Goal: Information Seeking & Learning: Learn about a topic

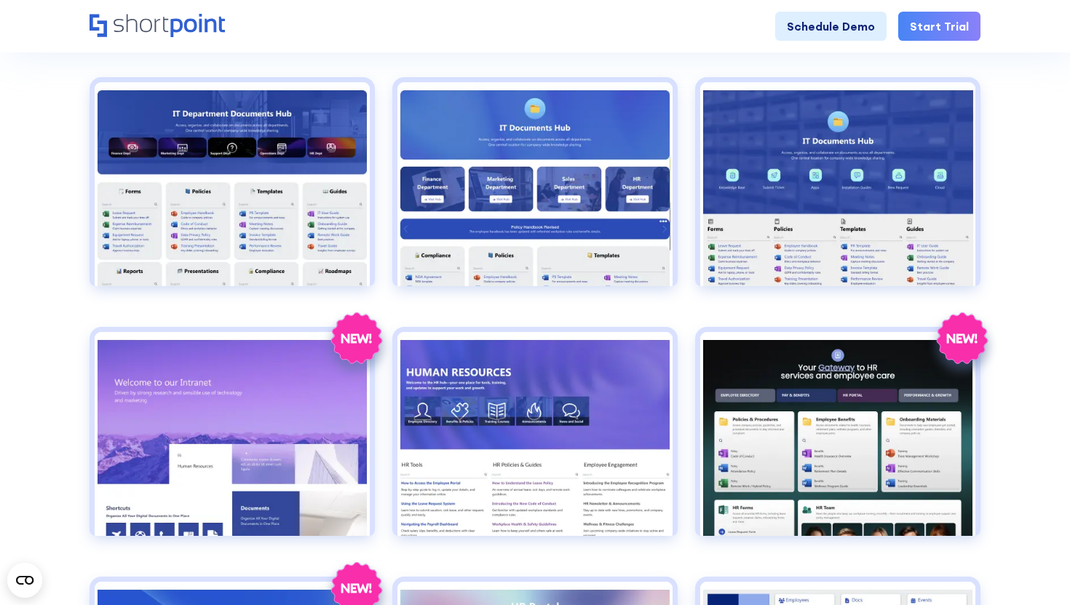
scroll to position [657, 0]
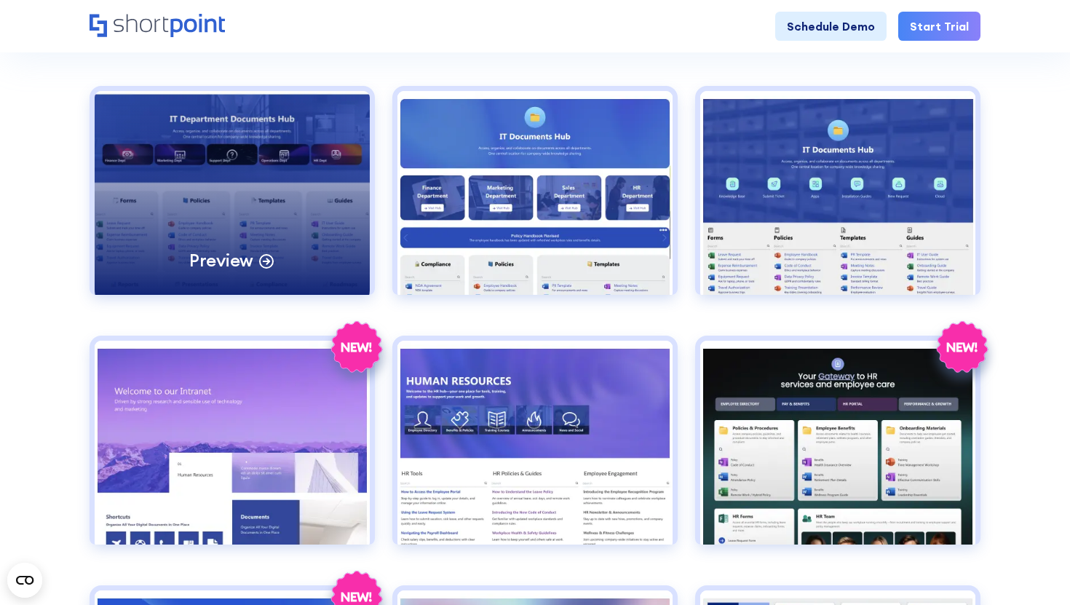
click at [226, 183] on div "Preview" at bounding box center [232, 193] width 275 height 204
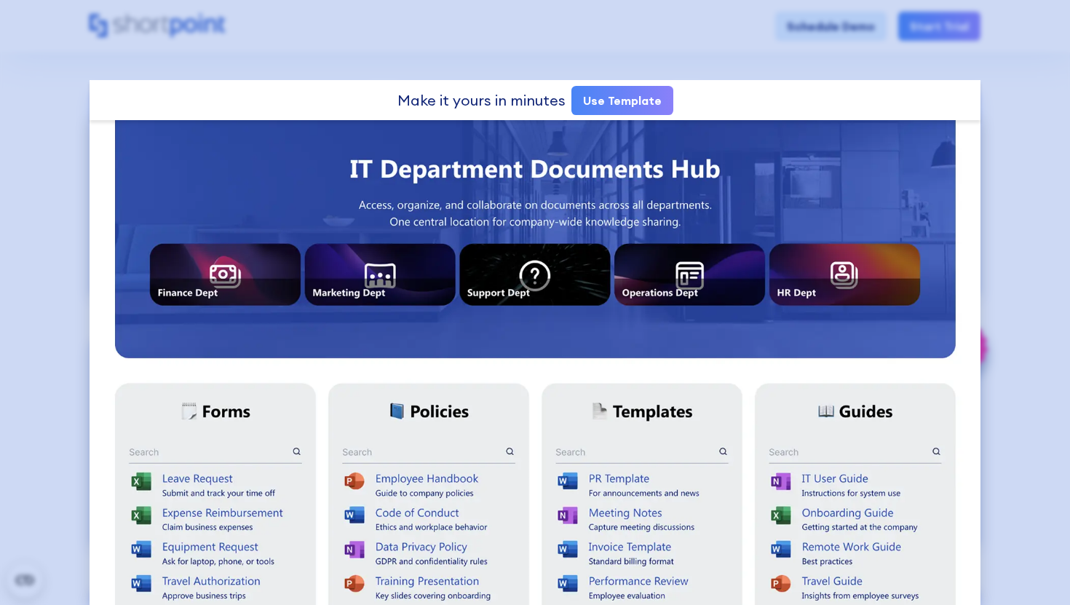
click at [1070, 121] on div at bounding box center [535, 302] width 1070 height 605
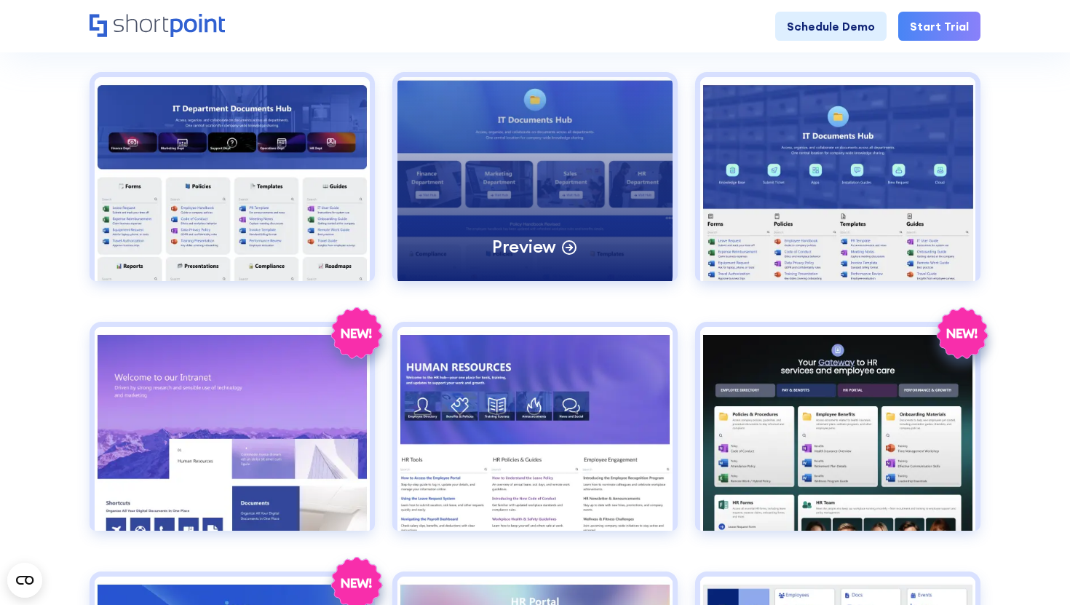
scroll to position [671, 0]
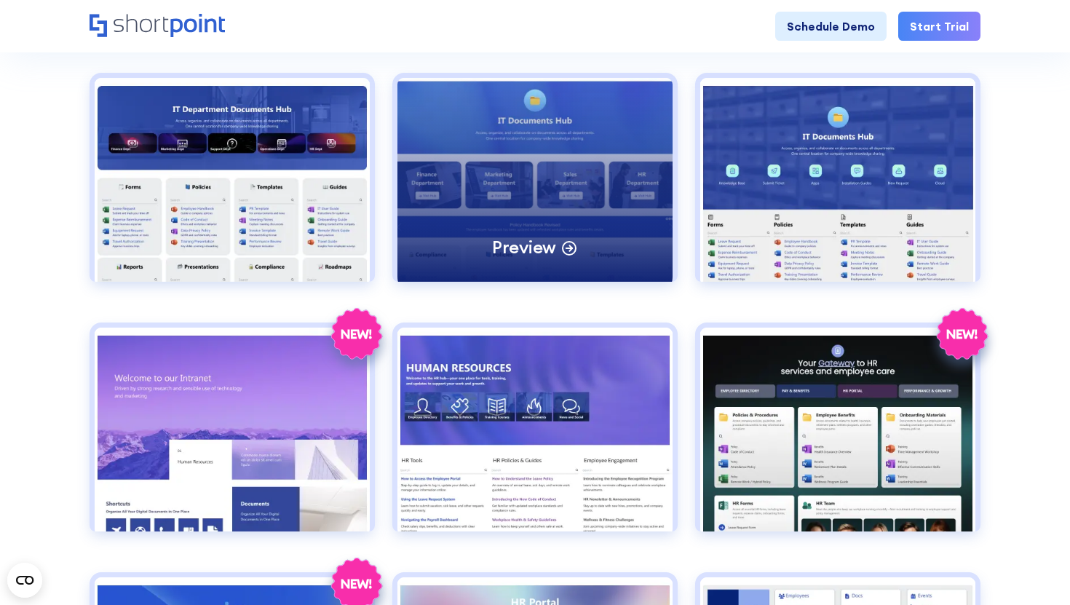
click at [613, 195] on div "Preview" at bounding box center [535, 180] width 275 height 204
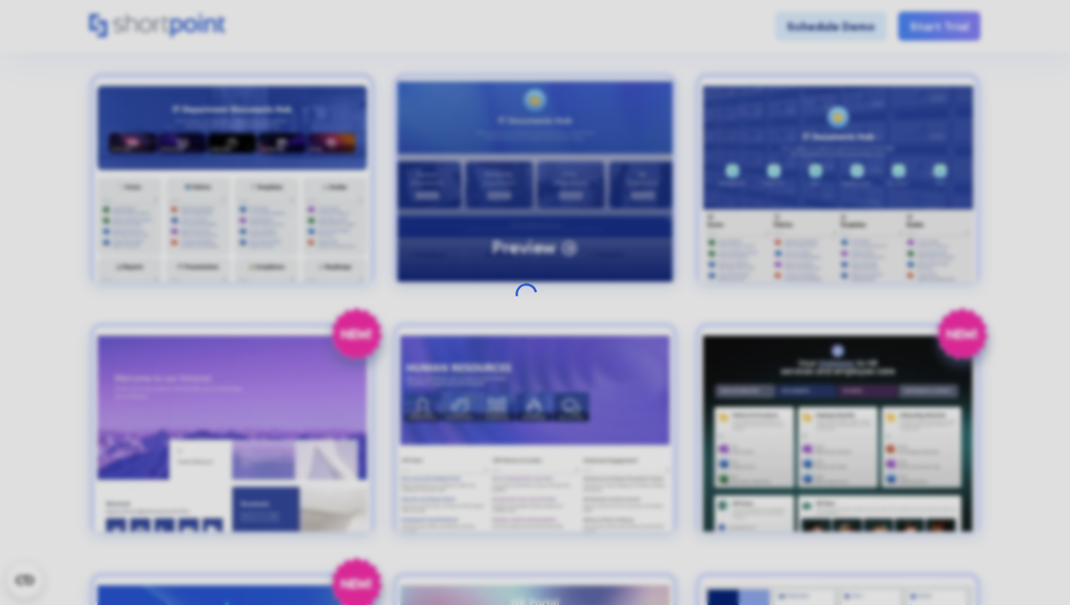
scroll to position [0, 0]
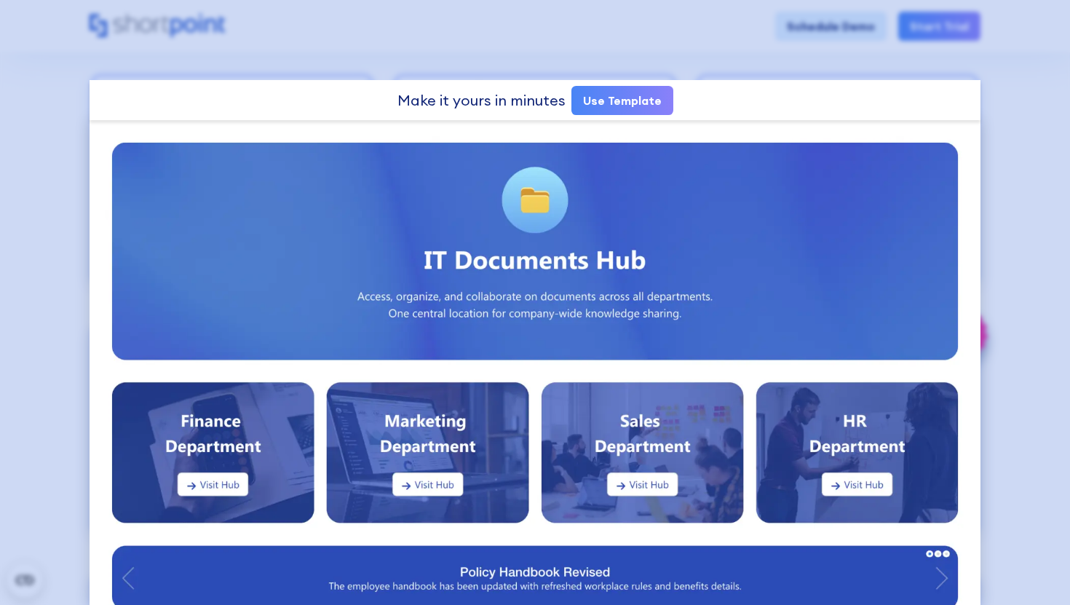
click at [1009, 73] on div at bounding box center [535, 302] width 1070 height 605
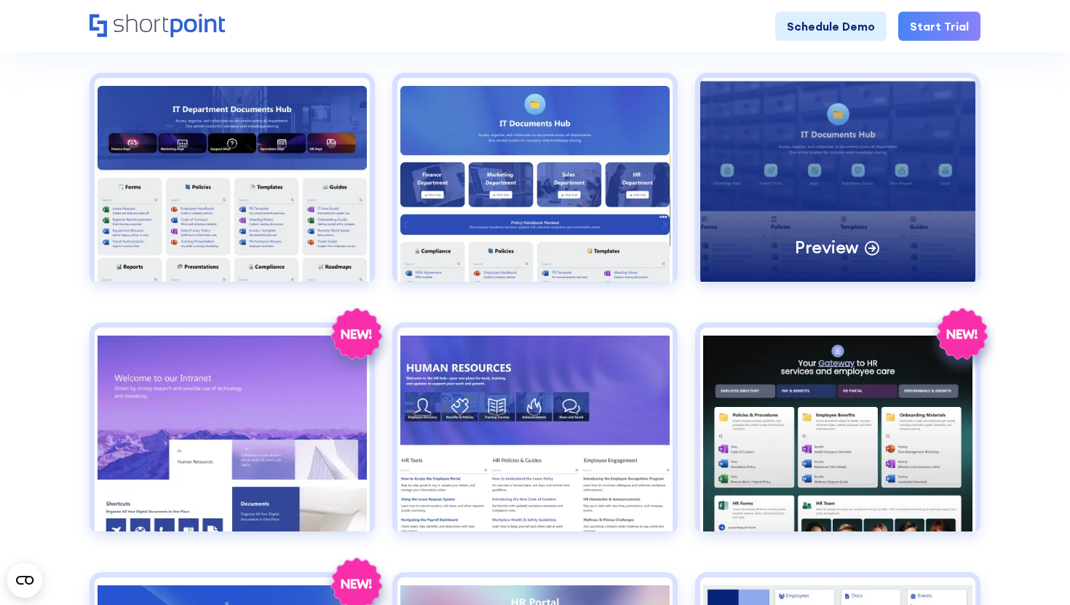
scroll to position [671, 0]
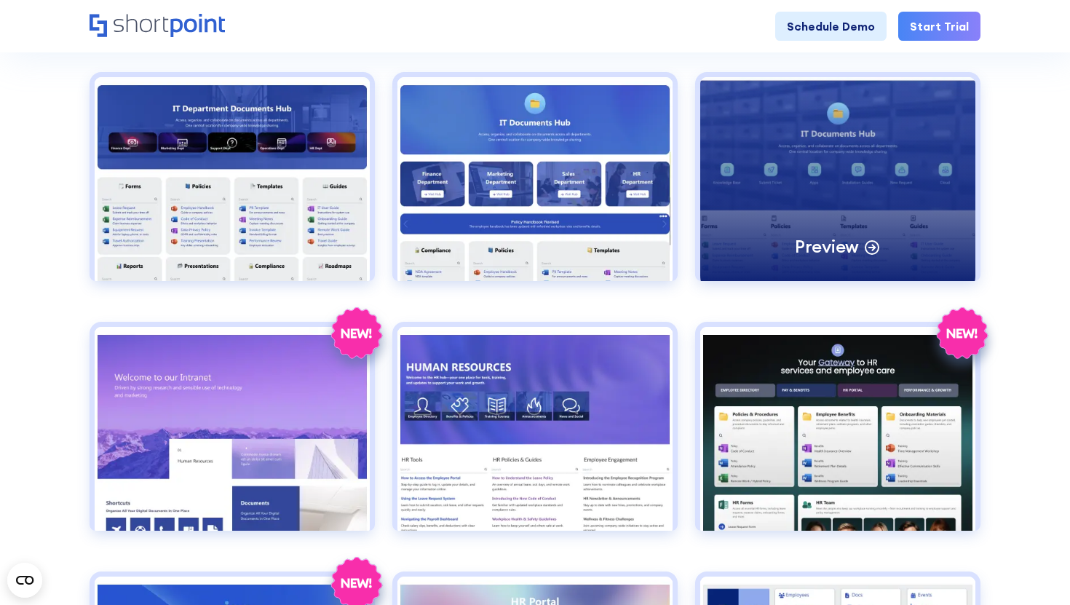
click at [905, 193] on div "Preview" at bounding box center [837, 179] width 275 height 204
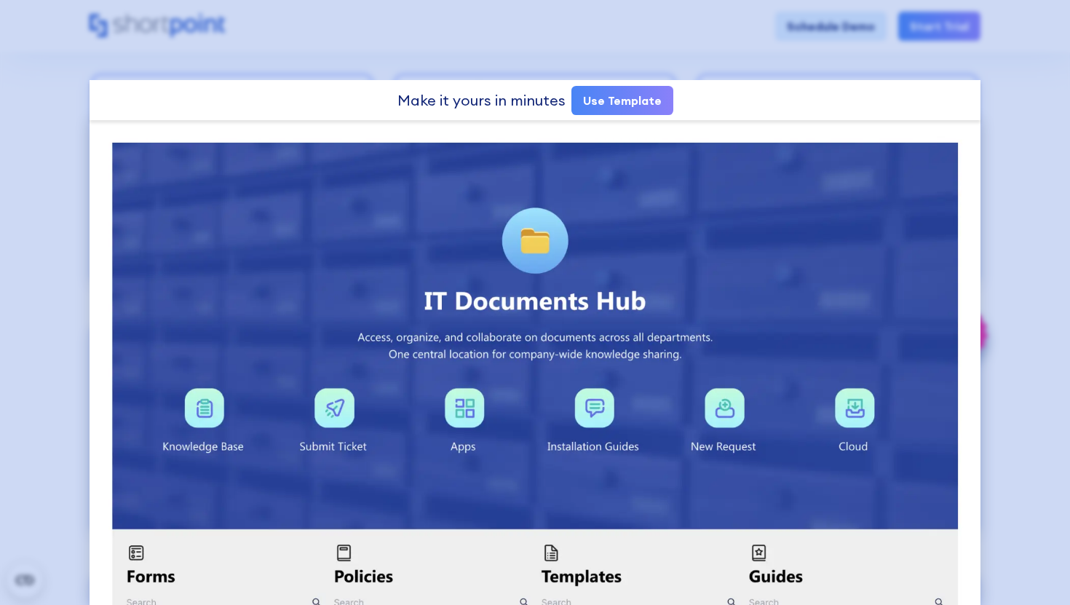
click at [960, 50] on div at bounding box center [535, 302] width 1070 height 605
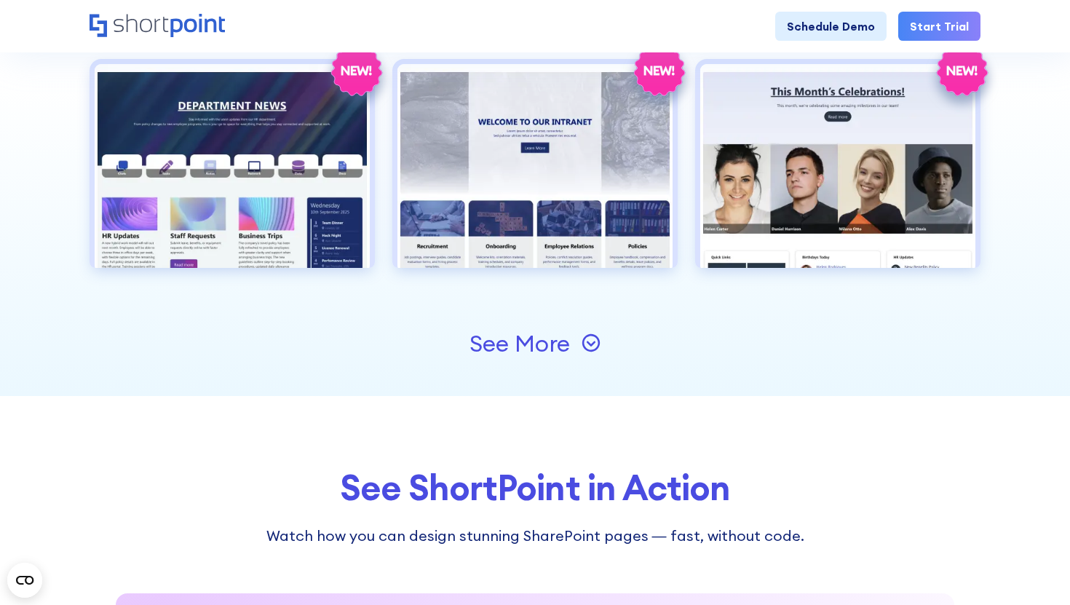
scroll to position [1790, 0]
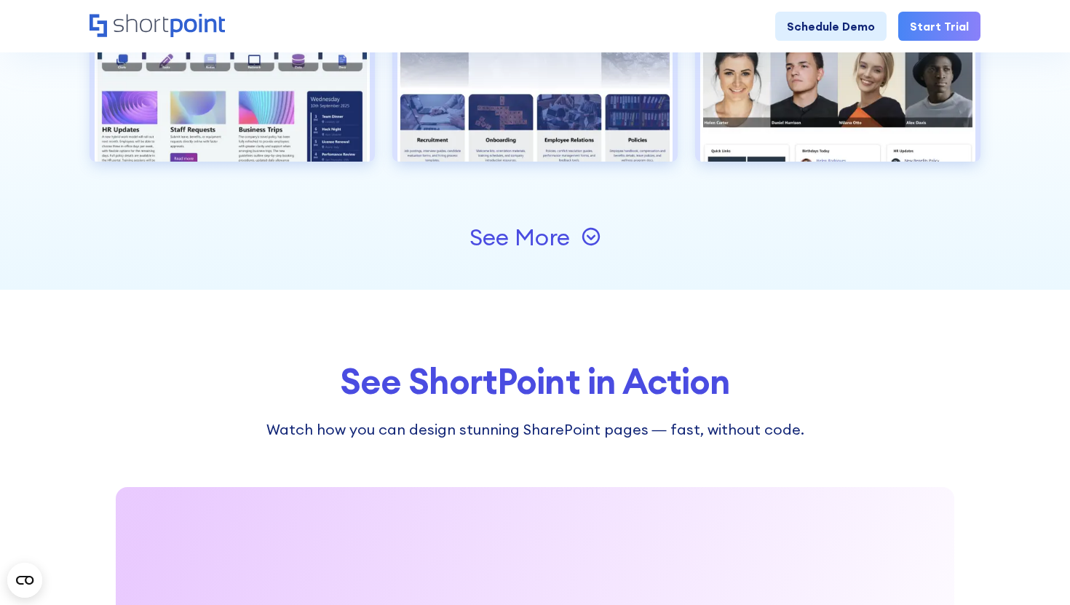
click at [542, 236] on div "See More" at bounding box center [520, 237] width 100 height 23
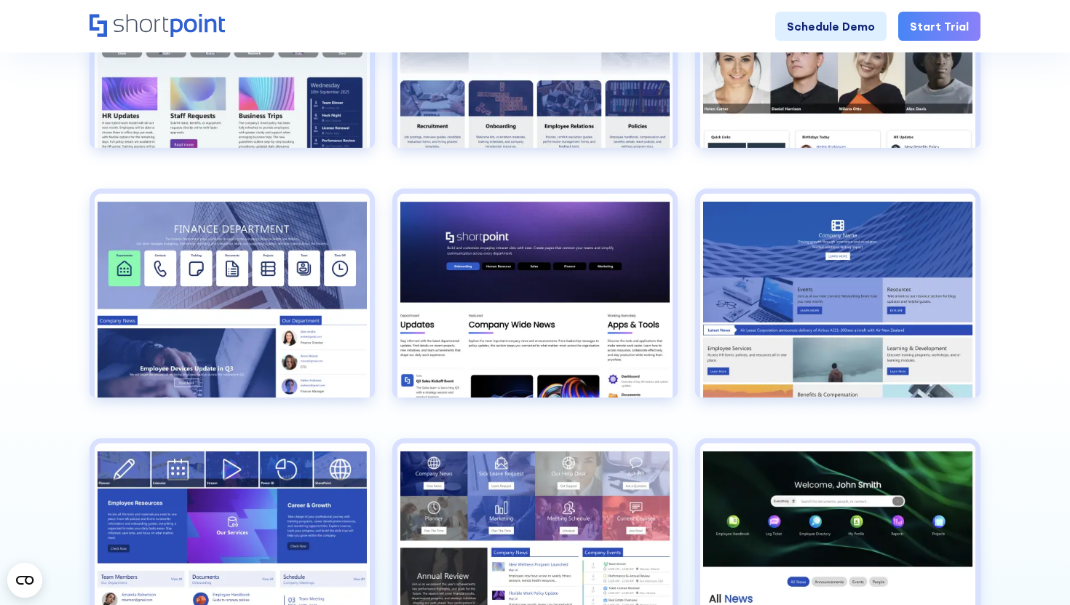
scroll to position [1805, 0]
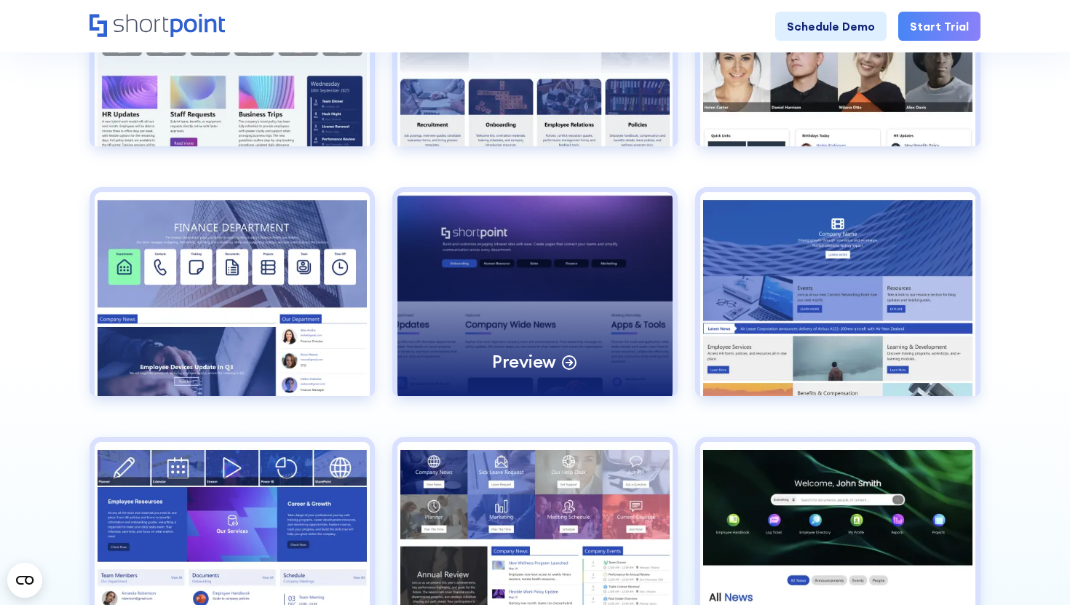
click at [542, 247] on div "Preview" at bounding box center [535, 294] width 275 height 204
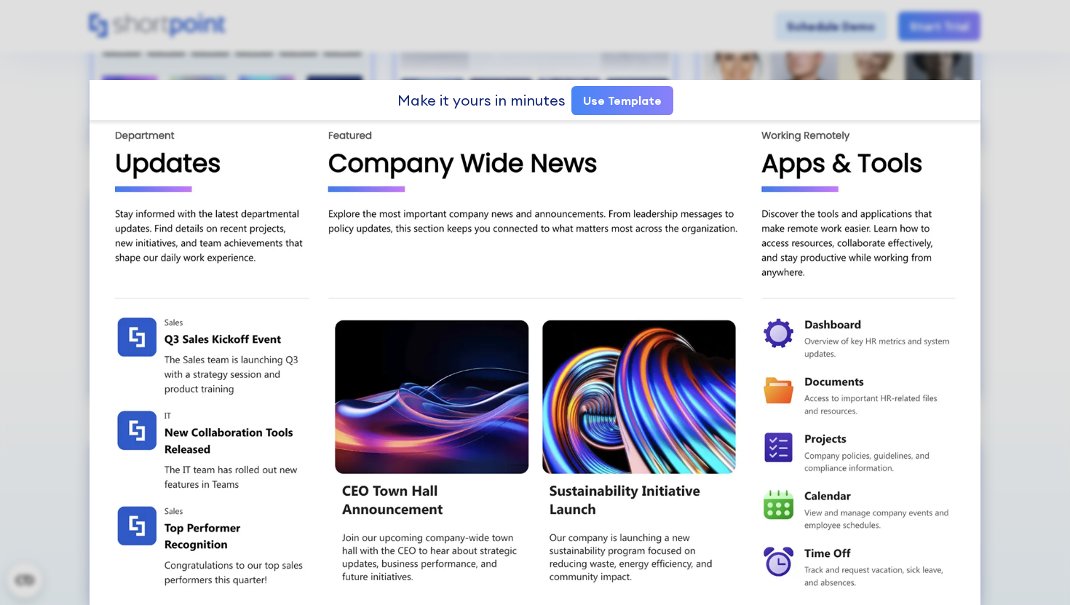
scroll to position [0, 0]
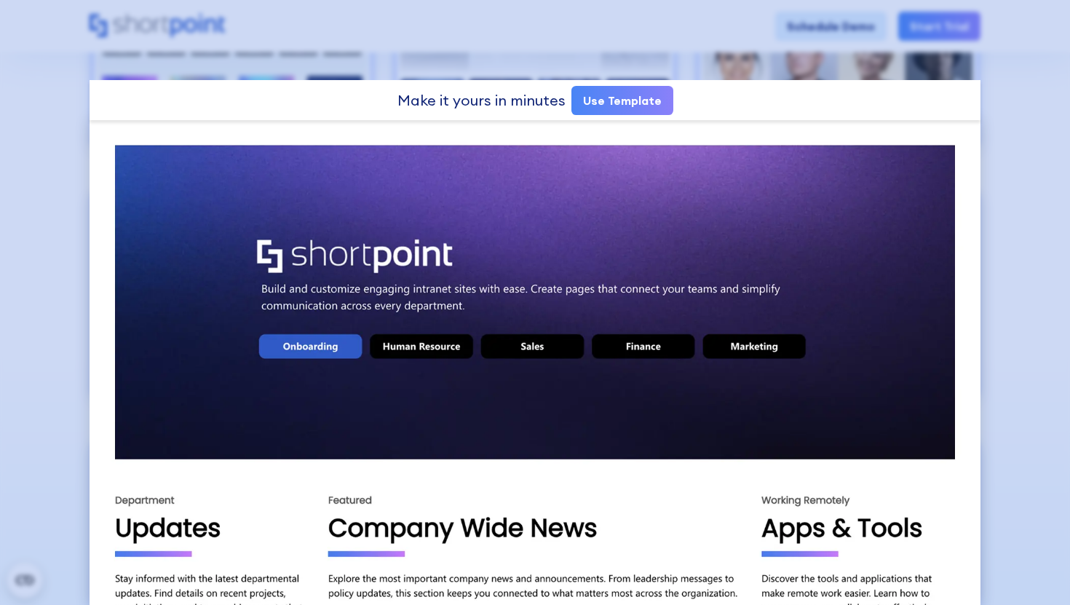
click at [1031, 191] on div at bounding box center [535, 302] width 1070 height 605
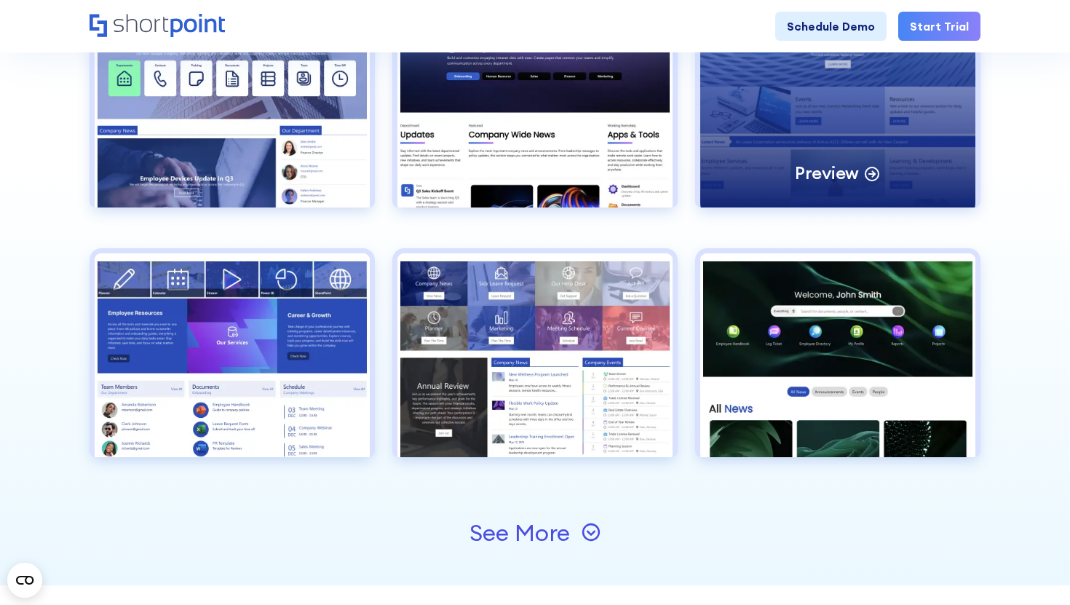
scroll to position [2010, 0]
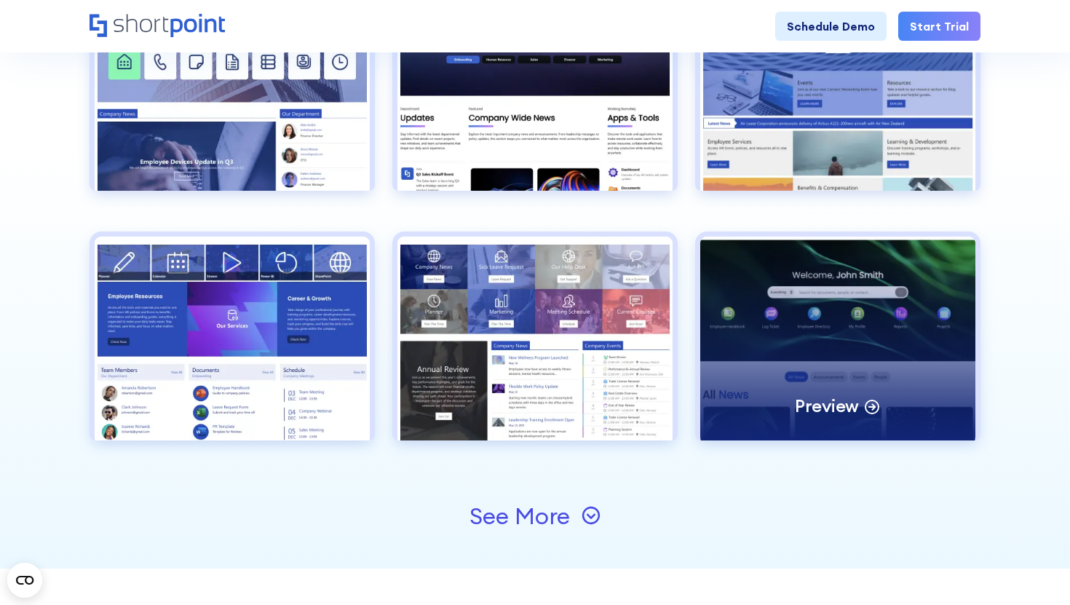
click at [820, 341] on div "Preview" at bounding box center [837, 339] width 275 height 204
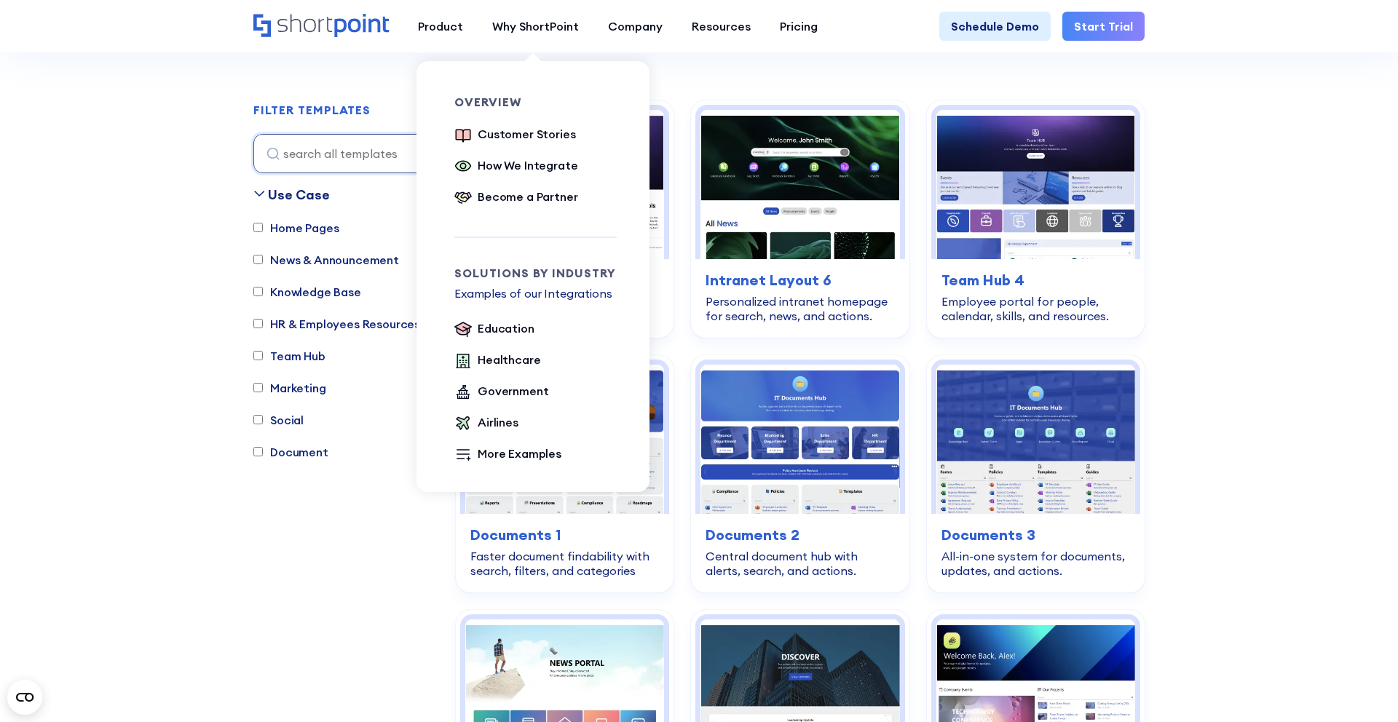
scroll to position [483, 0]
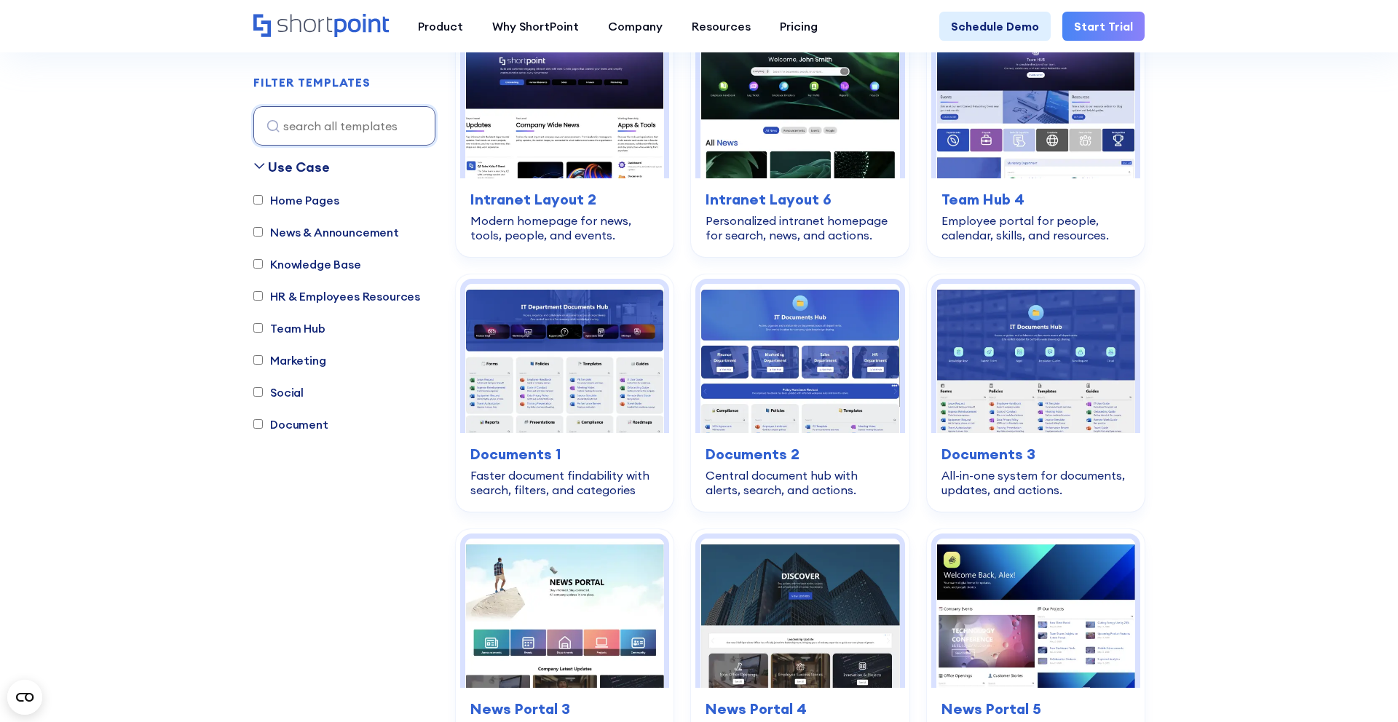
click at [298, 264] on label "Knowledge Base" at bounding box center [307, 264] width 108 height 17
click at [263, 264] on input "Knowledge Base" at bounding box center [257, 264] width 9 height 9
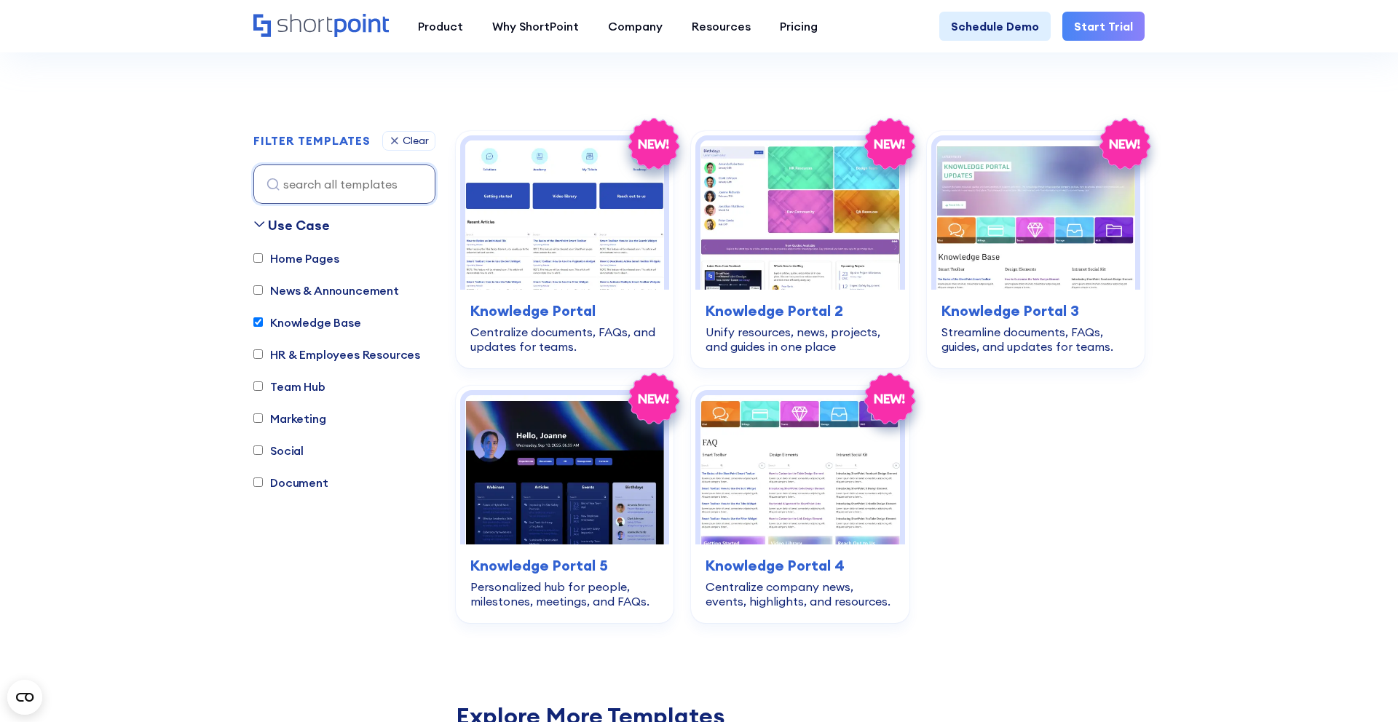
scroll to position [374, 0]
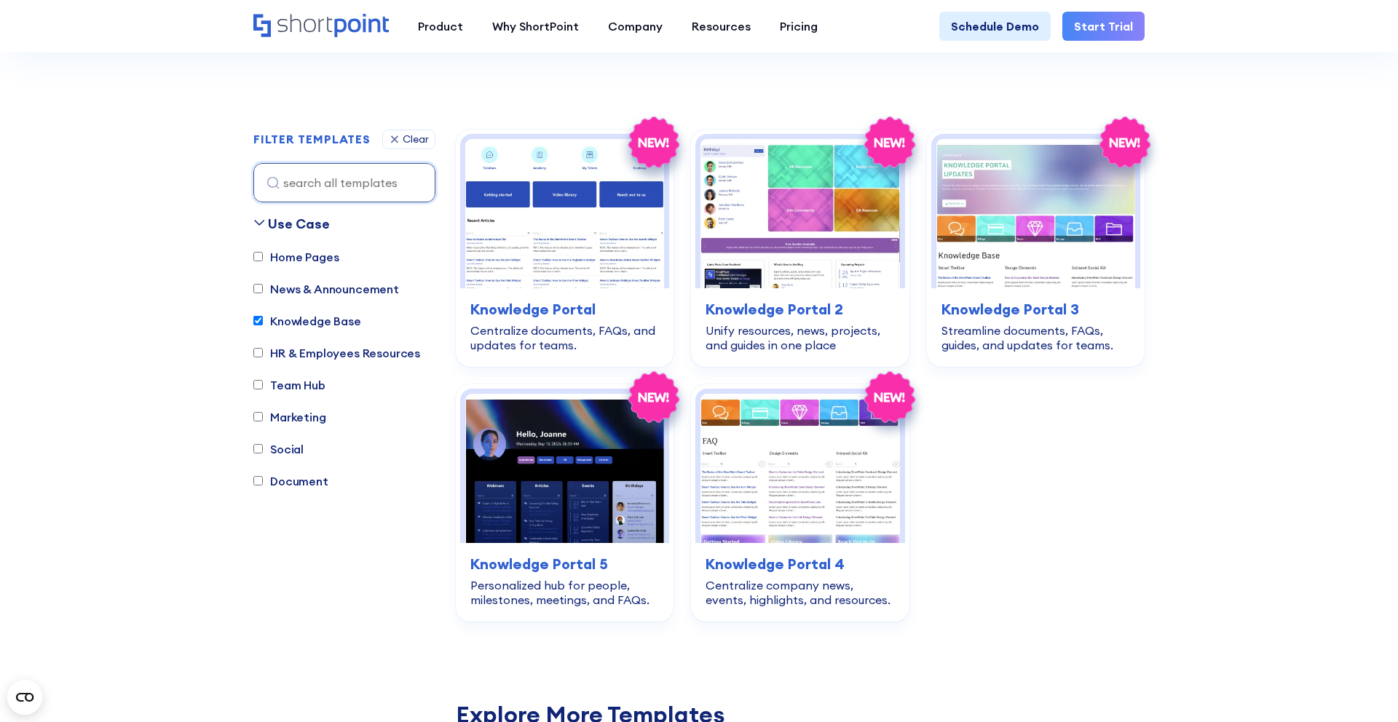
click at [328, 324] on label "Knowledge Base" at bounding box center [307, 320] width 108 height 17
click at [263, 324] on input "Knowledge Base" at bounding box center [257, 320] width 9 height 9
checkbox input "false"
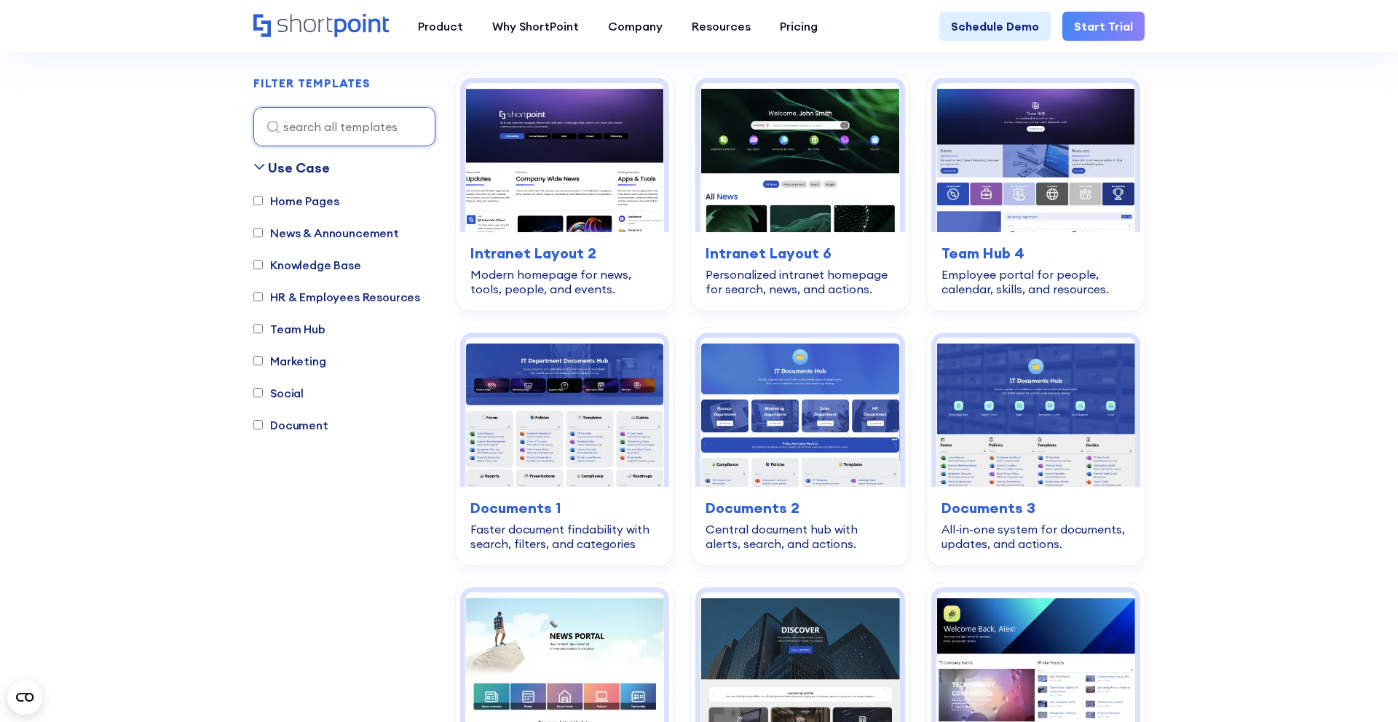
scroll to position [430, 0]
click at [307, 203] on label "Home Pages" at bounding box center [295, 199] width 85 height 17
click at [263, 203] on input "Home Pages" at bounding box center [257, 200] width 9 height 9
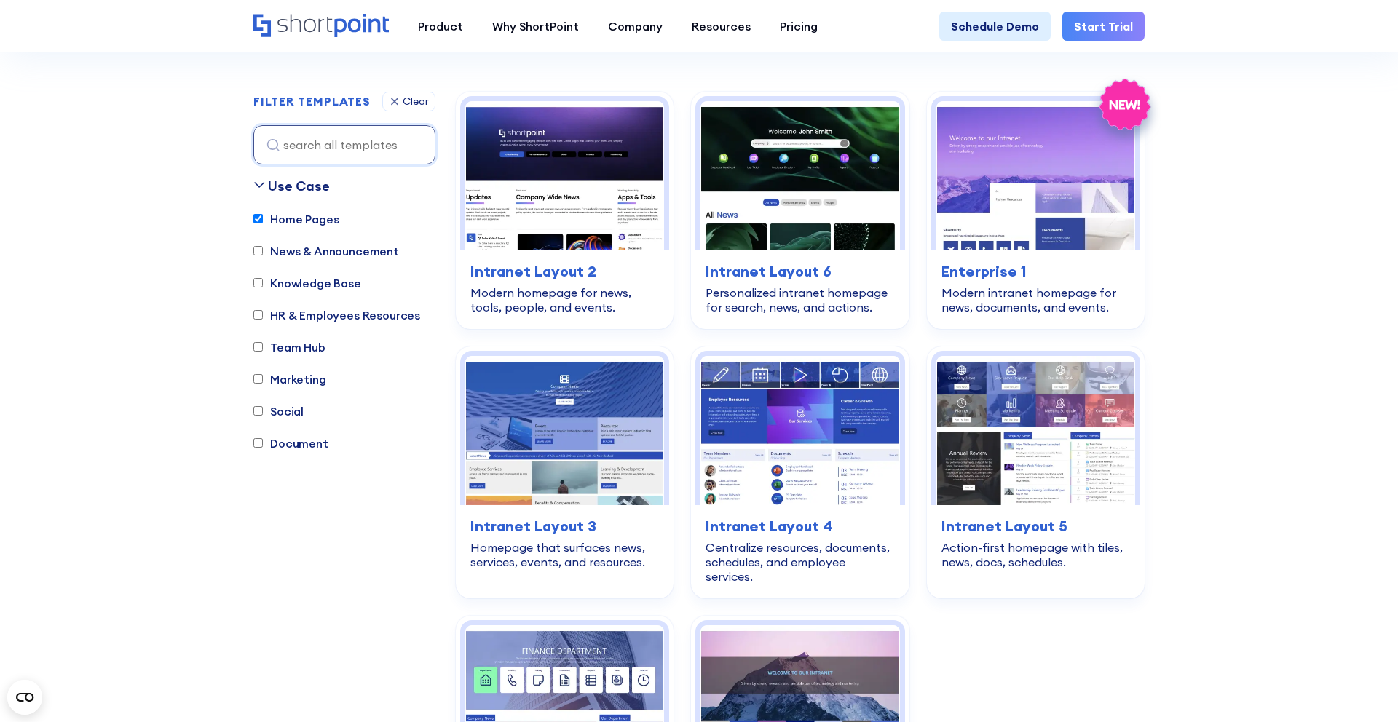
scroll to position [403, 0]
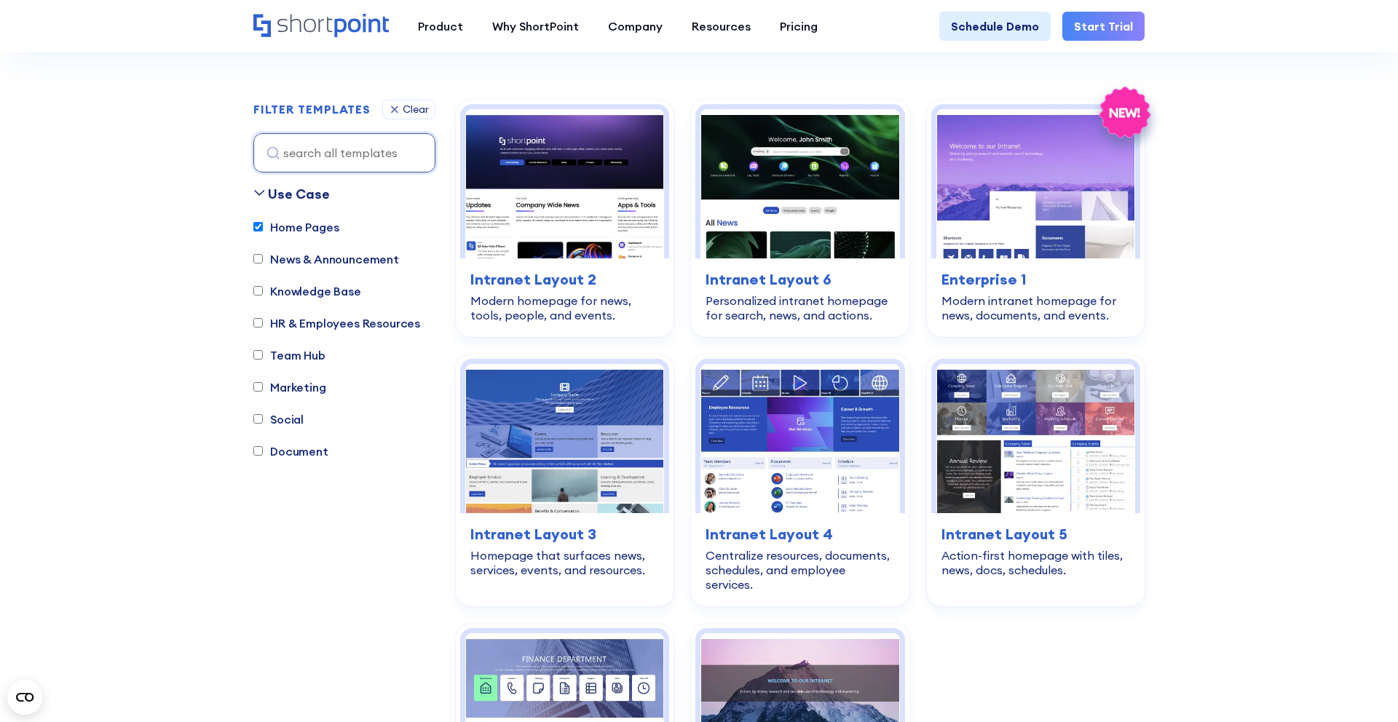
click at [259, 227] on input "Home Pages" at bounding box center [257, 226] width 9 height 9
checkbox input "false"
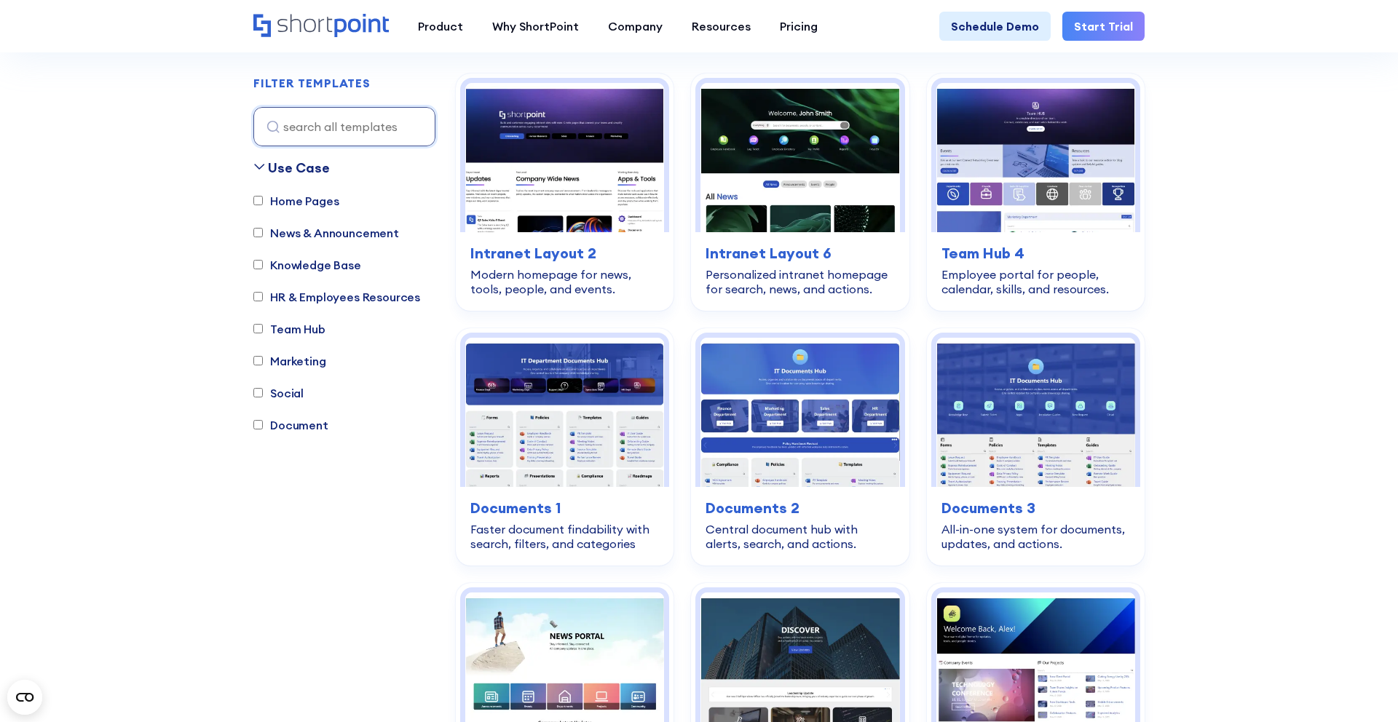
scroll to position [430, 0]
click at [258, 295] on input "HR & Employees Resources" at bounding box center [257, 296] width 9 height 9
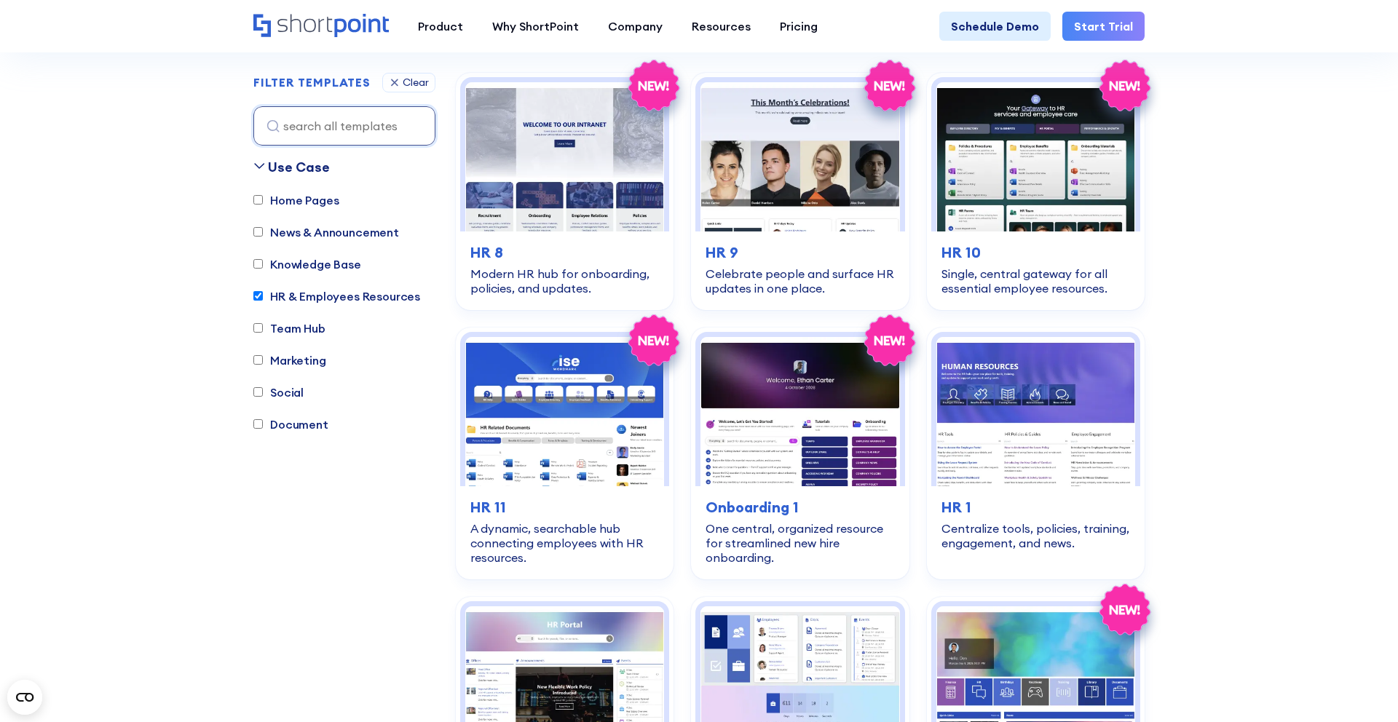
copy label "HR & Employees Resources"
drag, startPoint x: 438, startPoint y: 301, endPoint x: 426, endPoint y: 302, distance: 12.5
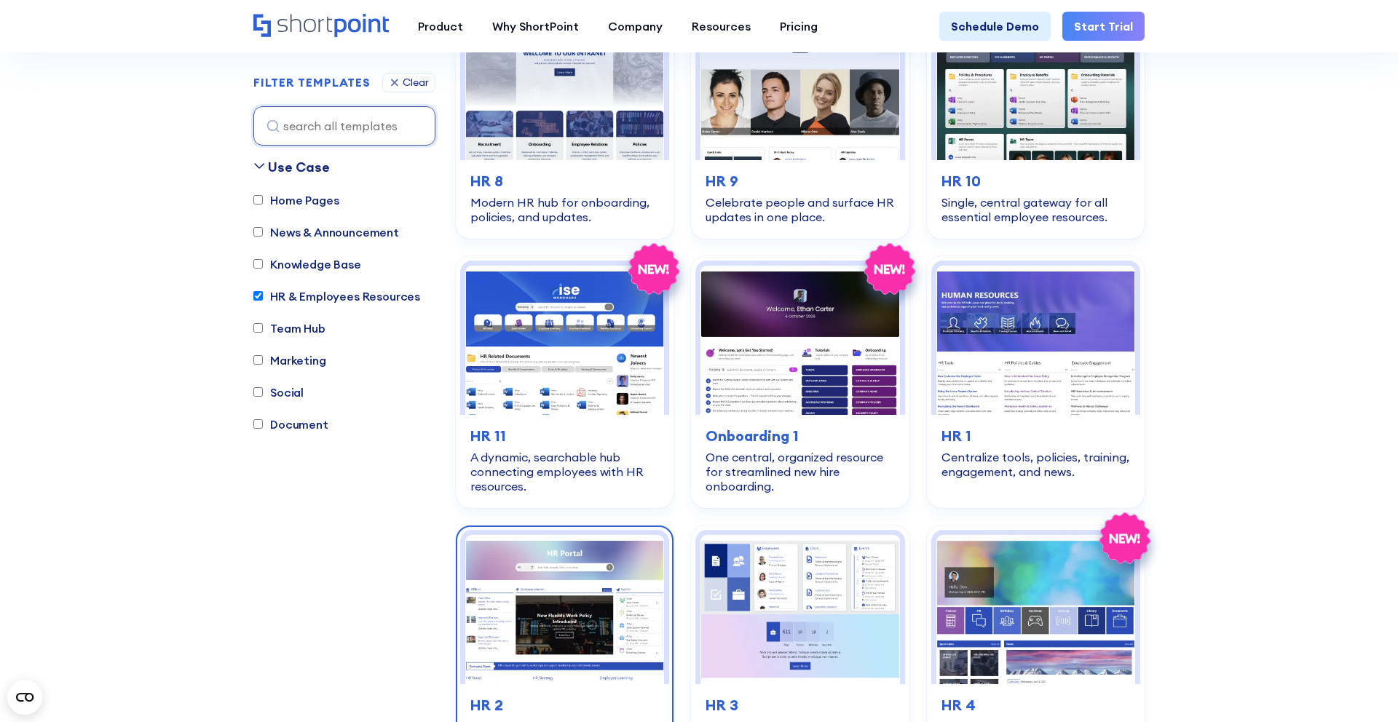
scroll to position [502, 0]
drag, startPoint x: 588, startPoint y: 339, endPoint x: 352, endPoint y: 508, distance: 289.1
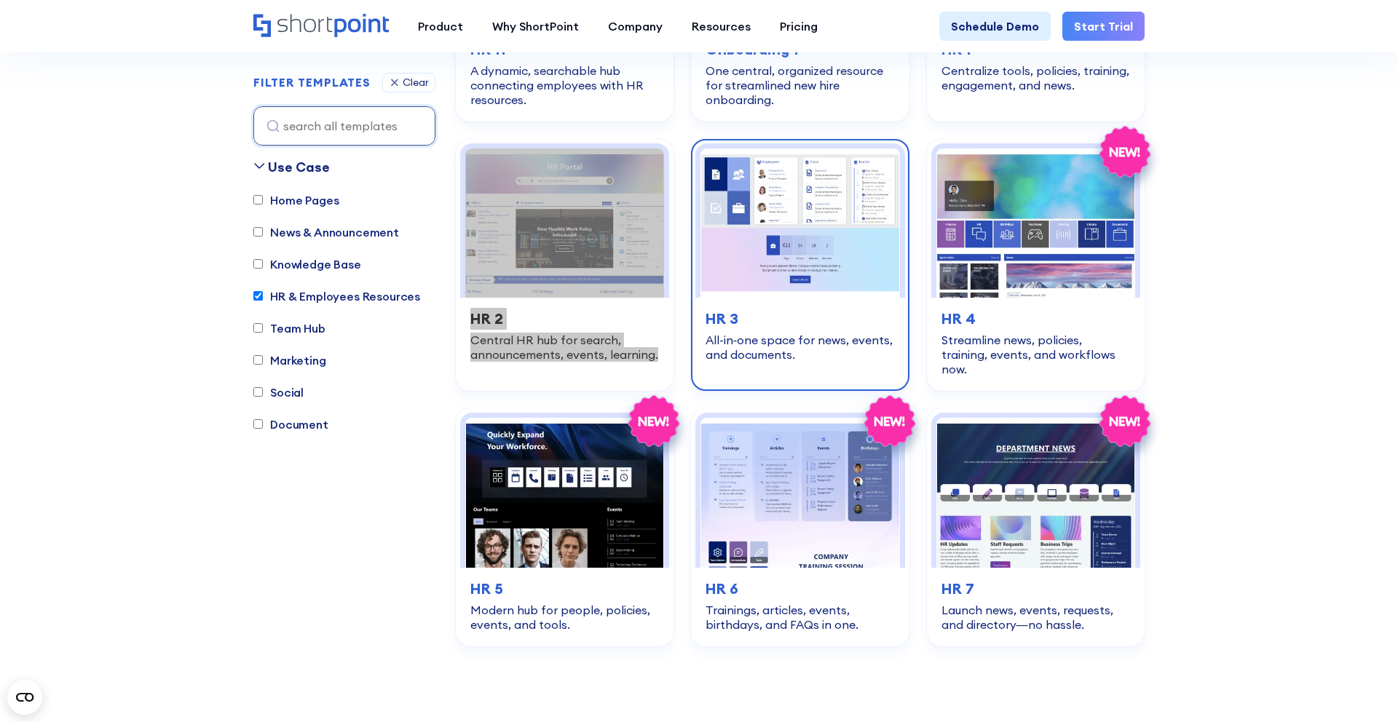
scroll to position [891, 0]
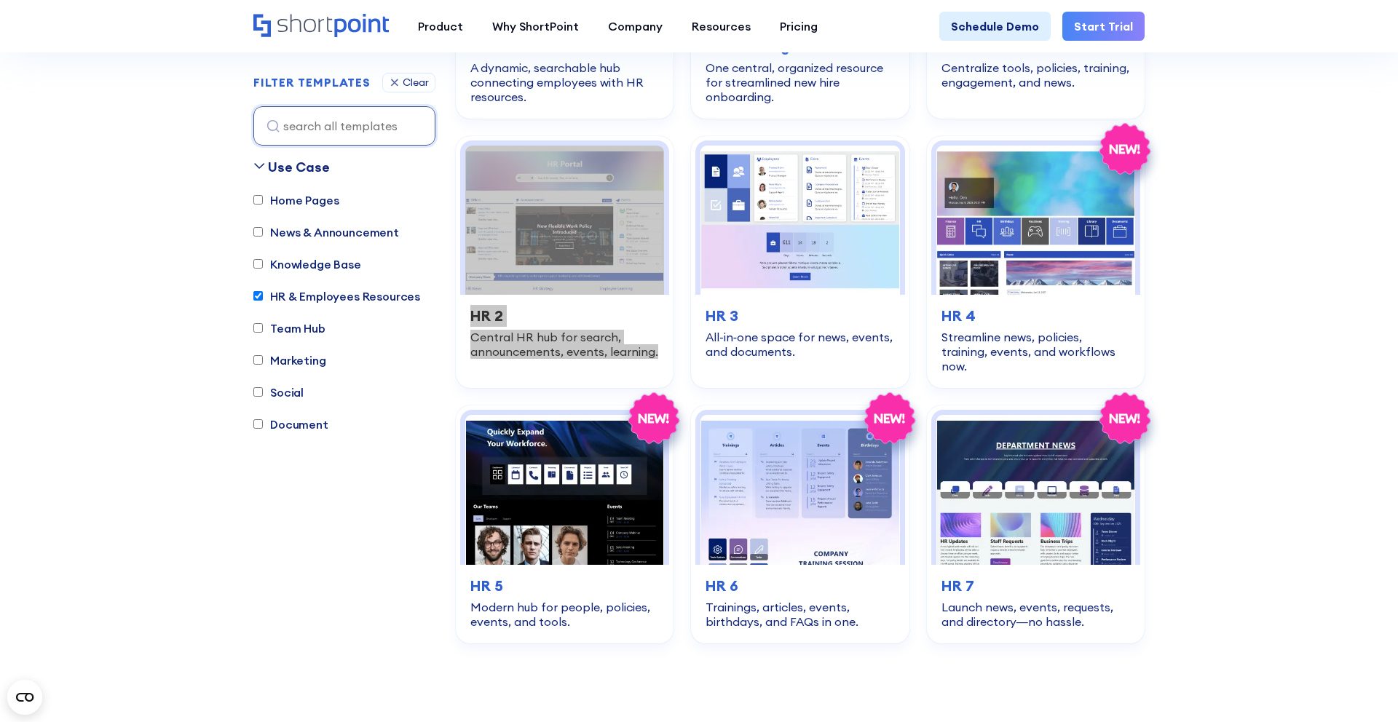
drag, startPoint x: 998, startPoint y: 276, endPoint x: 1329, endPoint y: 225, distance: 335.2
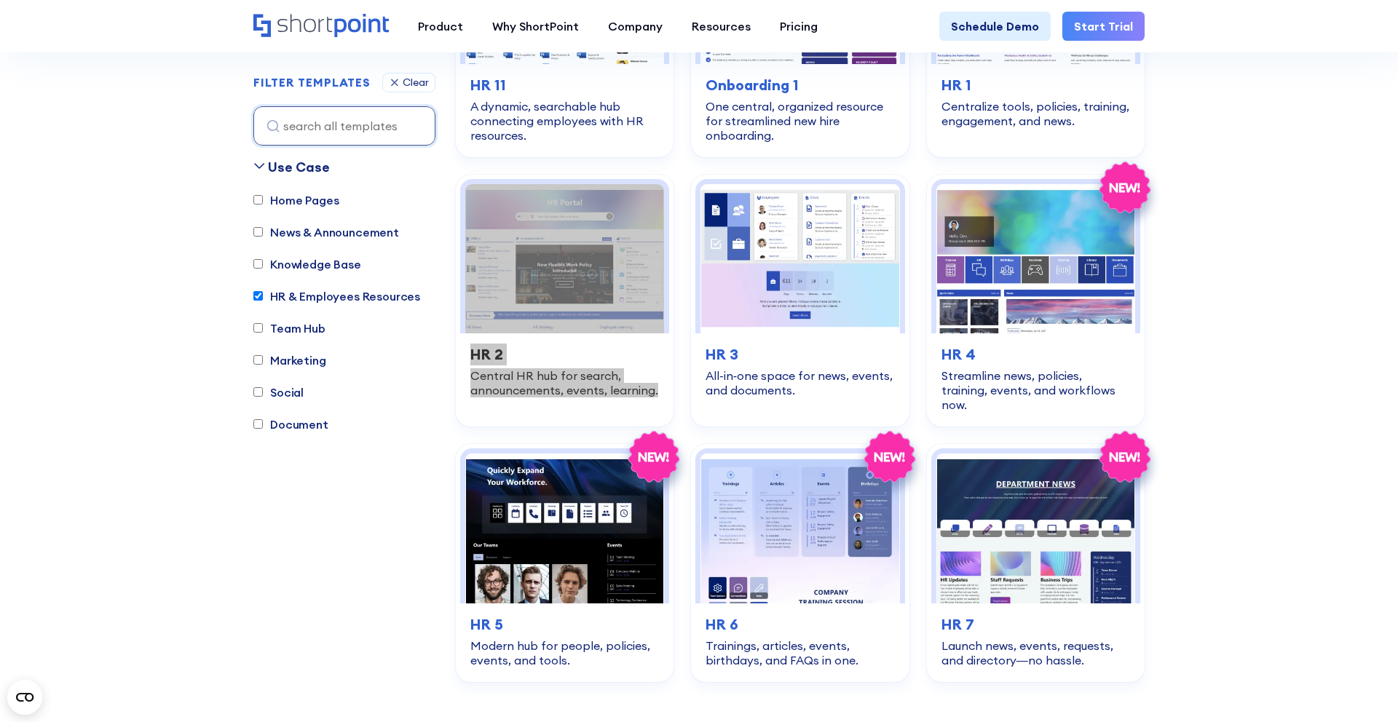
scroll to position [824, 0]
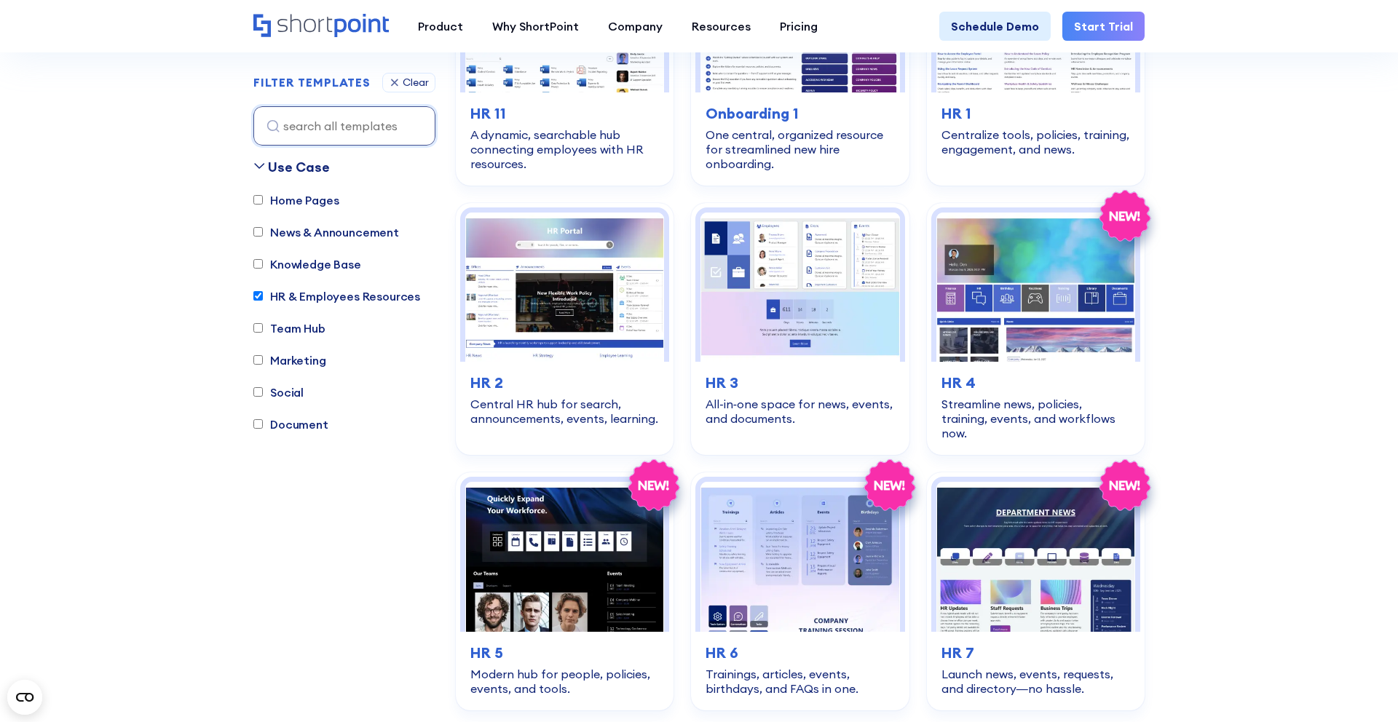
click at [276, 305] on div "HR & Employees Resources" at bounding box center [336, 298] width 167 height 20
click at [270, 292] on label "HR & Employees Resources" at bounding box center [336, 296] width 167 height 17
click at [263, 292] on input "HR & Employees Resources" at bounding box center [257, 296] width 9 height 9
checkbox input "false"
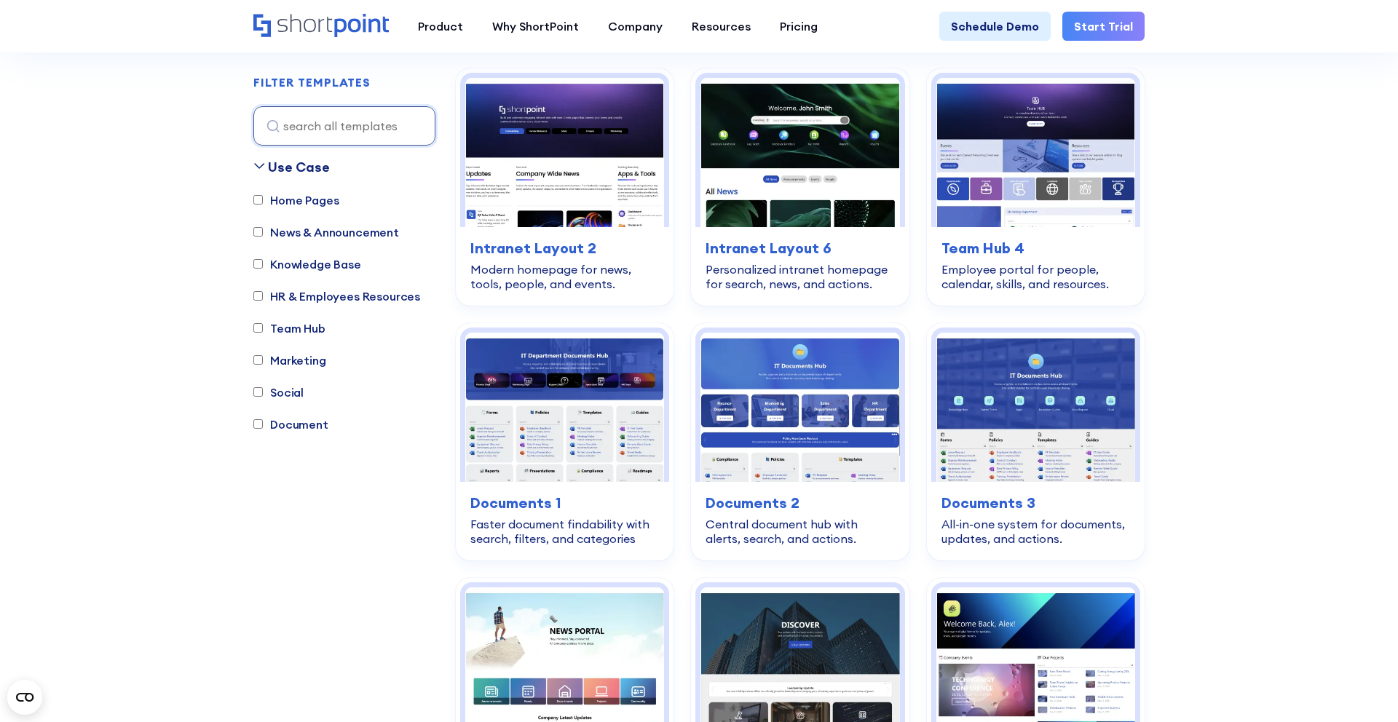
scroll to position [430, 0]
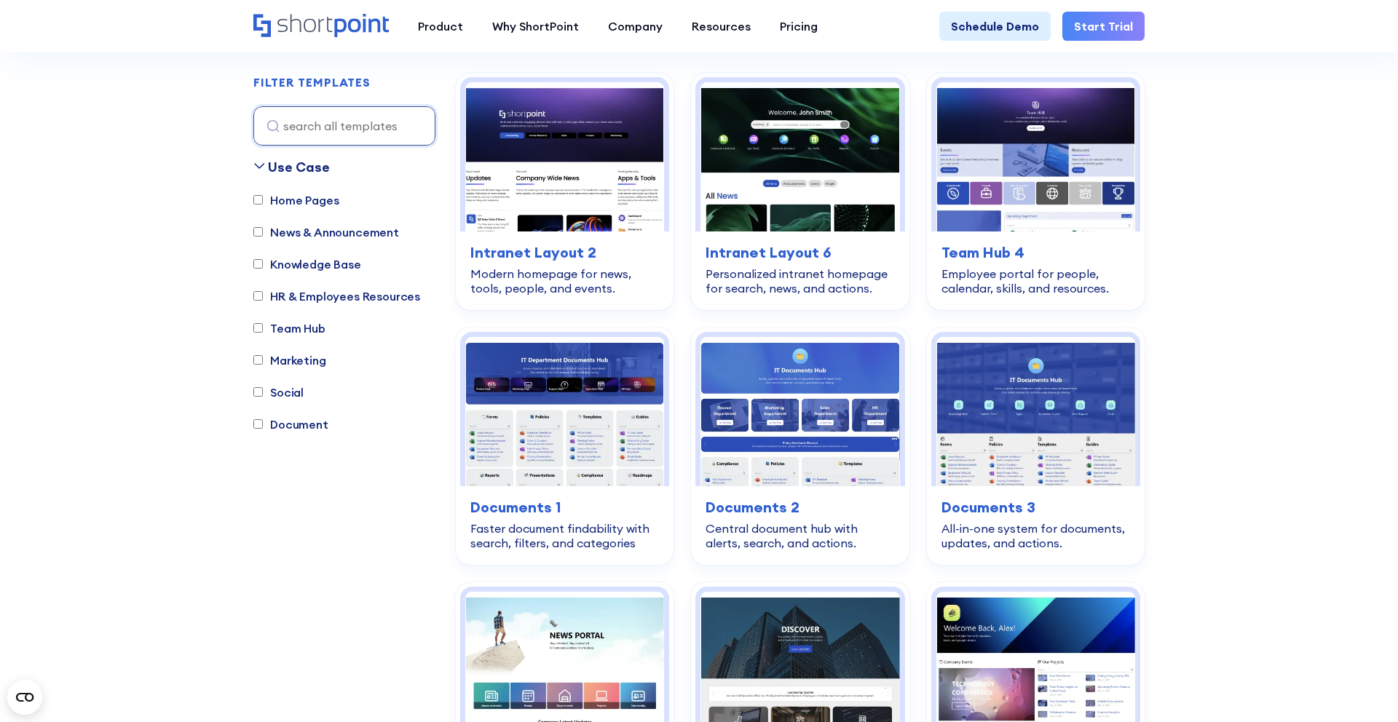
click at [275, 326] on label "Team Hub" at bounding box center [289, 328] width 72 height 17
click at [263, 326] on input "Team Hub" at bounding box center [257, 328] width 9 height 9
checkbox input "true"
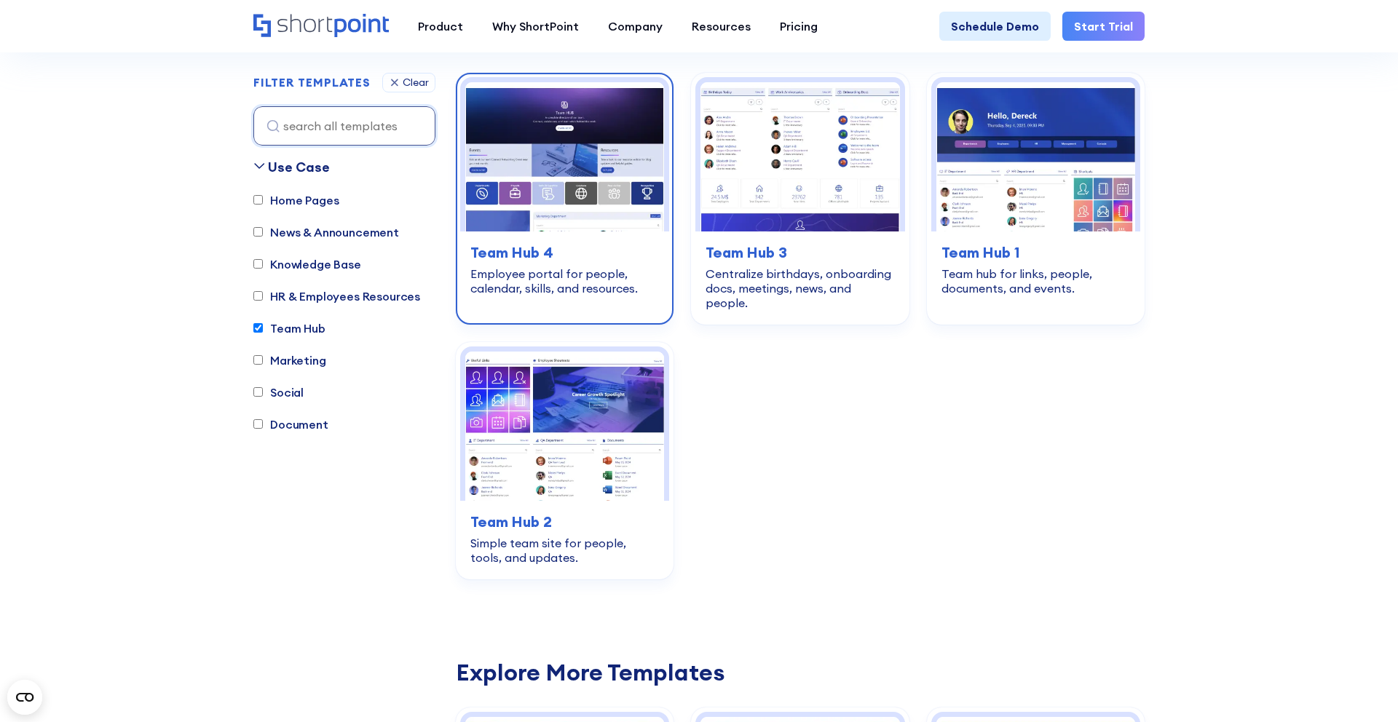
click at [574, 209] on img at bounding box center [564, 156] width 199 height 149
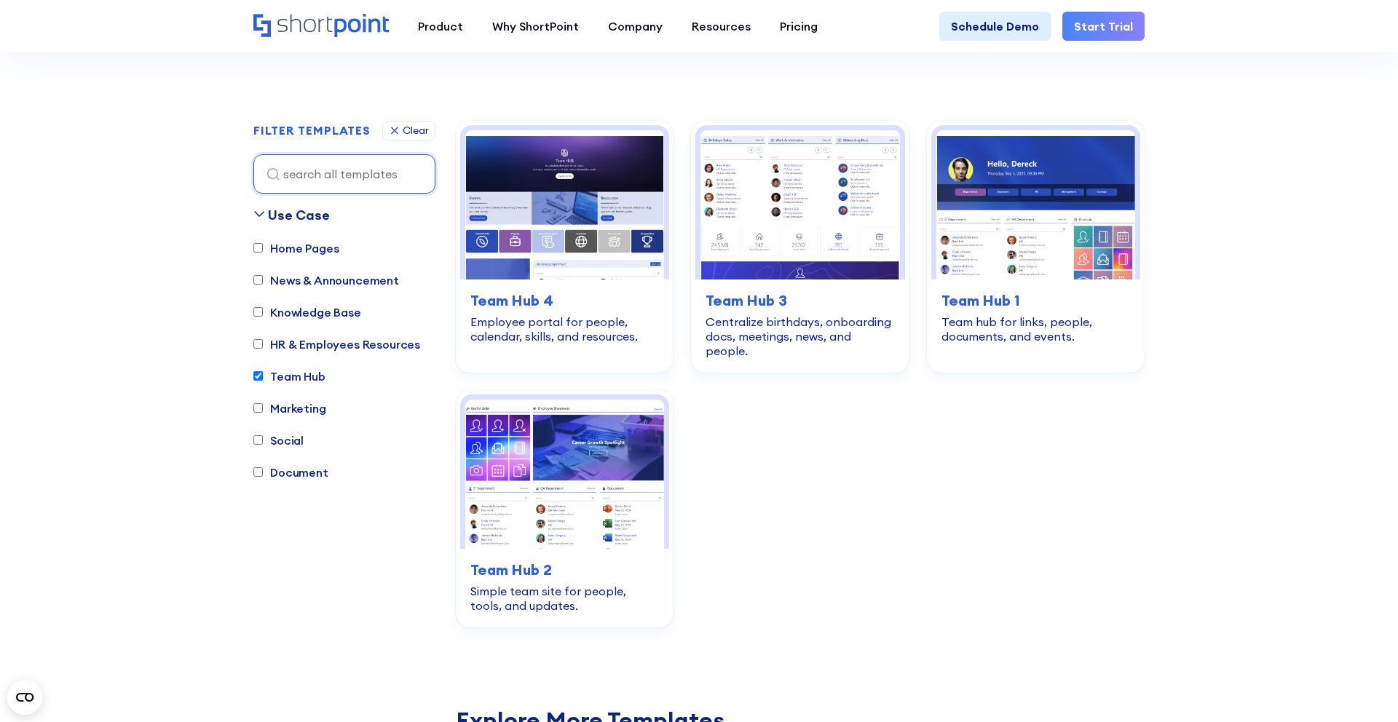
scroll to position [384, 0]
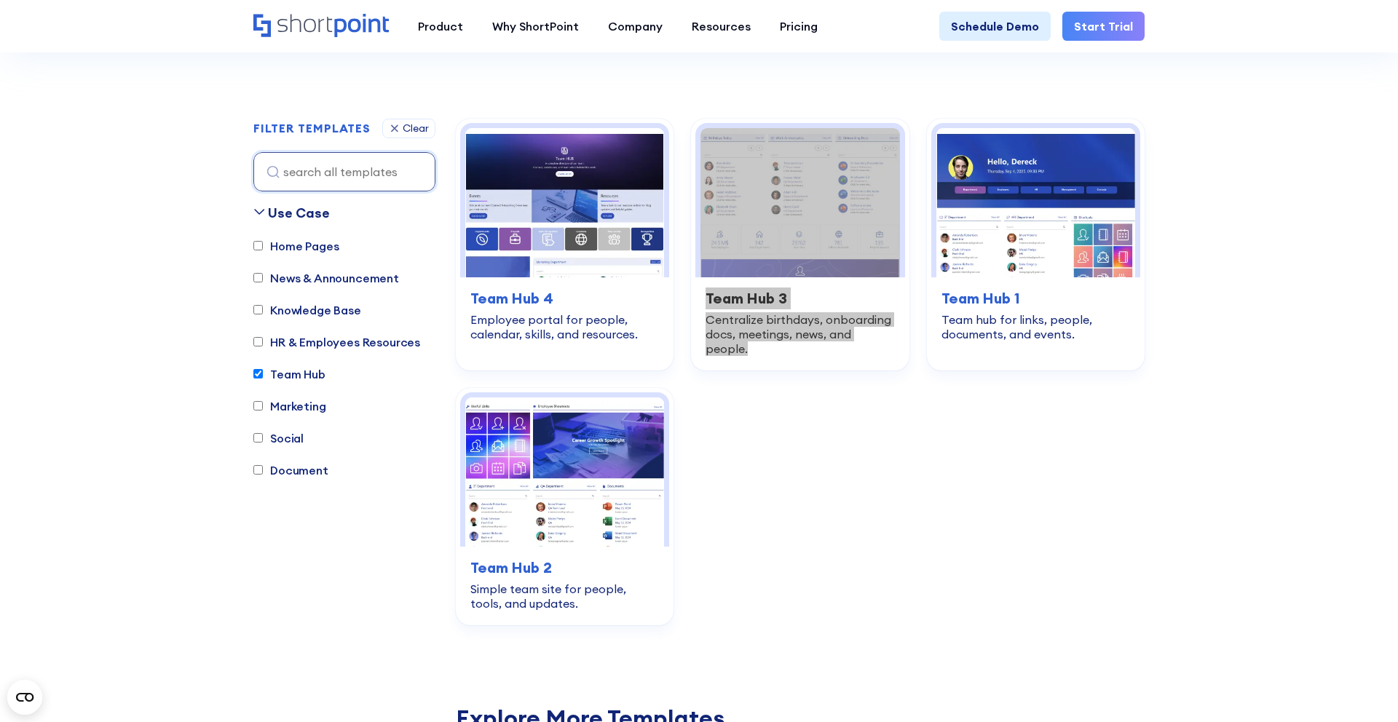
drag, startPoint x: 837, startPoint y: 333, endPoint x: 758, endPoint y: 465, distance: 153.5
click at [758, 465] on div "home-pages Intranet Layout 2 Modern homepage for news, tools, people, and event…" at bounding box center [800, 372] width 689 height 507
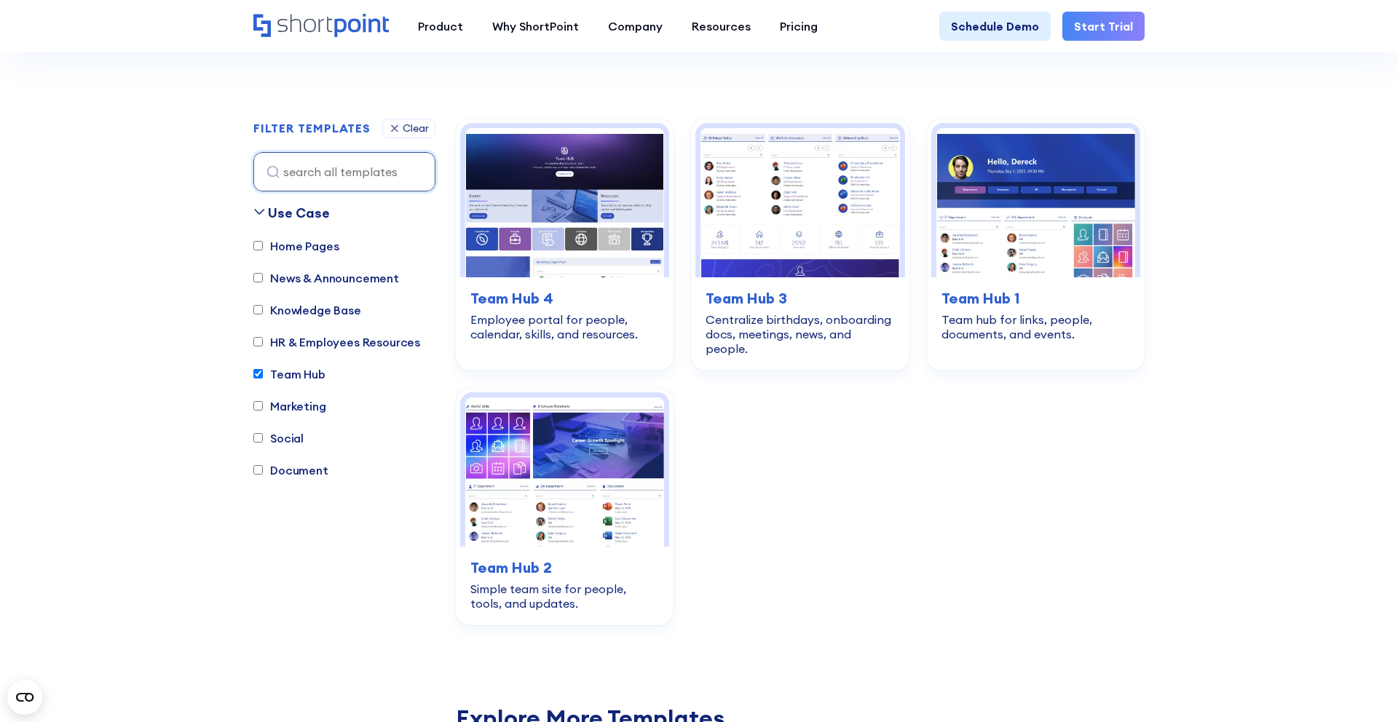
click at [276, 379] on label "Team Hub" at bounding box center [289, 374] width 72 height 17
click at [263, 379] on input "Team Hub" at bounding box center [257, 373] width 9 height 9
checkbox input "false"
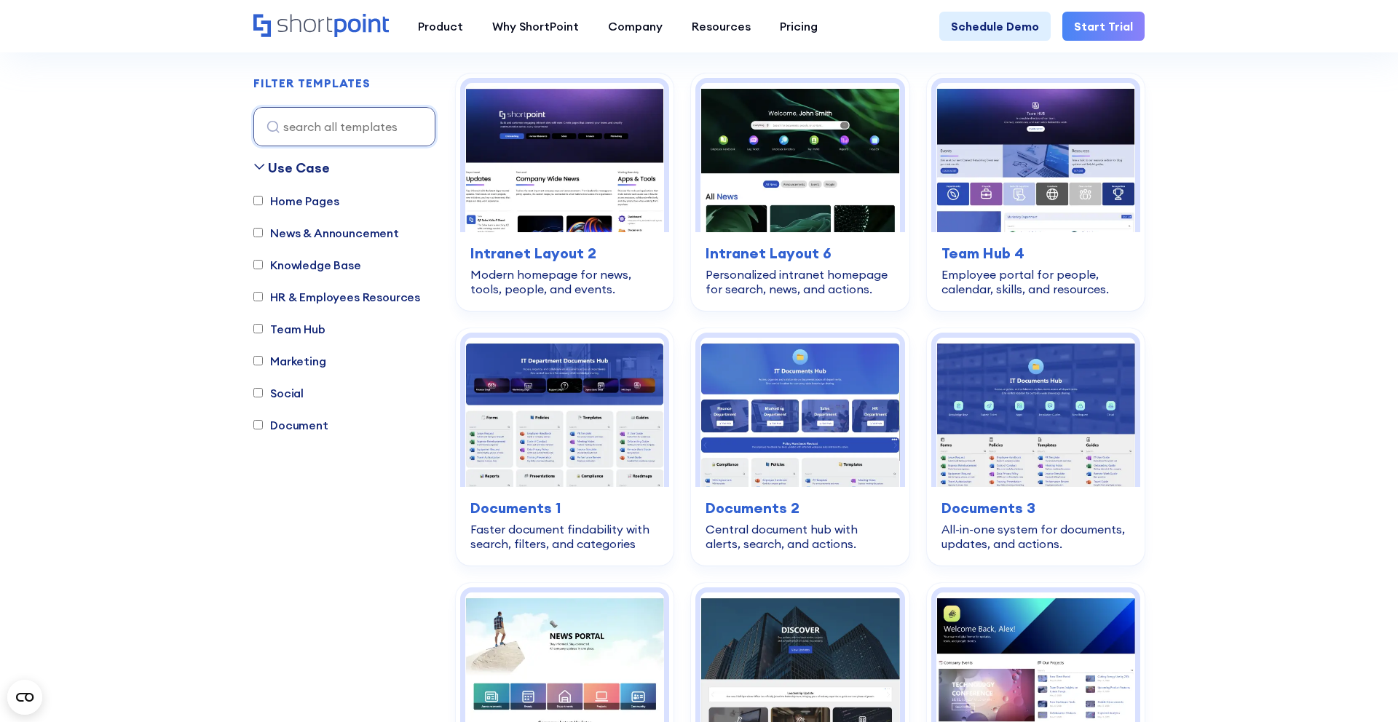
scroll to position [430, 0]
click at [285, 264] on label "Knowledge Base" at bounding box center [307, 264] width 108 height 17
click at [263, 264] on input "Knowledge Base" at bounding box center [257, 264] width 9 height 9
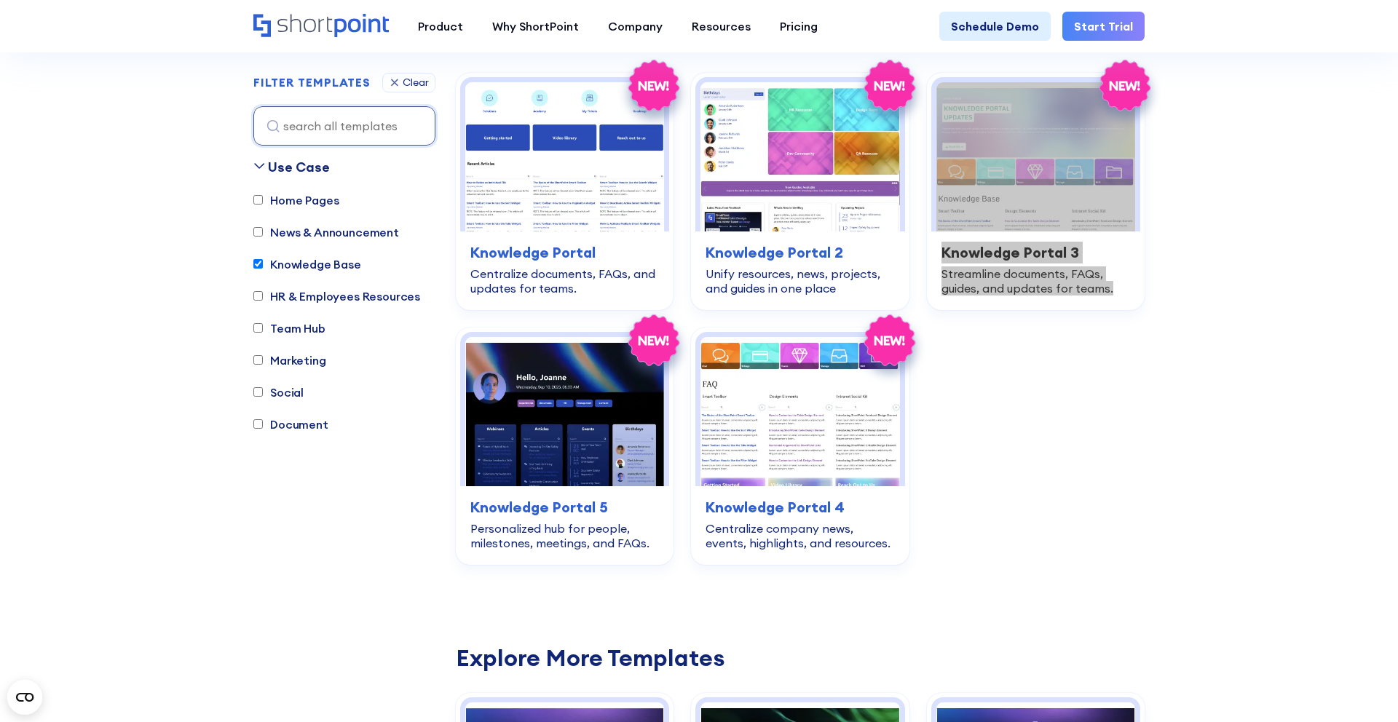
drag, startPoint x: 1037, startPoint y: 277, endPoint x: 1148, endPoint y: 352, distance: 133.3
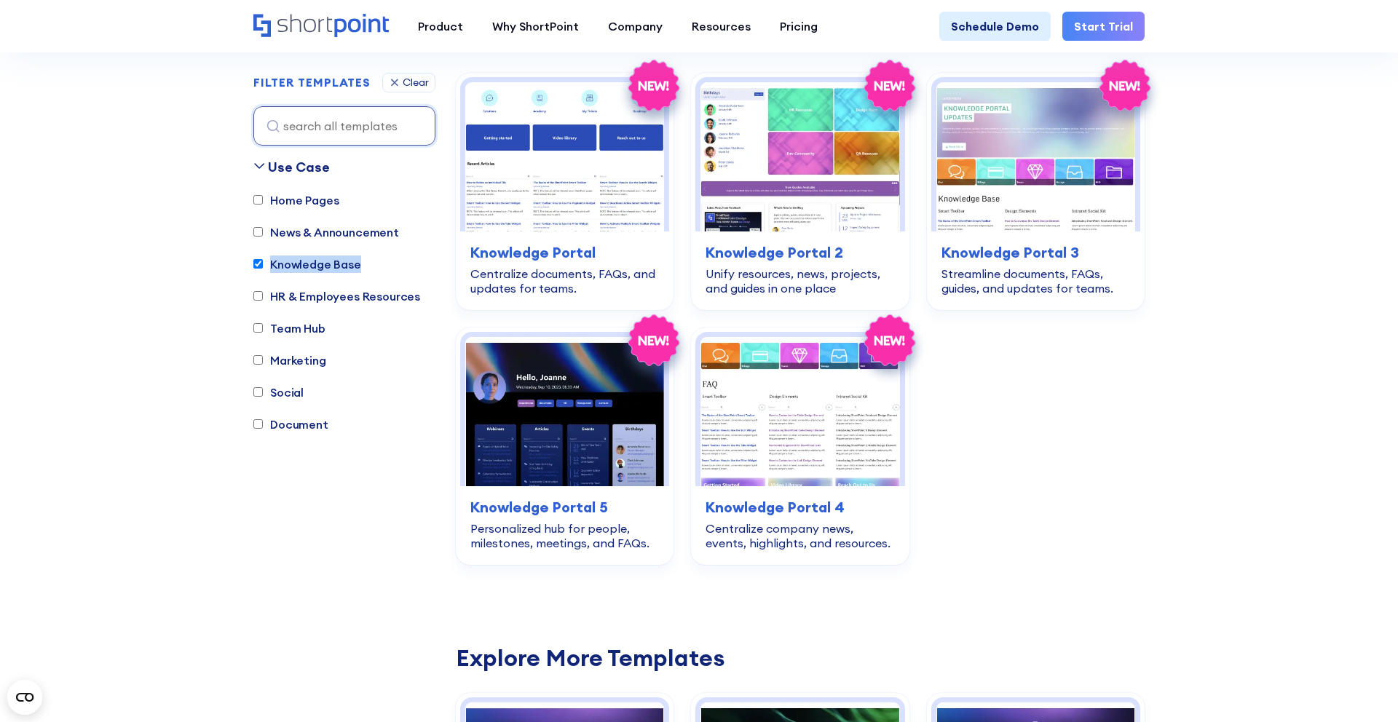
copy label "Knowledge Base"
drag, startPoint x: 392, startPoint y: 277, endPoint x: 269, endPoint y: 266, distance: 122.9
click at [269, 266] on div "Home Pages News & Announcement Knowledge Base HR & Employees Resources Team Hub…" at bounding box center [344, 319] width 182 height 256
click at [272, 265] on label "Knowledge Base" at bounding box center [307, 264] width 108 height 17
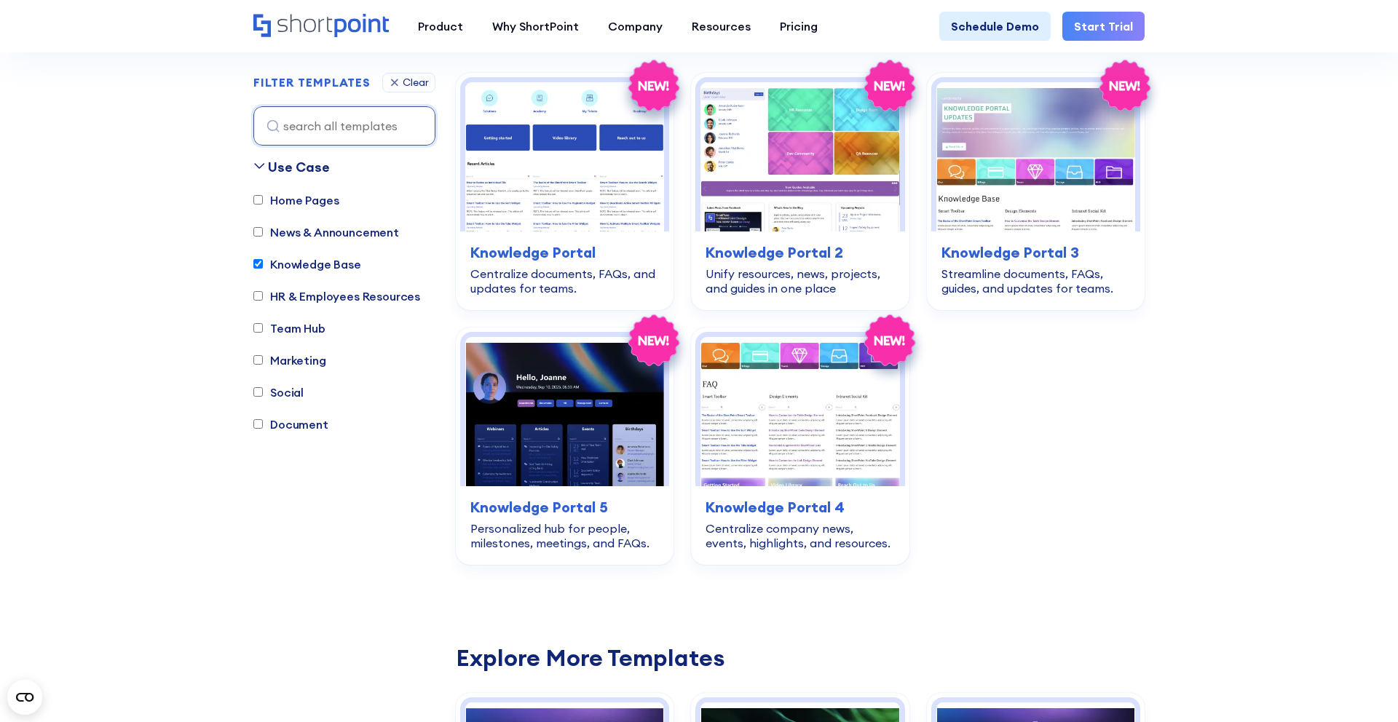
click at [263, 265] on input "Knowledge Base" at bounding box center [257, 264] width 9 height 9
checkbox input "false"
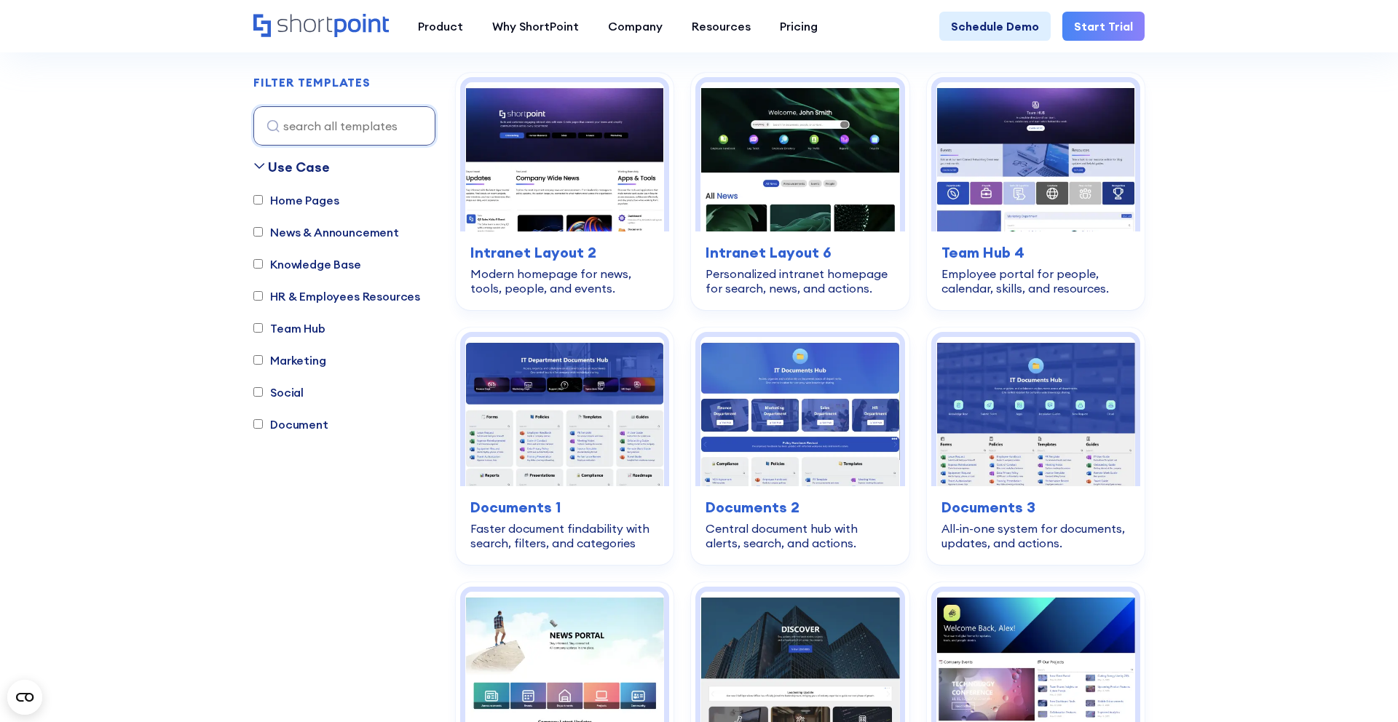
click at [275, 420] on label "Document" at bounding box center [290, 424] width 75 height 17
click at [263, 420] on input "Document" at bounding box center [257, 424] width 9 height 9
checkbox input "true"
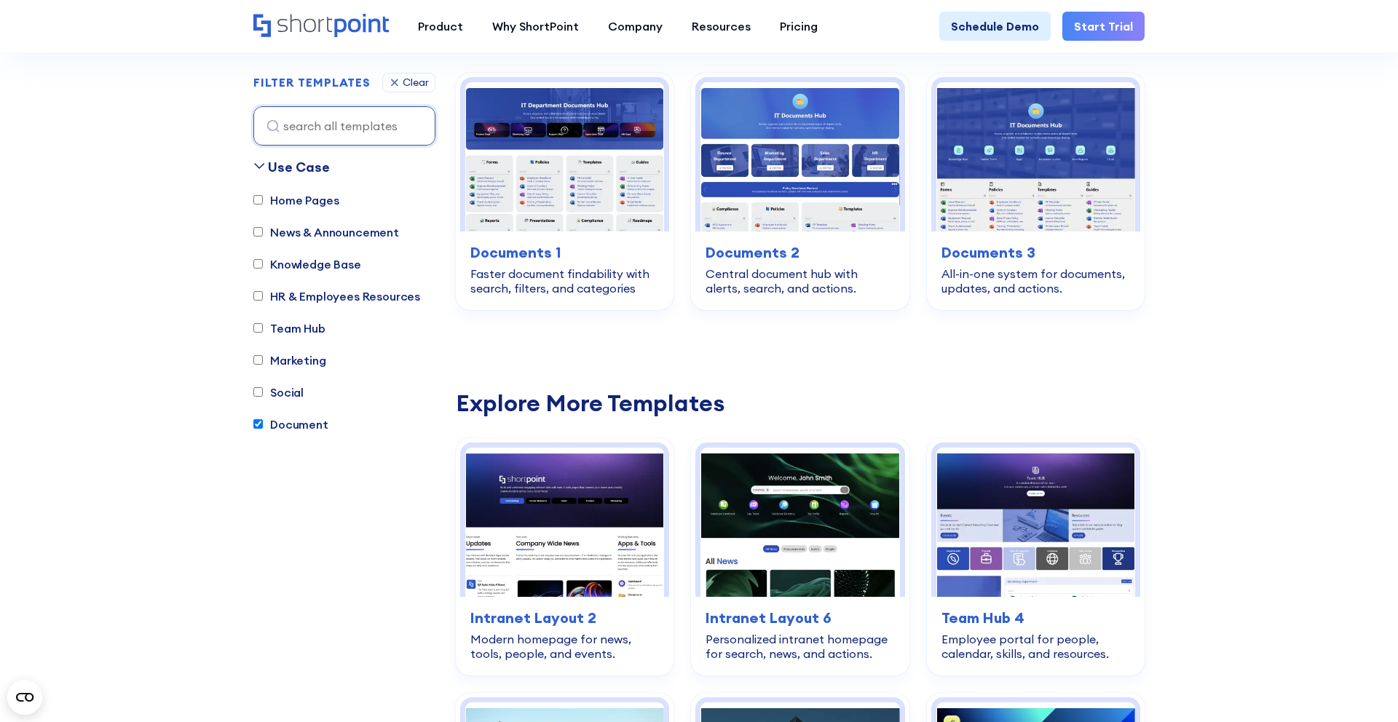
click at [307, 240] on label "News & Announcement" at bounding box center [326, 232] width 146 height 17
click at [263, 237] on input "News & Announcement" at bounding box center [257, 232] width 9 height 9
checkbox input "true"
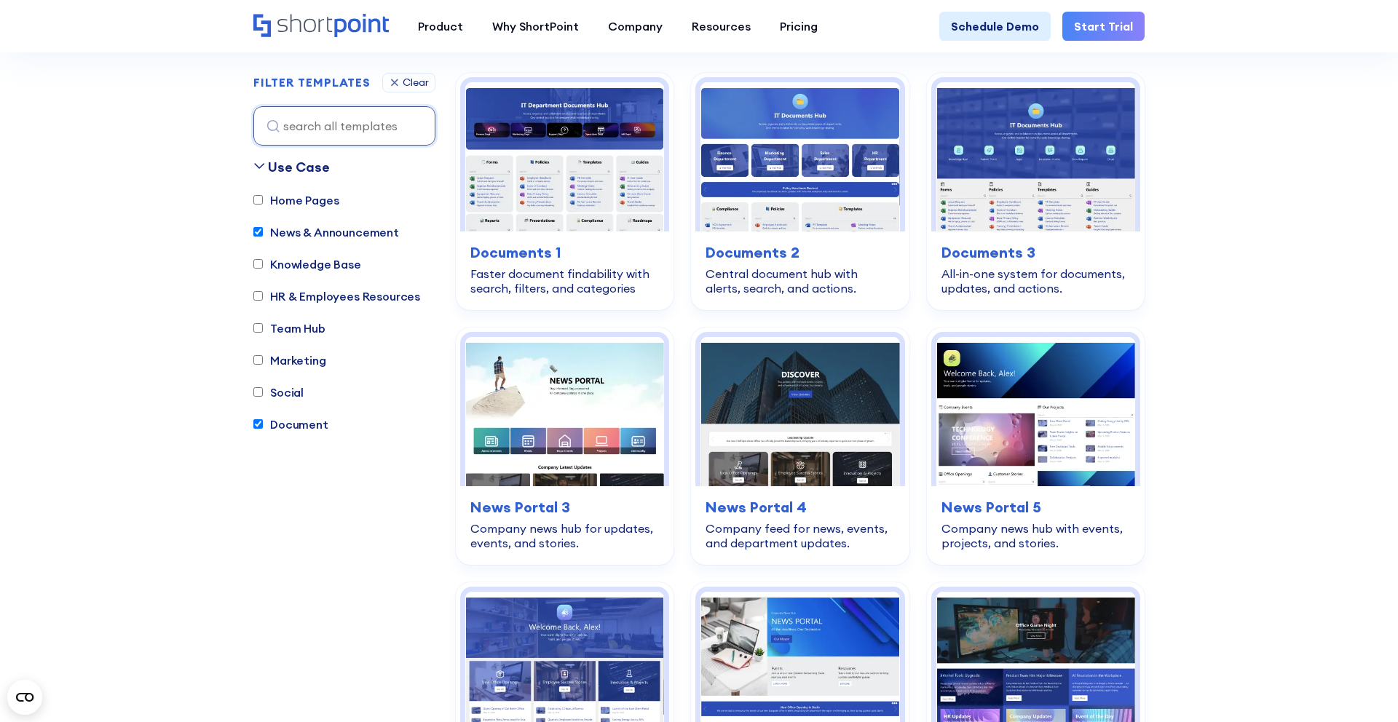
click at [275, 424] on label "Document" at bounding box center [290, 424] width 75 height 17
click at [263, 424] on input "Document" at bounding box center [257, 424] width 9 height 9
checkbox input "false"
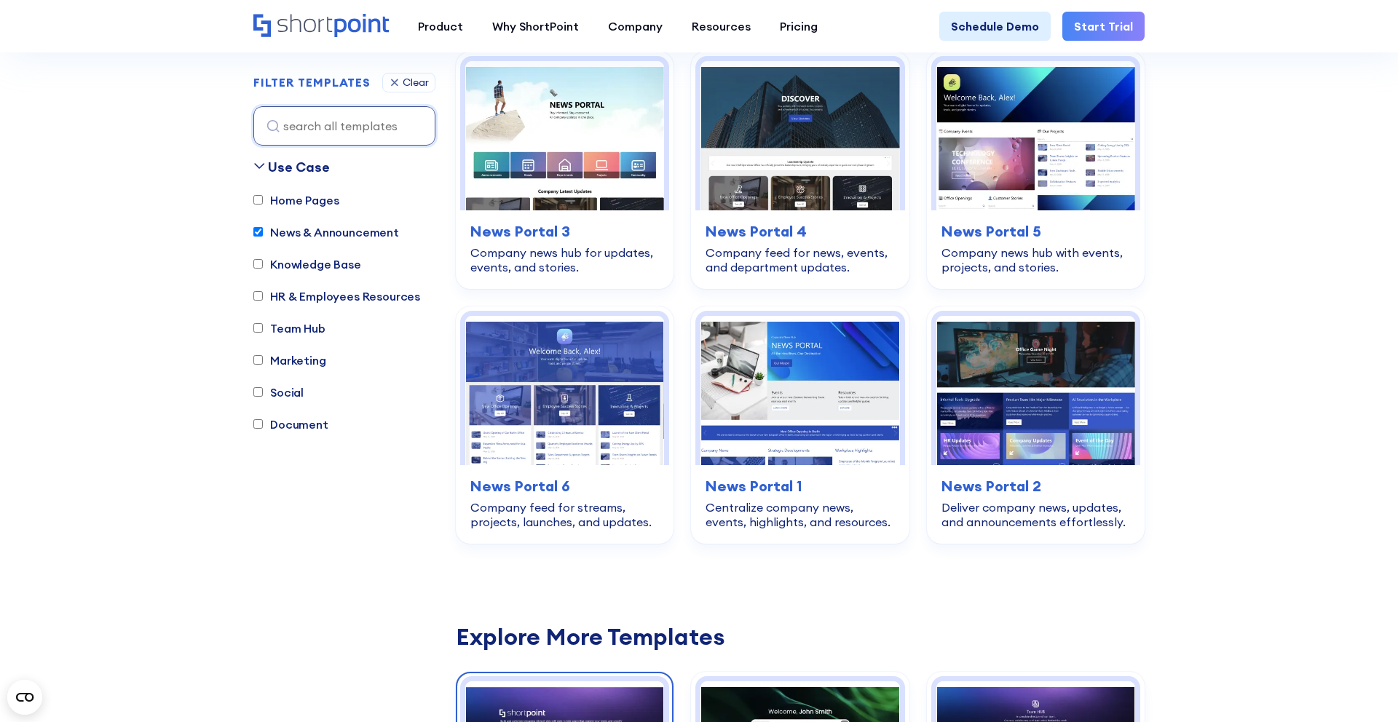
scroll to position [491, 0]
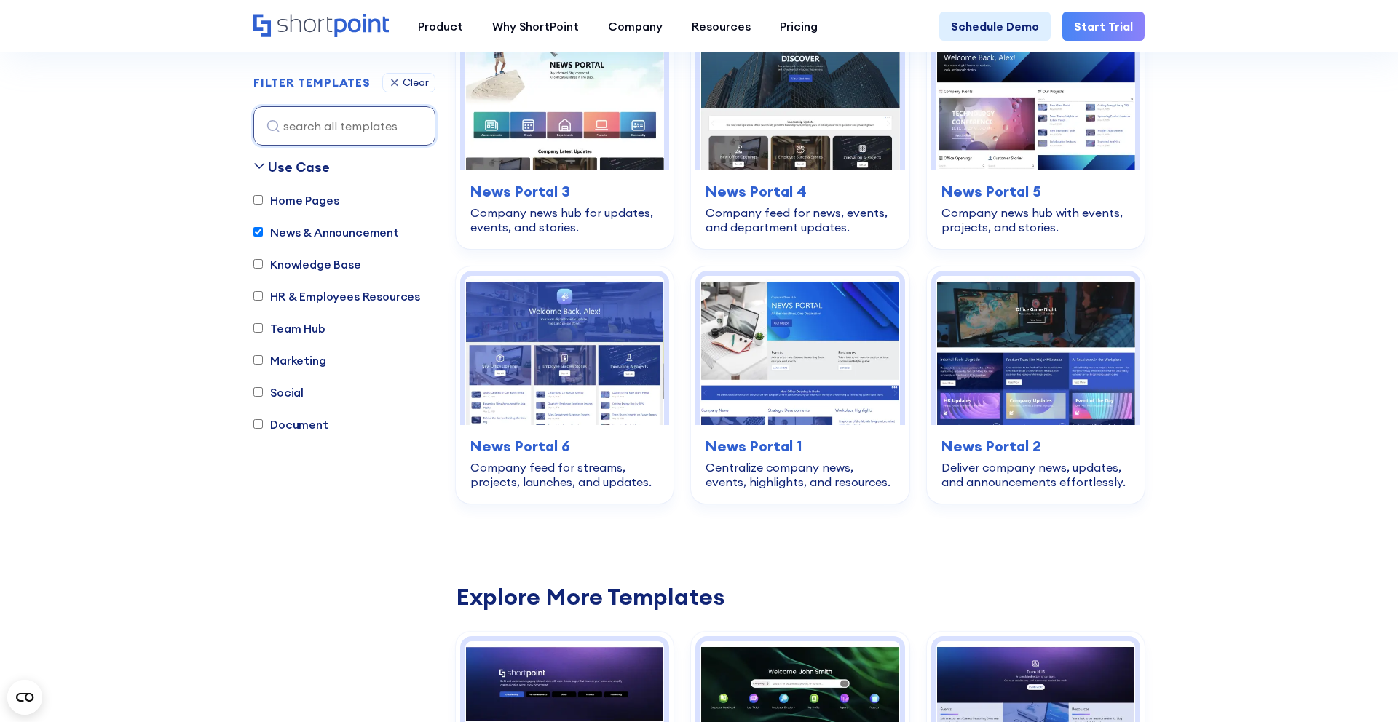
click at [288, 235] on label "News & Announcement" at bounding box center [326, 232] width 146 height 17
click at [263, 235] on input "News & Announcement" at bounding box center [257, 232] width 9 height 9
checkbox input "false"
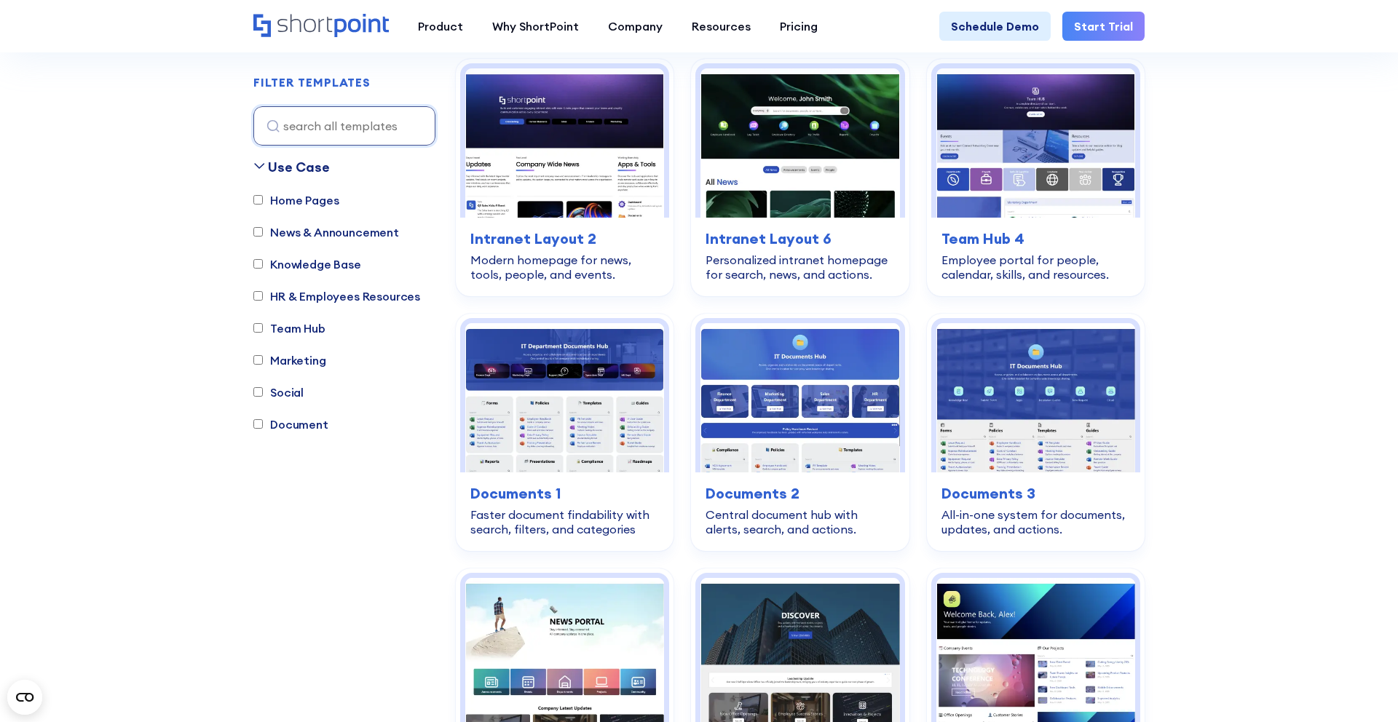
scroll to position [430, 0]
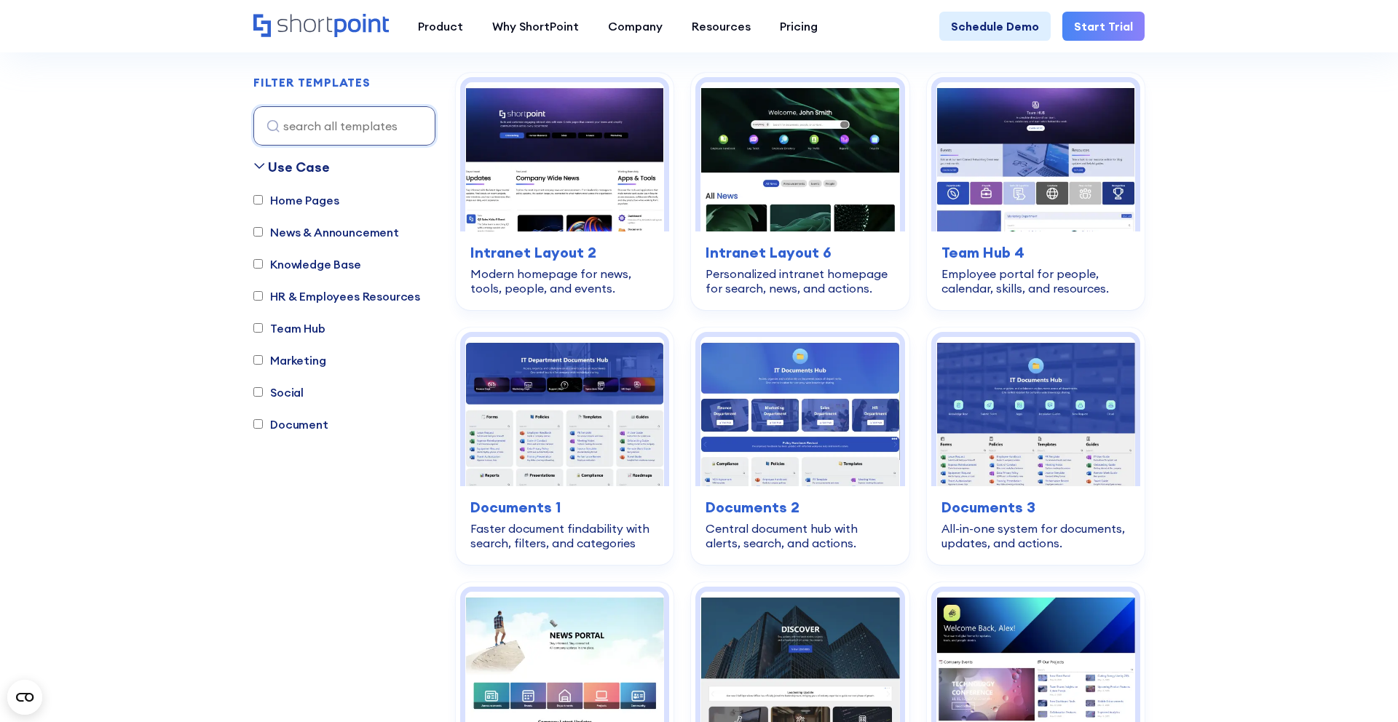
click at [289, 395] on label "Social" at bounding box center [278, 392] width 50 height 17
click at [263, 395] on input "Social" at bounding box center [257, 392] width 9 height 9
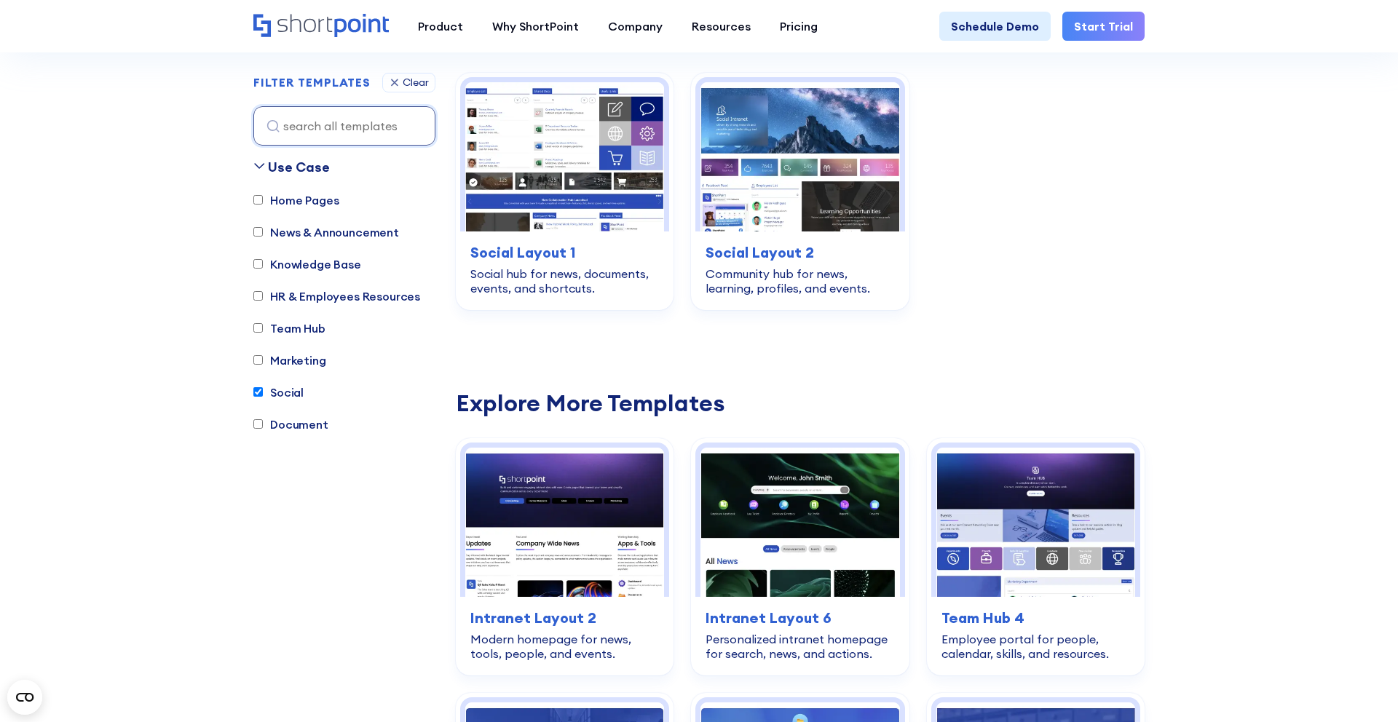
click at [289, 395] on label "Social" at bounding box center [278, 392] width 50 height 17
click at [263, 395] on input "Social" at bounding box center [257, 392] width 9 height 9
checkbox input "false"
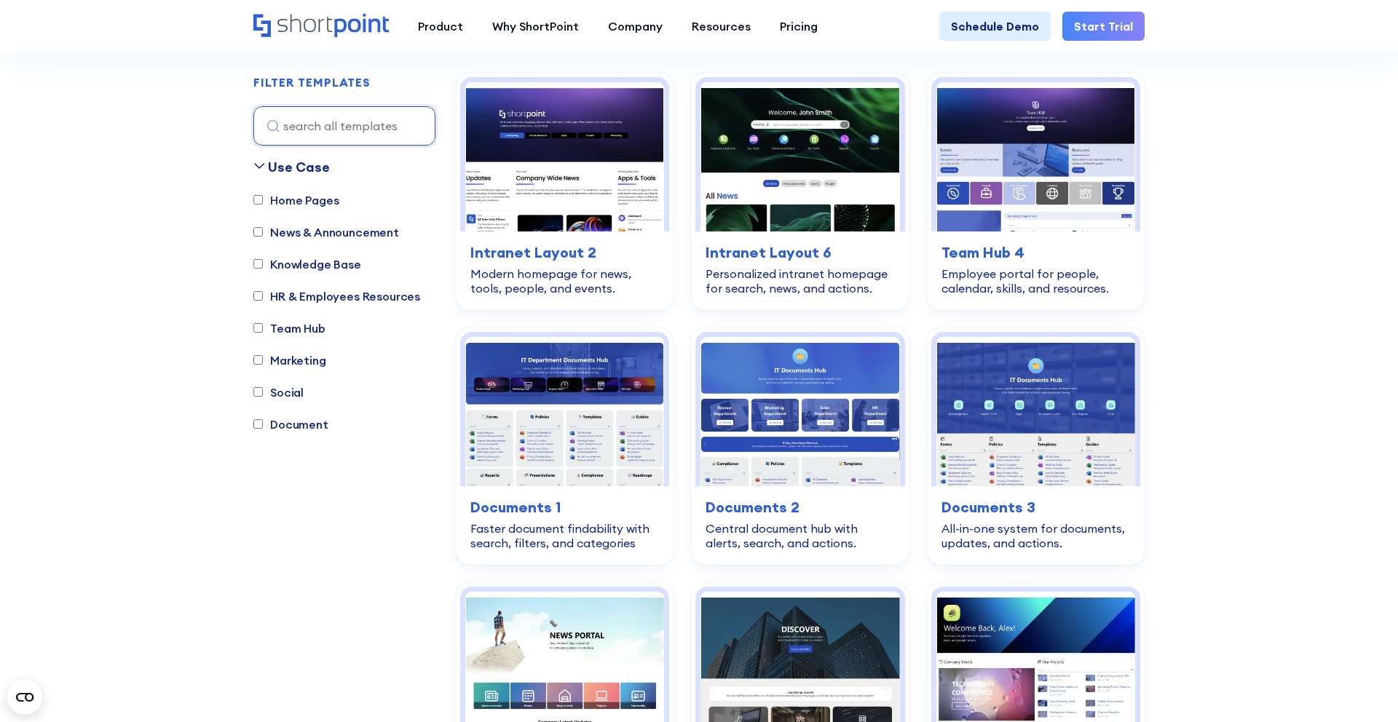
click at [290, 368] on label "Marketing" at bounding box center [289, 360] width 73 height 17
click at [263, 366] on input "Marketing" at bounding box center [257, 360] width 9 height 9
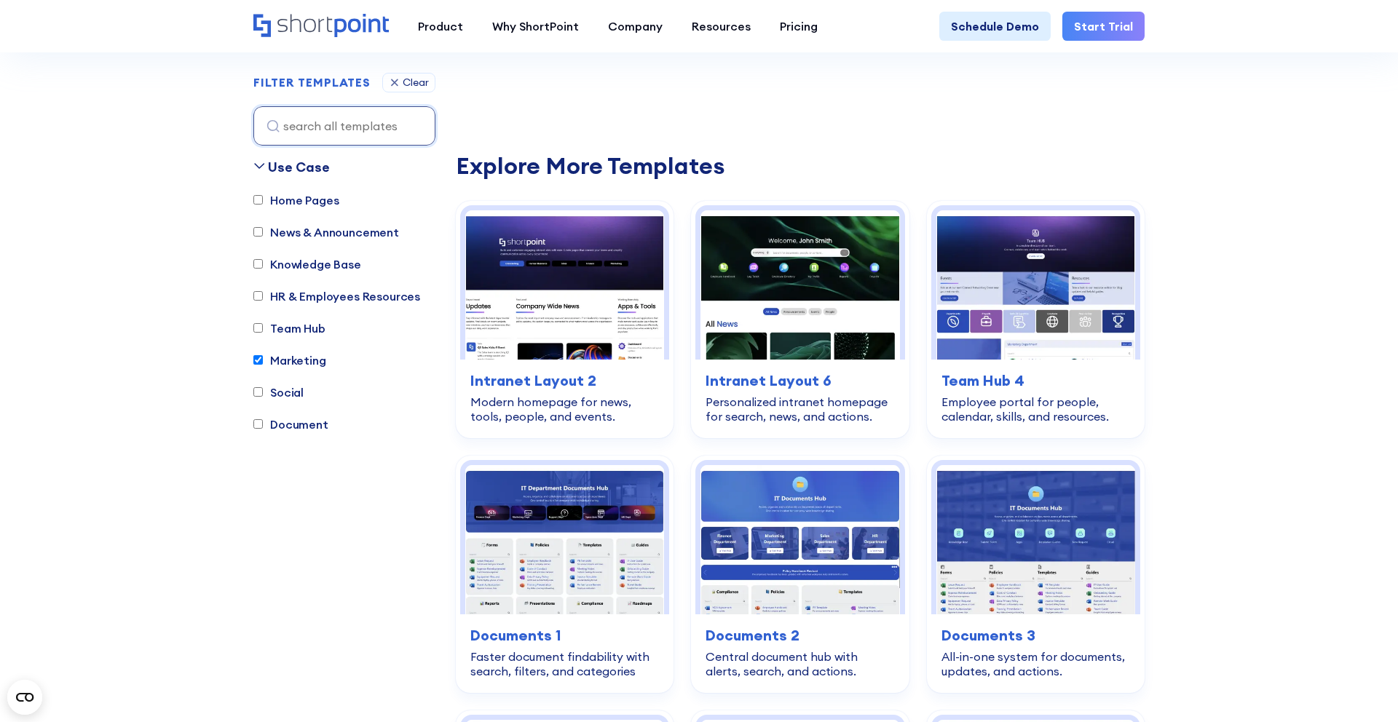
click at [291, 368] on label "Marketing" at bounding box center [289, 360] width 73 height 17
click at [263, 366] on input "Marketing" at bounding box center [257, 360] width 9 height 9
checkbox input "false"
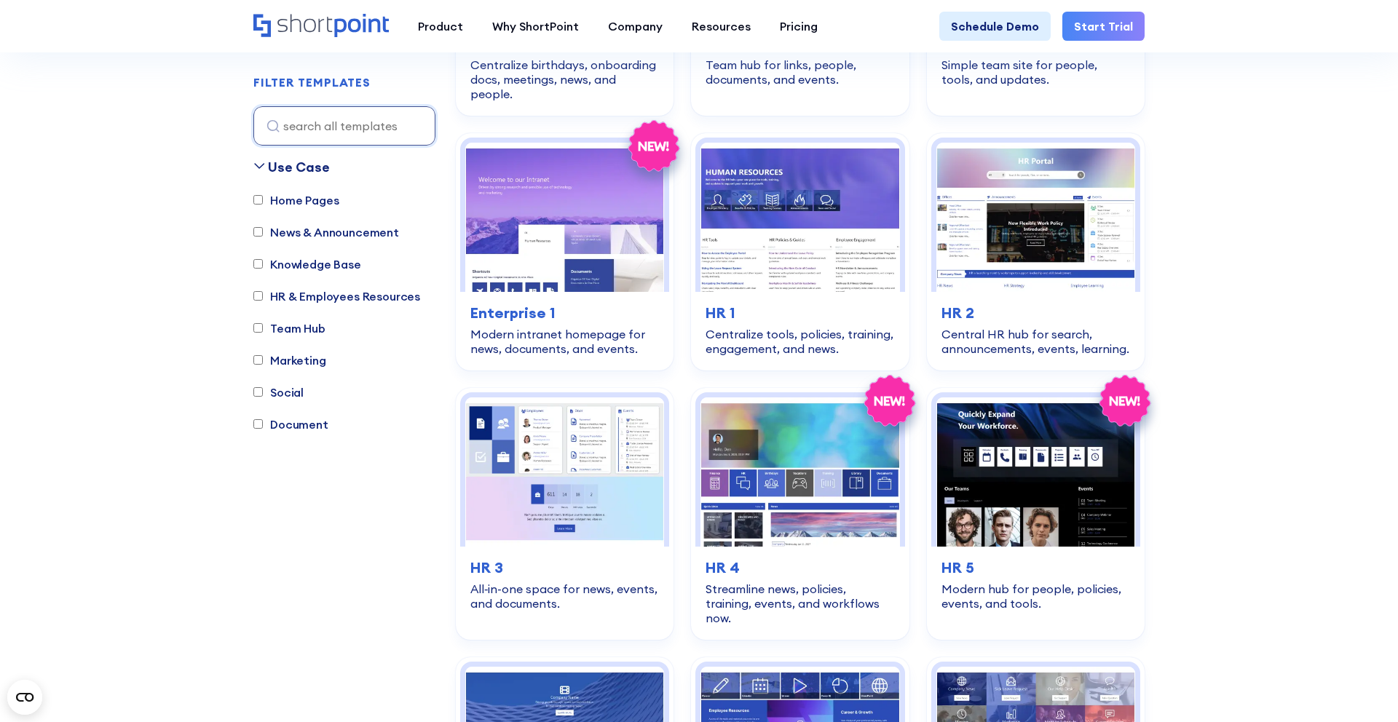
scroll to position [1986, 0]
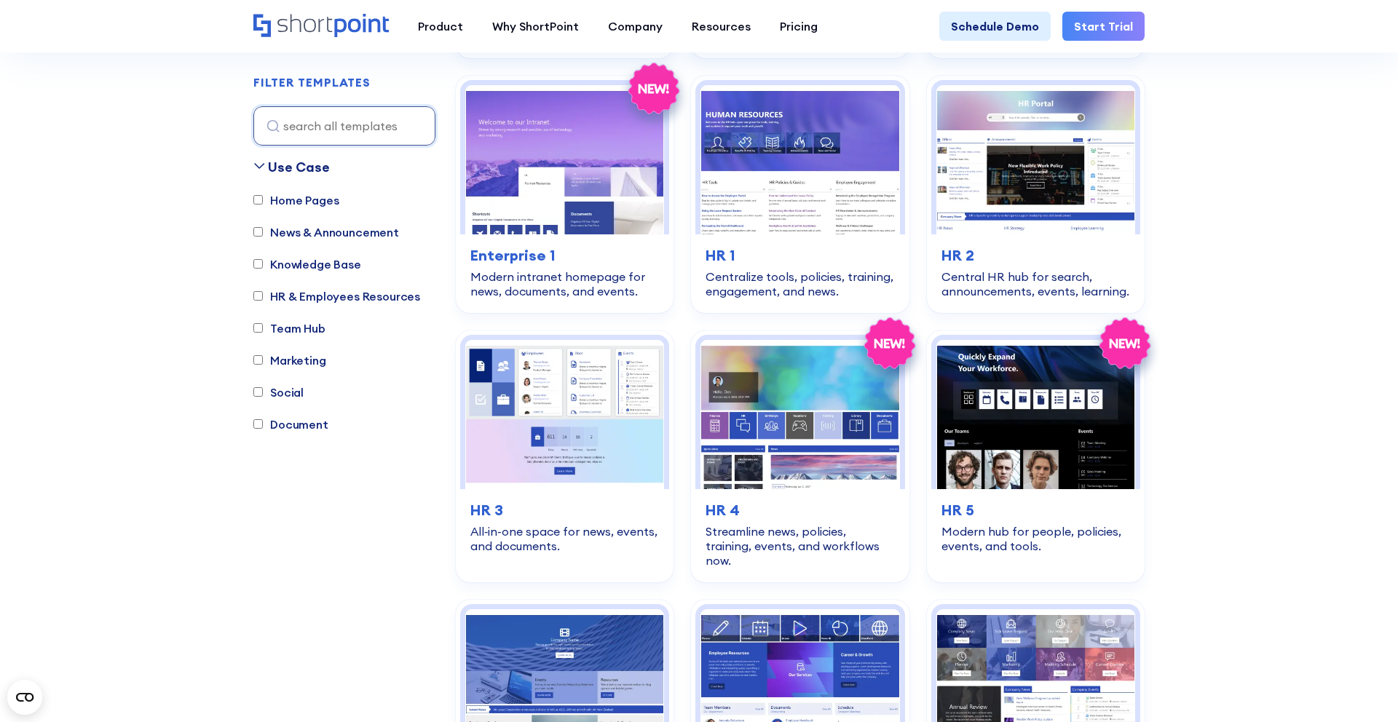
click at [283, 391] on label "Social" at bounding box center [278, 392] width 50 height 17
click at [263, 391] on input "Social" at bounding box center [257, 392] width 9 height 9
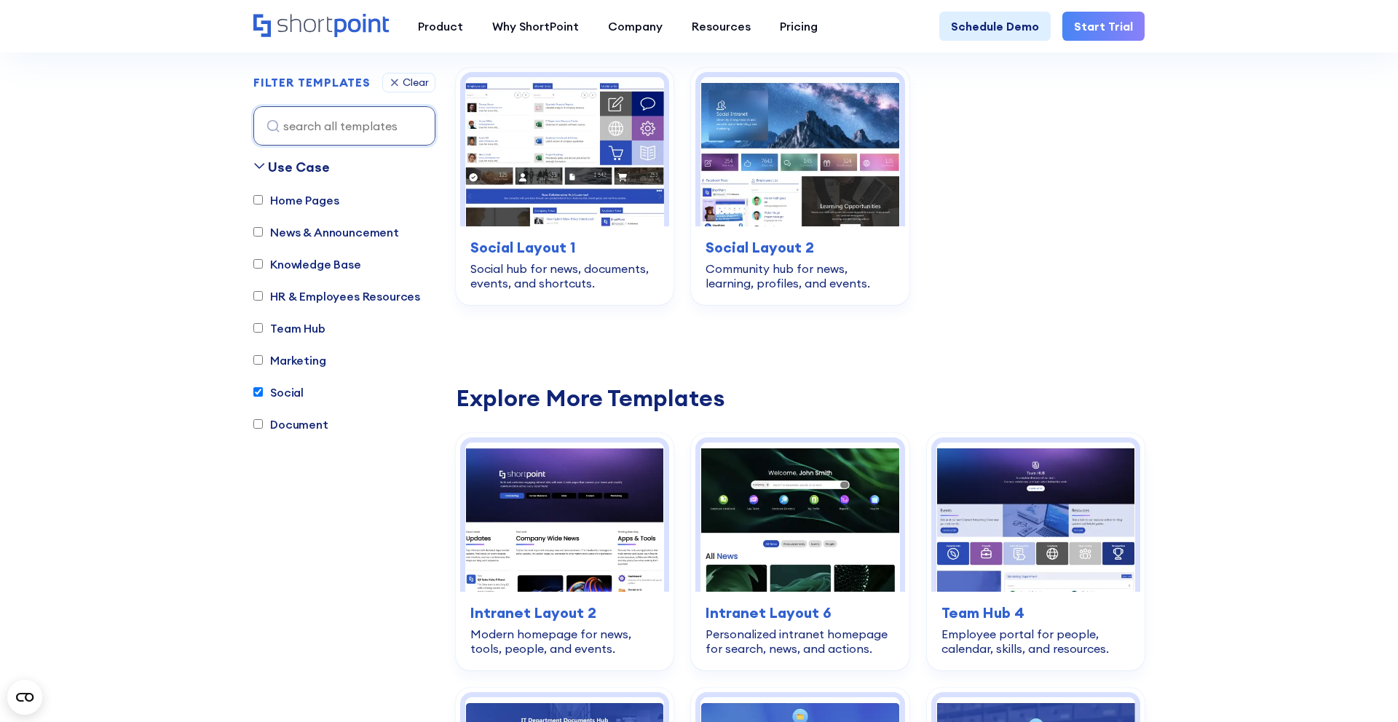
scroll to position [430, 0]
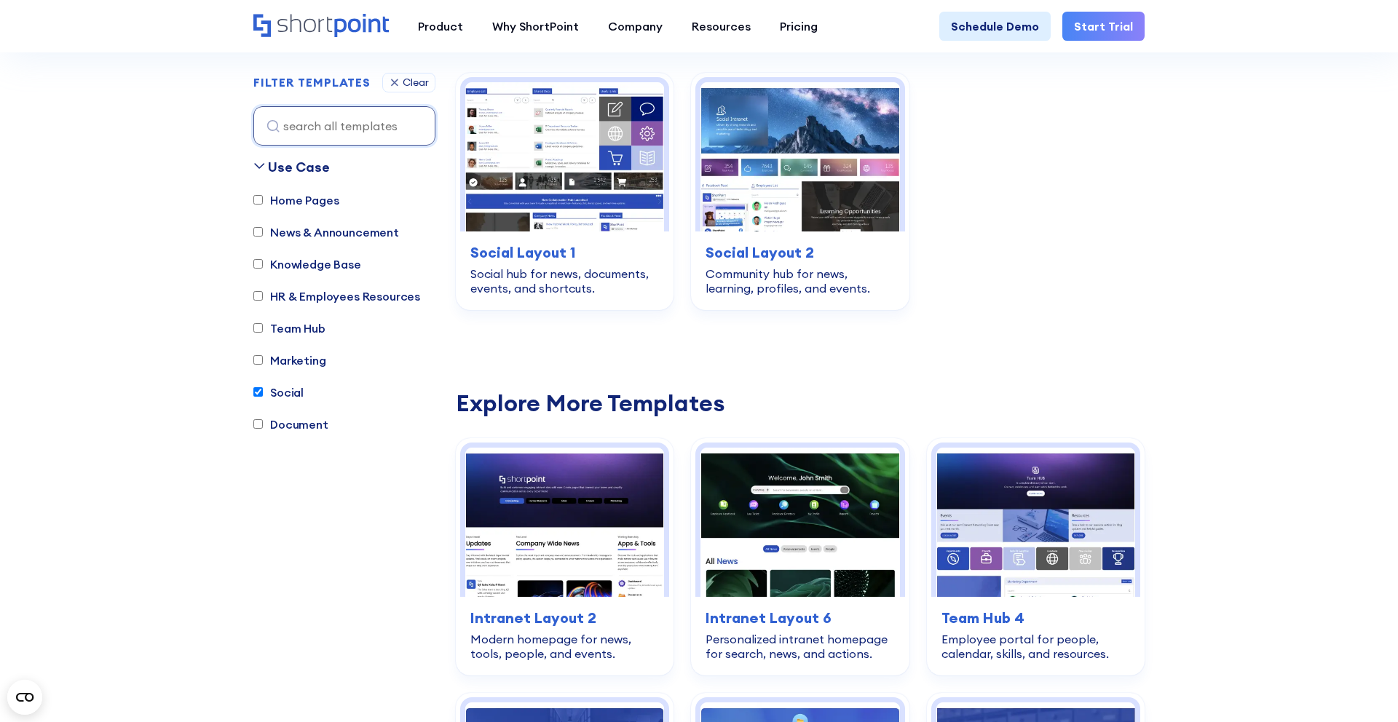
click at [273, 392] on label "Social" at bounding box center [278, 392] width 50 height 17
click at [263, 392] on input "Social" at bounding box center [257, 392] width 9 height 9
checkbox input "false"
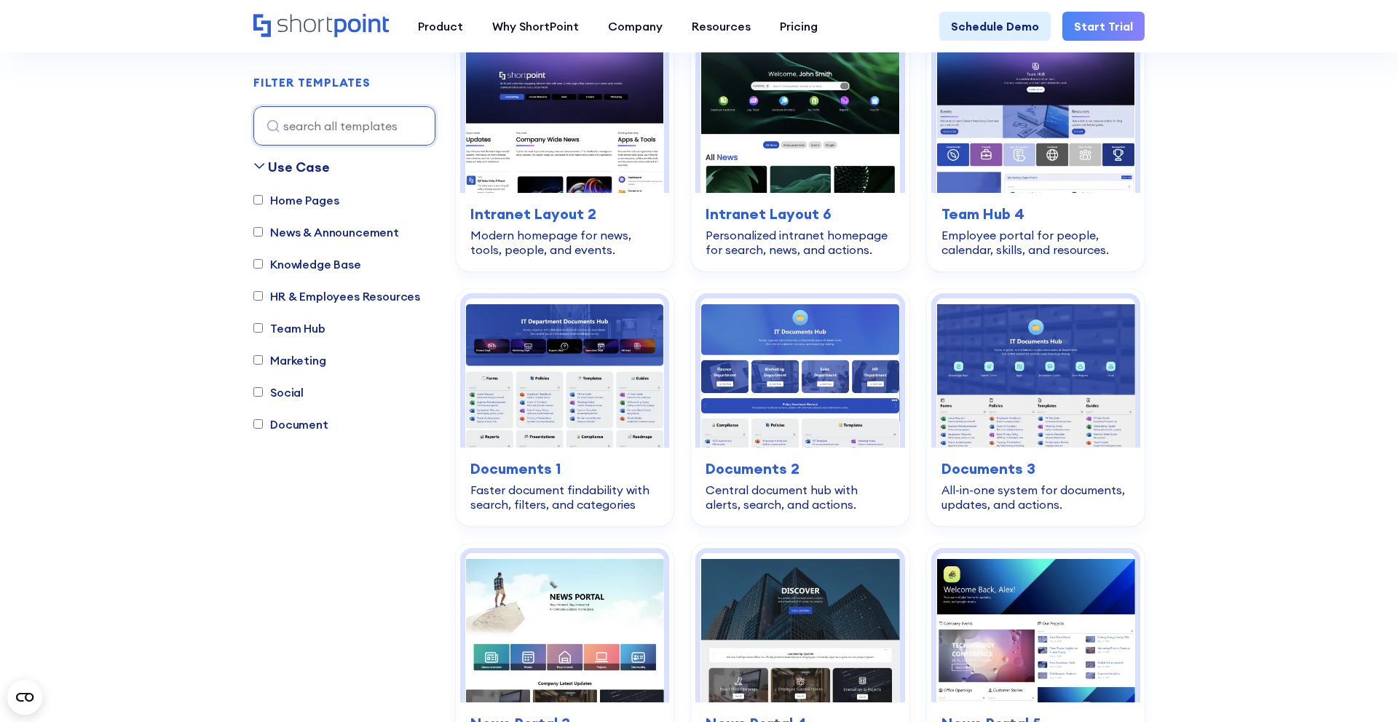
scroll to position [470, 0]
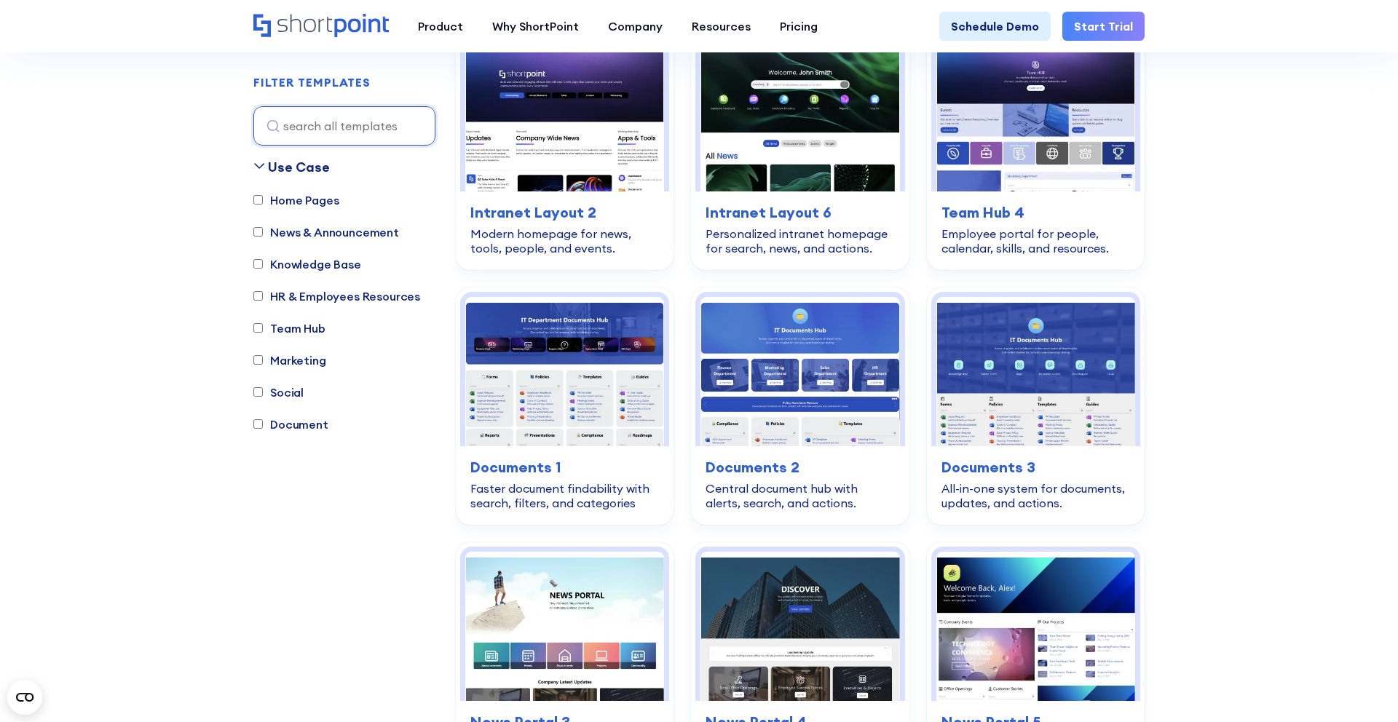
click at [295, 424] on label "Document" at bounding box center [290, 424] width 75 height 17
click at [263, 424] on input "Document" at bounding box center [257, 424] width 9 height 9
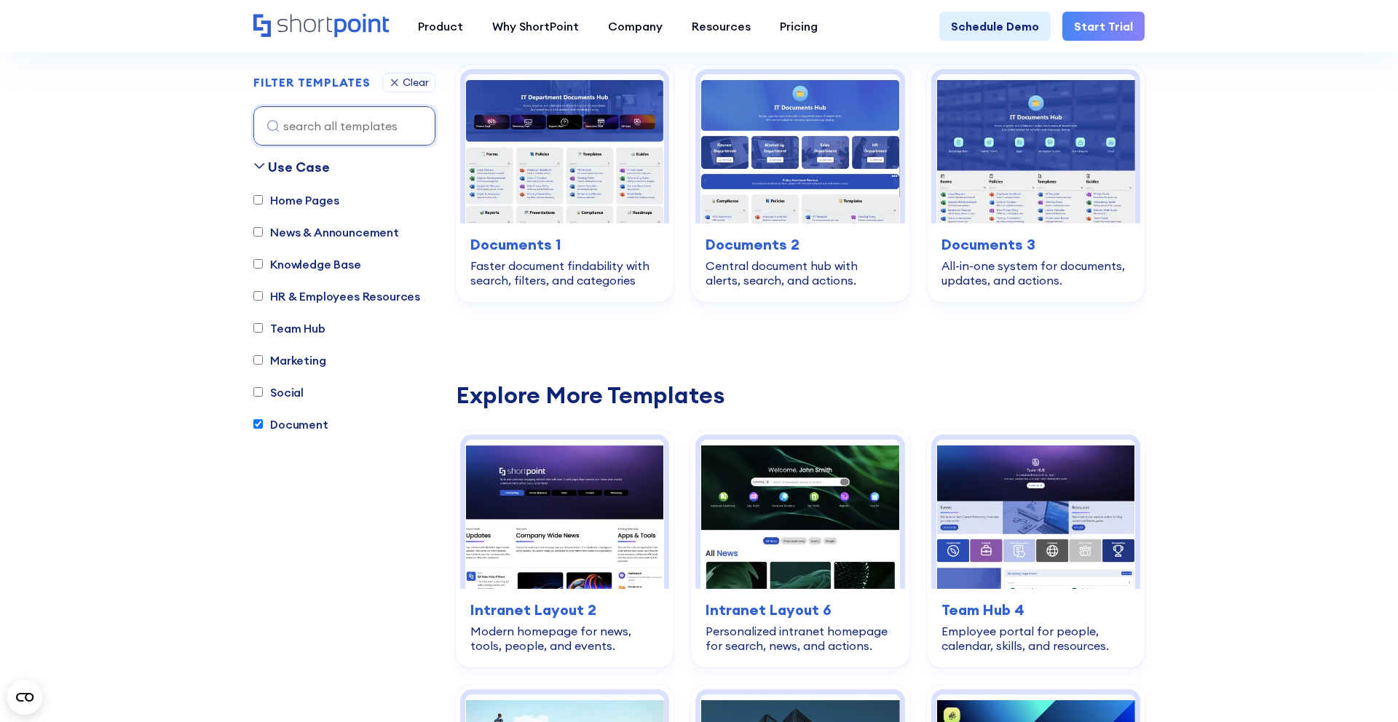
scroll to position [430, 0]
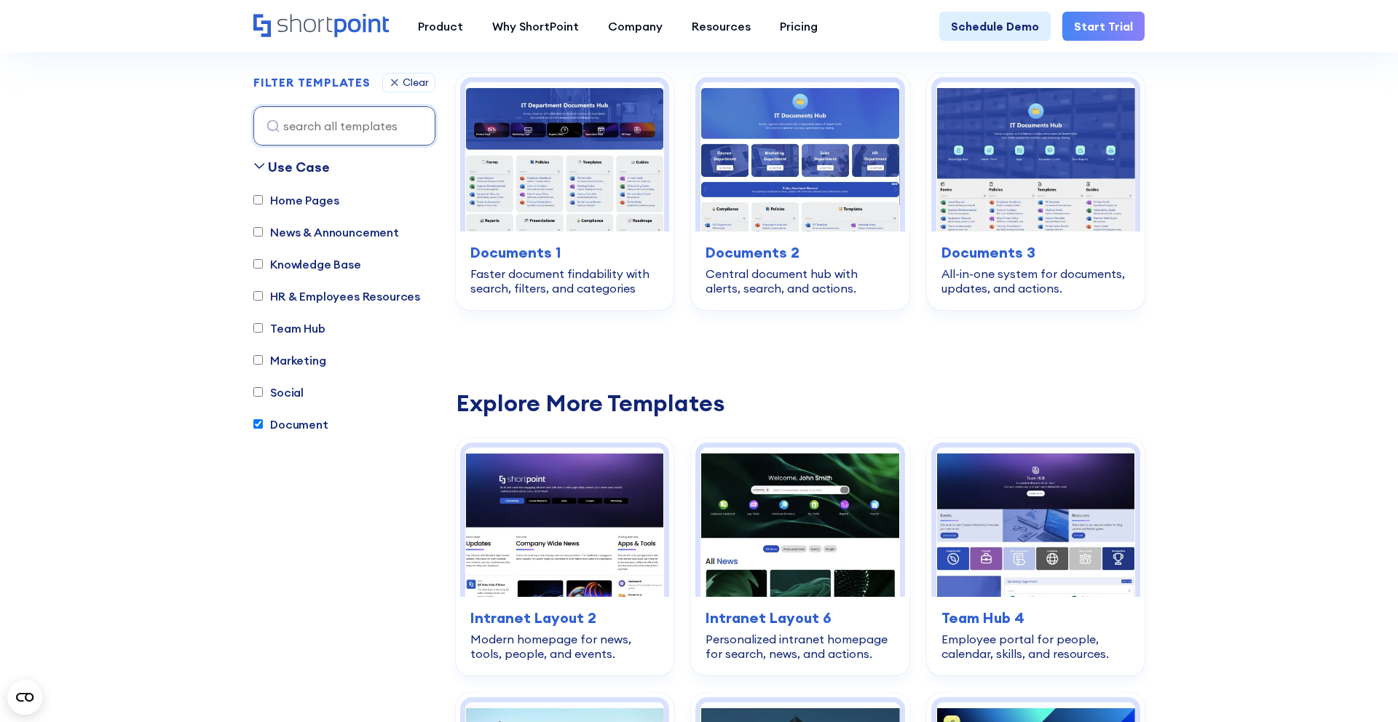
click at [294, 417] on label "Document" at bounding box center [290, 424] width 75 height 17
click at [263, 420] on input "Document" at bounding box center [257, 424] width 9 height 9
checkbox input "false"
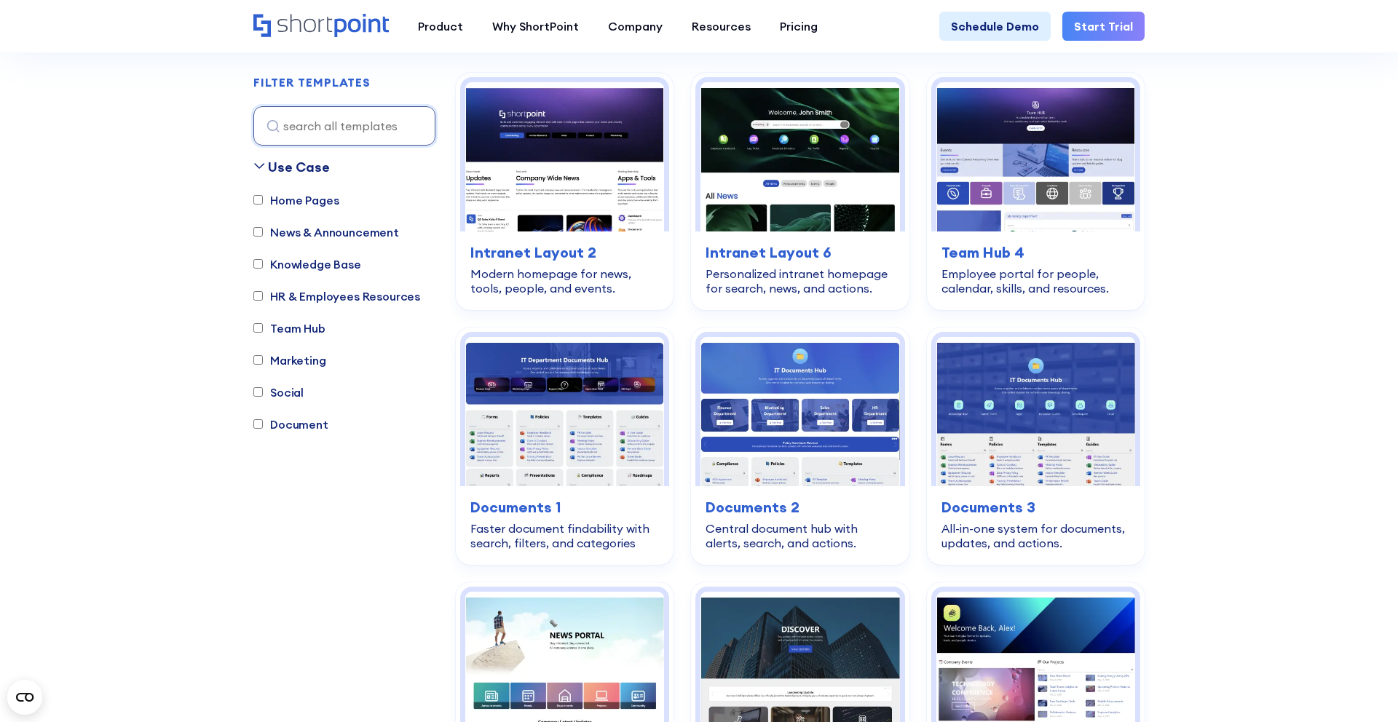
click at [288, 398] on label "Social" at bounding box center [278, 392] width 50 height 17
click at [263, 398] on input "Social" at bounding box center [257, 392] width 9 height 9
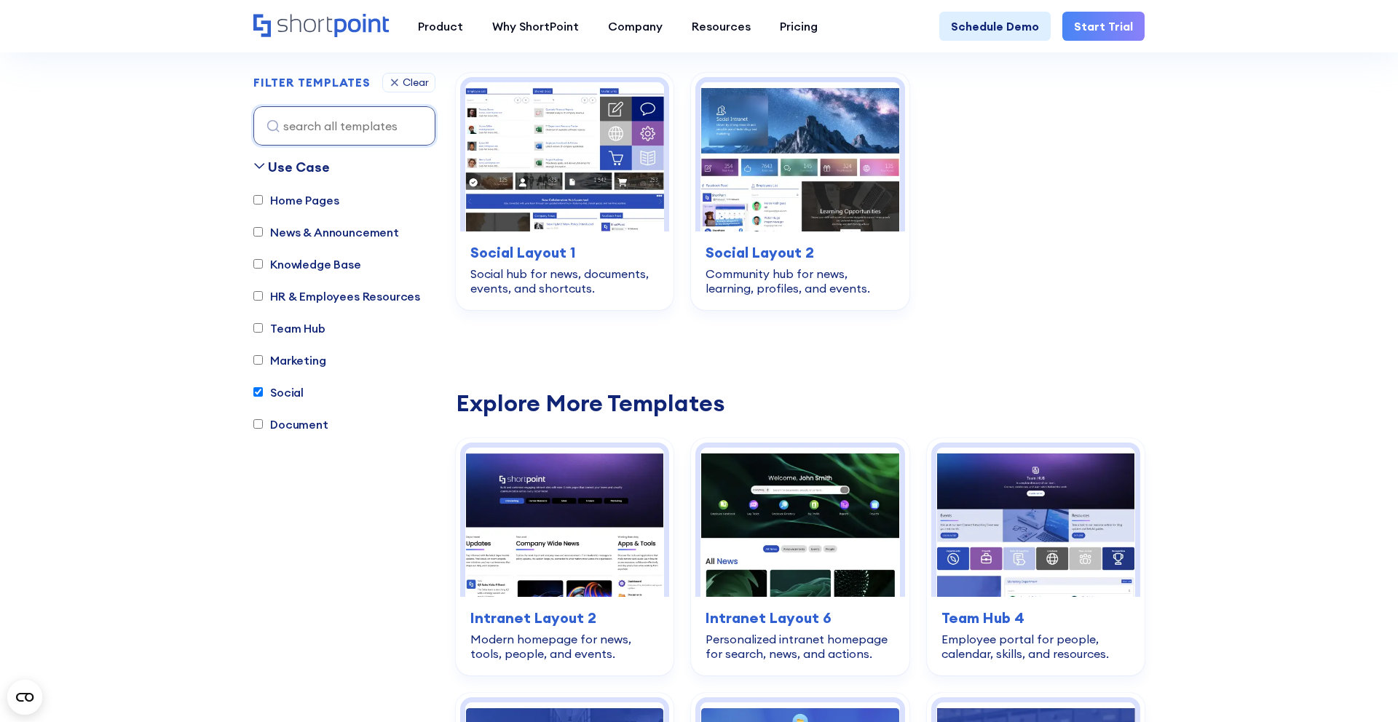
click at [288, 396] on label "Social" at bounding box center [278, 392] width 50 height 17
click at [263, 396] on input "Social" at bounding box center [257, 392] width 9 height 9
checkbox input "false"
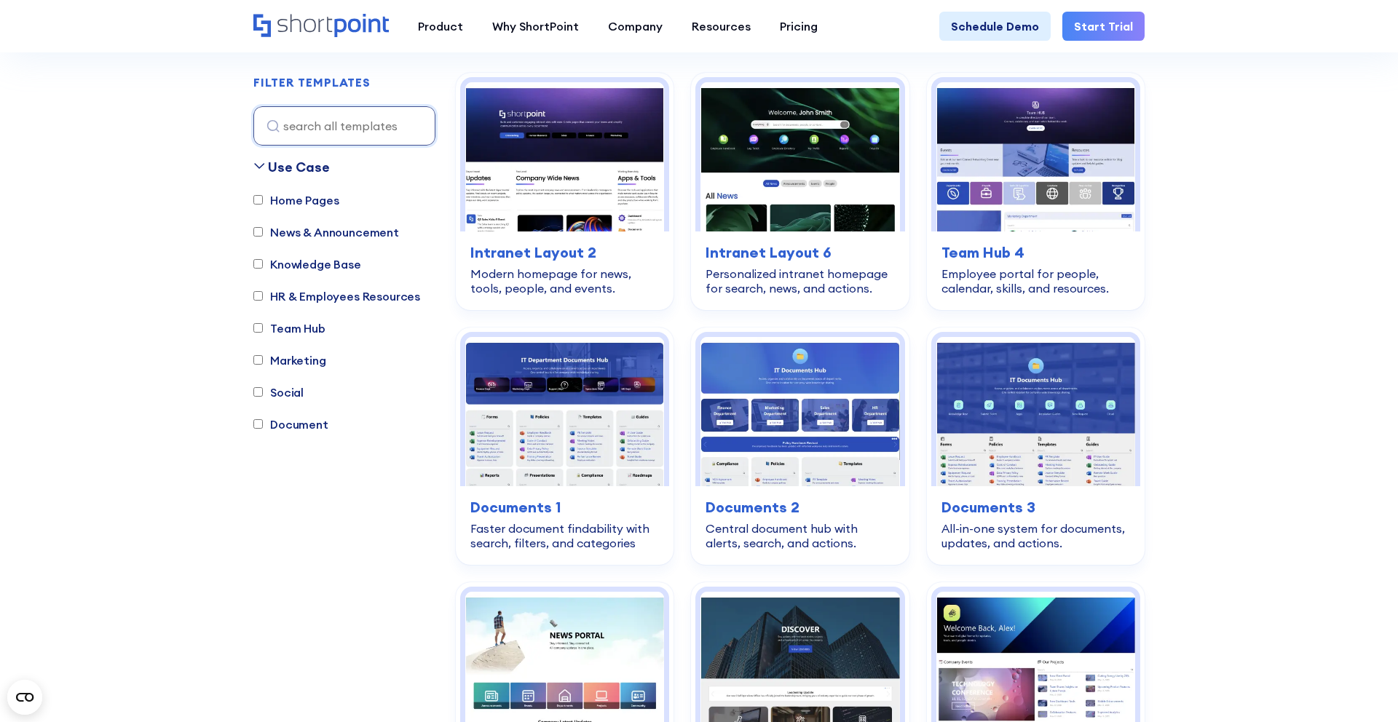
click at [288, 363] on label "Marketing" at bounding box center [289, 360] width 73 height 17
click at [263, 363] on input "Marketing" at bounding box center [257, 360] width 9 height 9
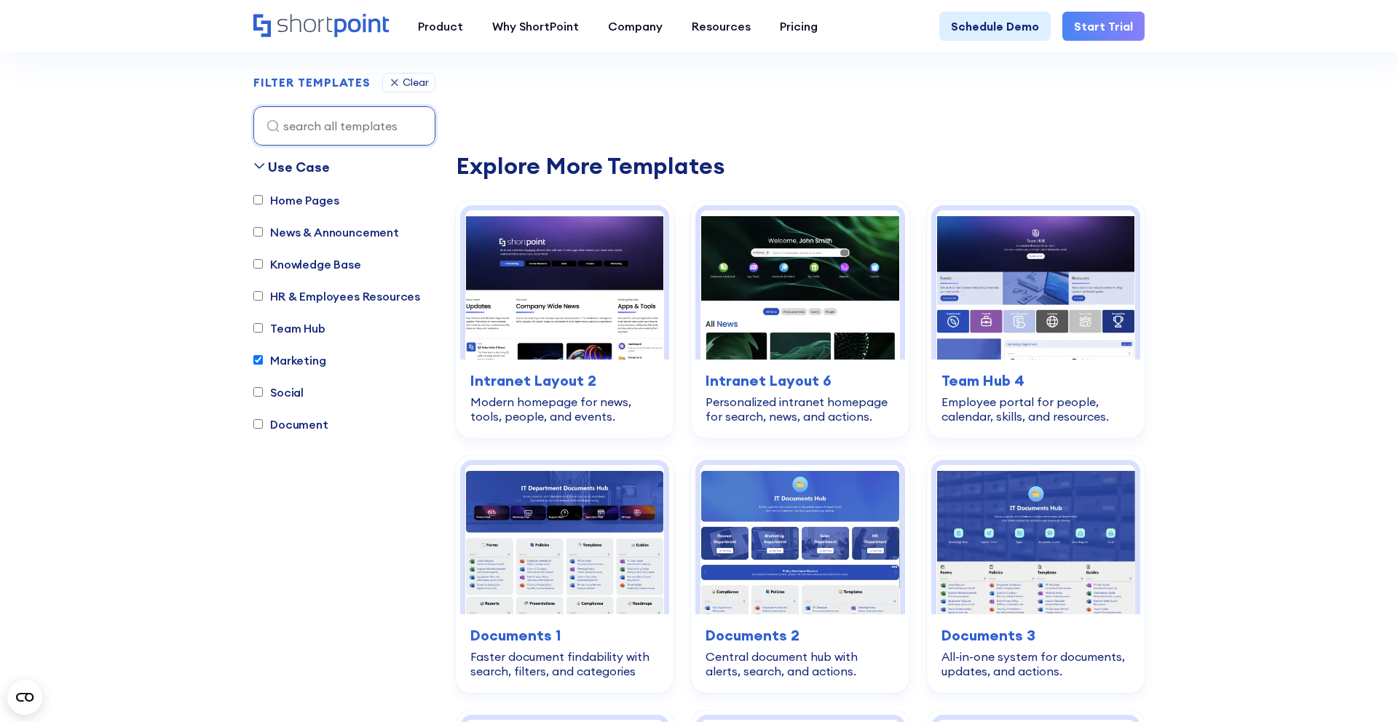
click at [288, 363] on label "Marketing" at bounding box center [289, 360] width 73 height 17
click at [263, 363] on input "Marketing" at bounding box center [257, 360] width 9 height 9
checkbox input "false"
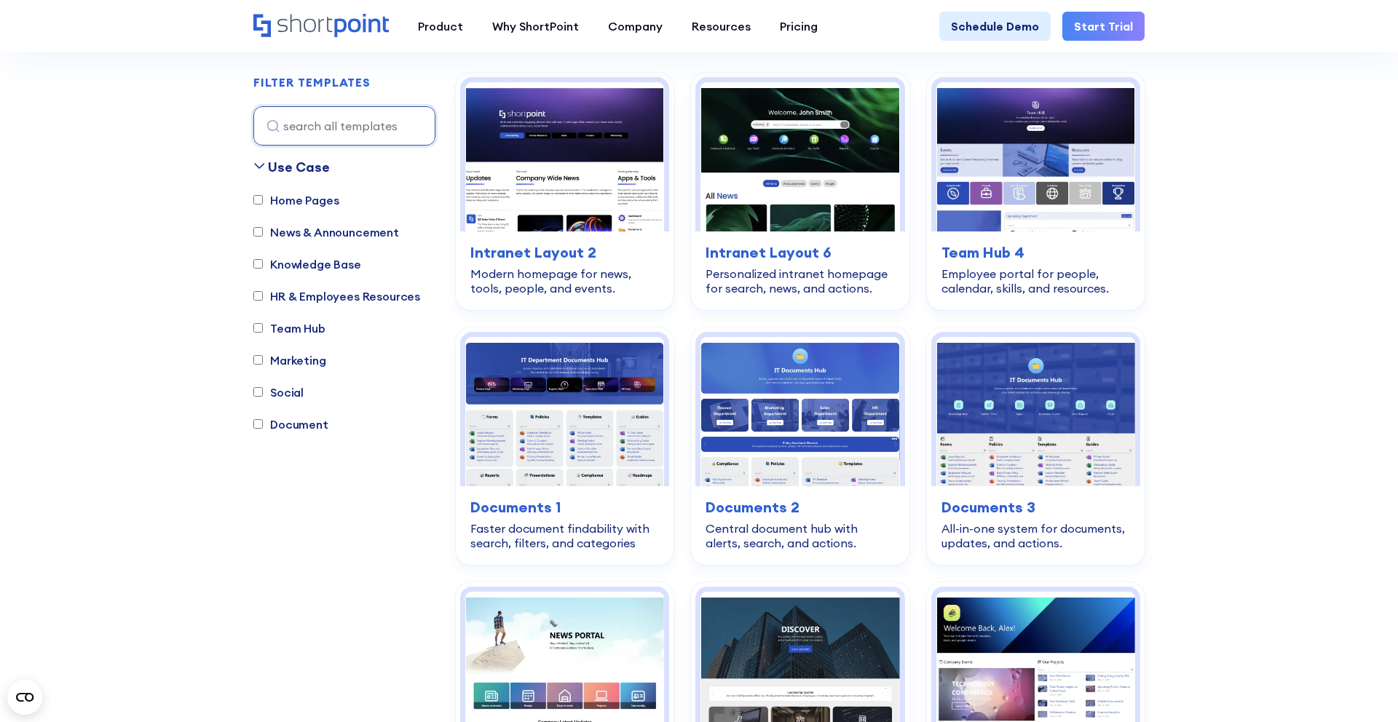
click at [290, 323] on label "Team Hub" at bounding box center [289, 328] width 72 height 17
click at [263, 324] on input "Team Hub" at bounding box center [257, 328] width 9 height 9
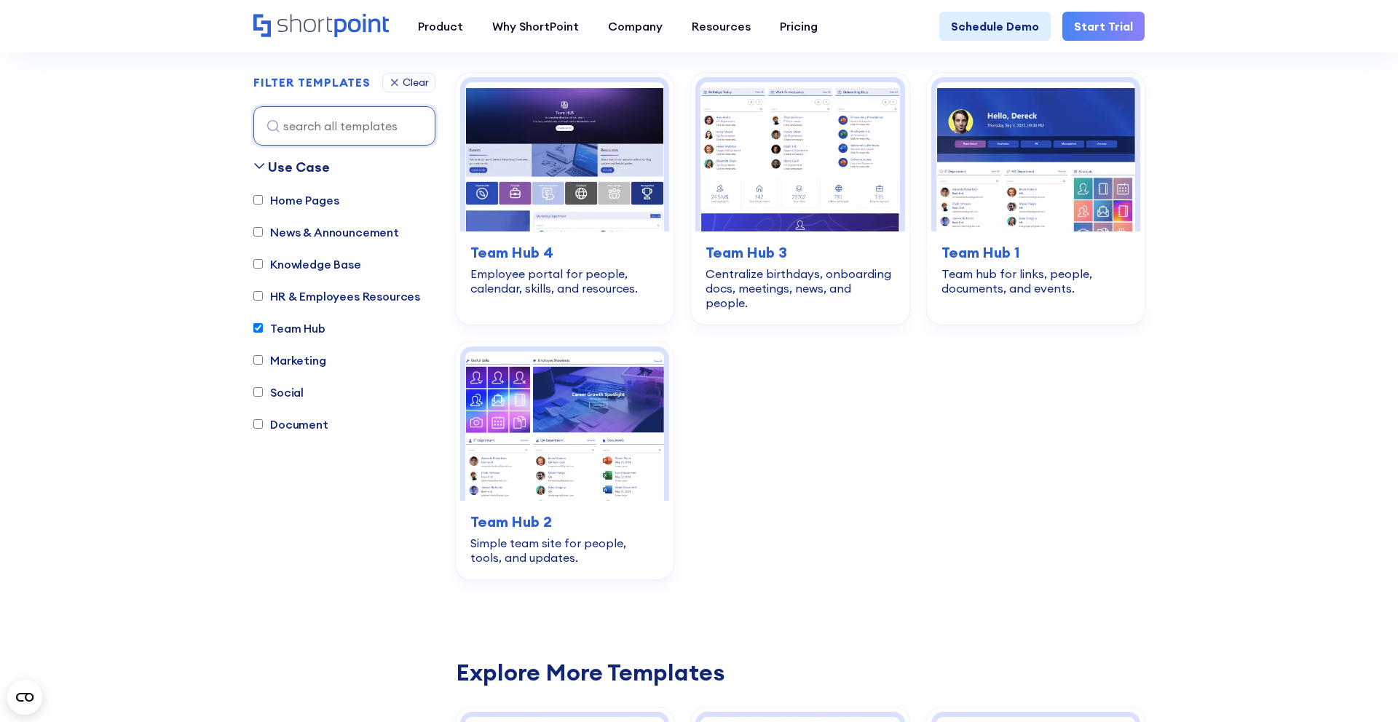
click at [290, 323] on label "Team Hub" at bounding box center [289, 328] width 72 height 17
click at [263, 324] on input "Team Hub" at bounding box center [257, 328] width 9 height 9
checkbox input "false"
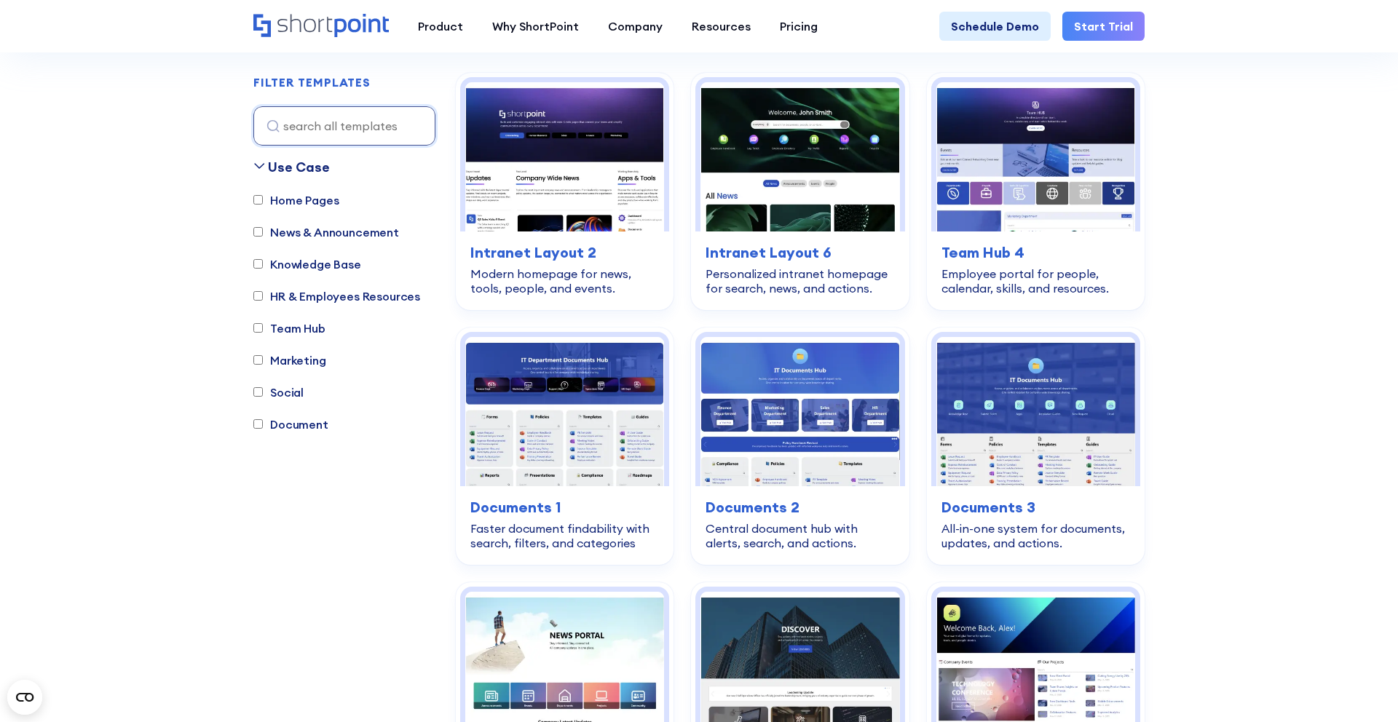
click at [292, 299] on label "HR & Employees Resources" at bounding box center [336, 296] width 167 height 17
click at [263, 299] on input "HR & Employees Resources" at bounding box center [257, 296] width 9 height 9
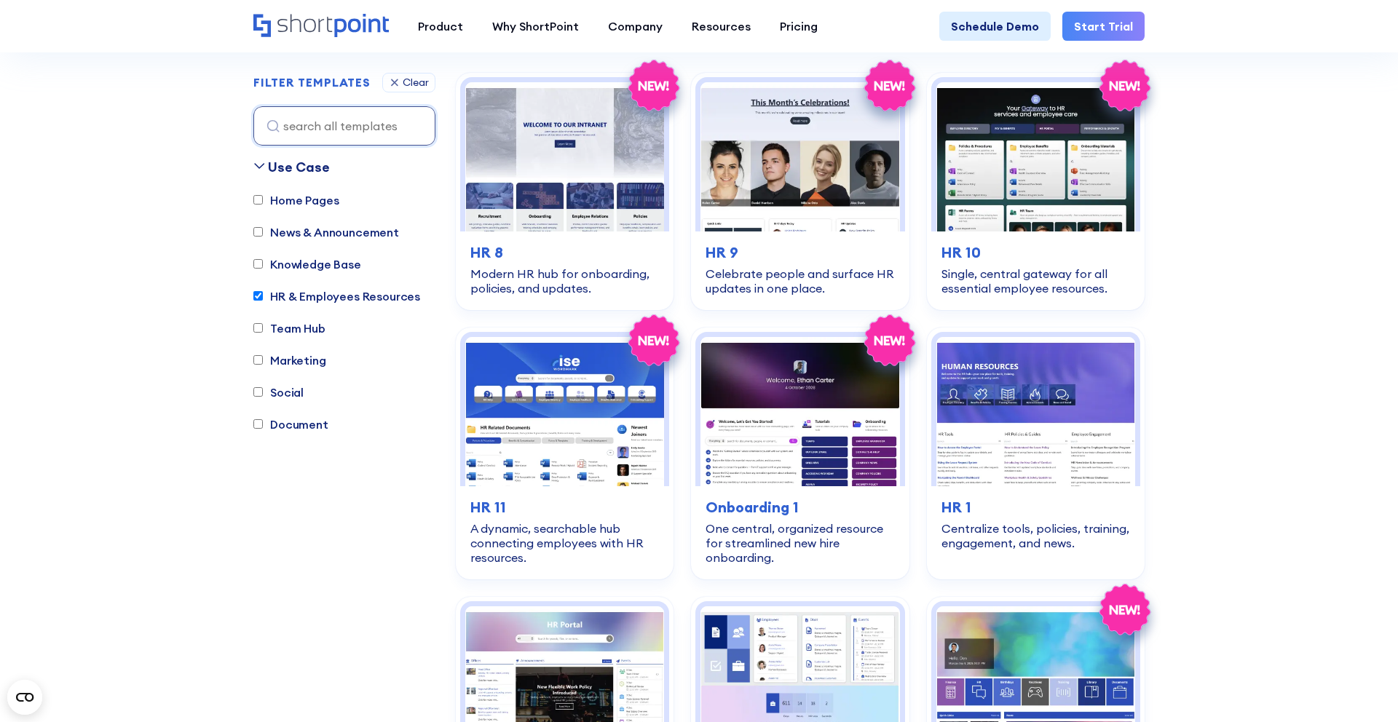
click at [292, 299] on label "HR & Employees Resources" at bounding box center [336, 296] width 167 height 17
click at [263, 299] on input "HR & Employees Resources" at bounding box center [257, 296] width 9 height 9
checkbox input "false"
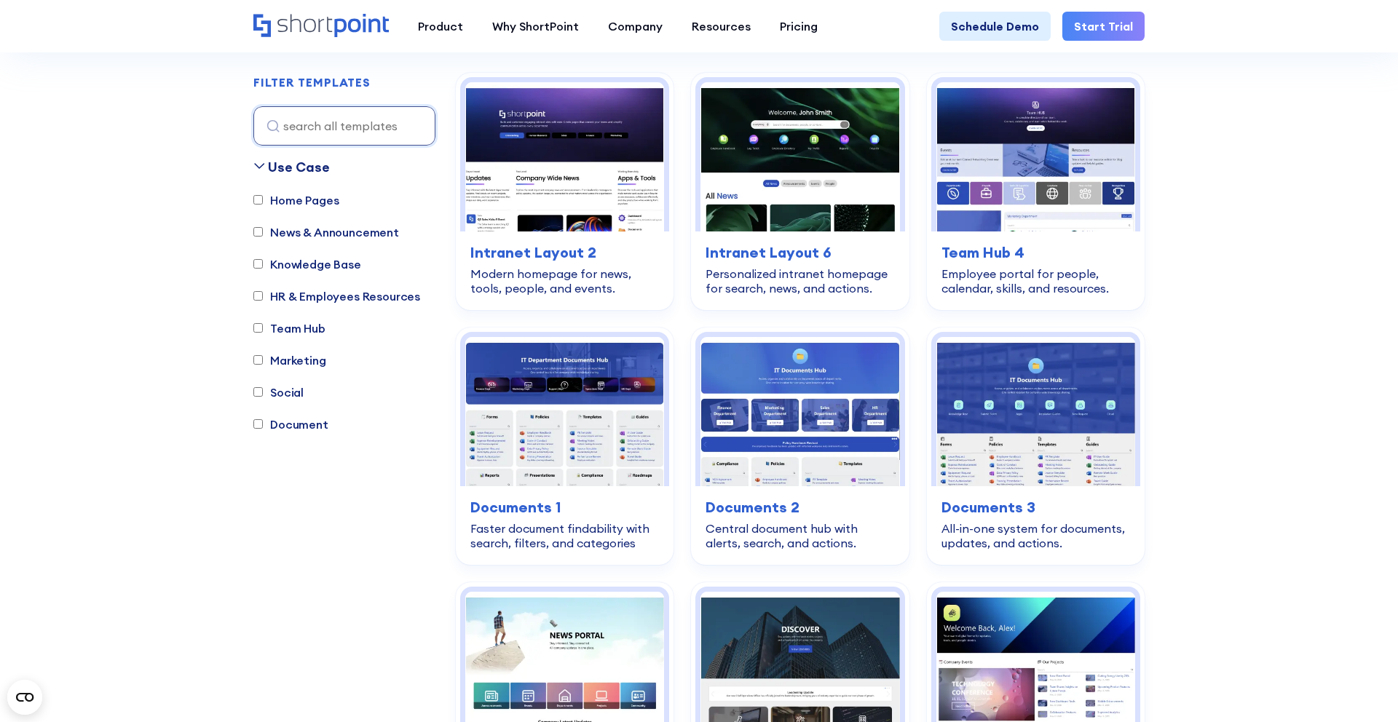
click at [291, 261] on label "Knowledge Base" at bounding box center [307, 264] width 108 height 17
click at [263, 261] on input "Knowledge Base" at bounding box center [257, 264] width 9 height 9
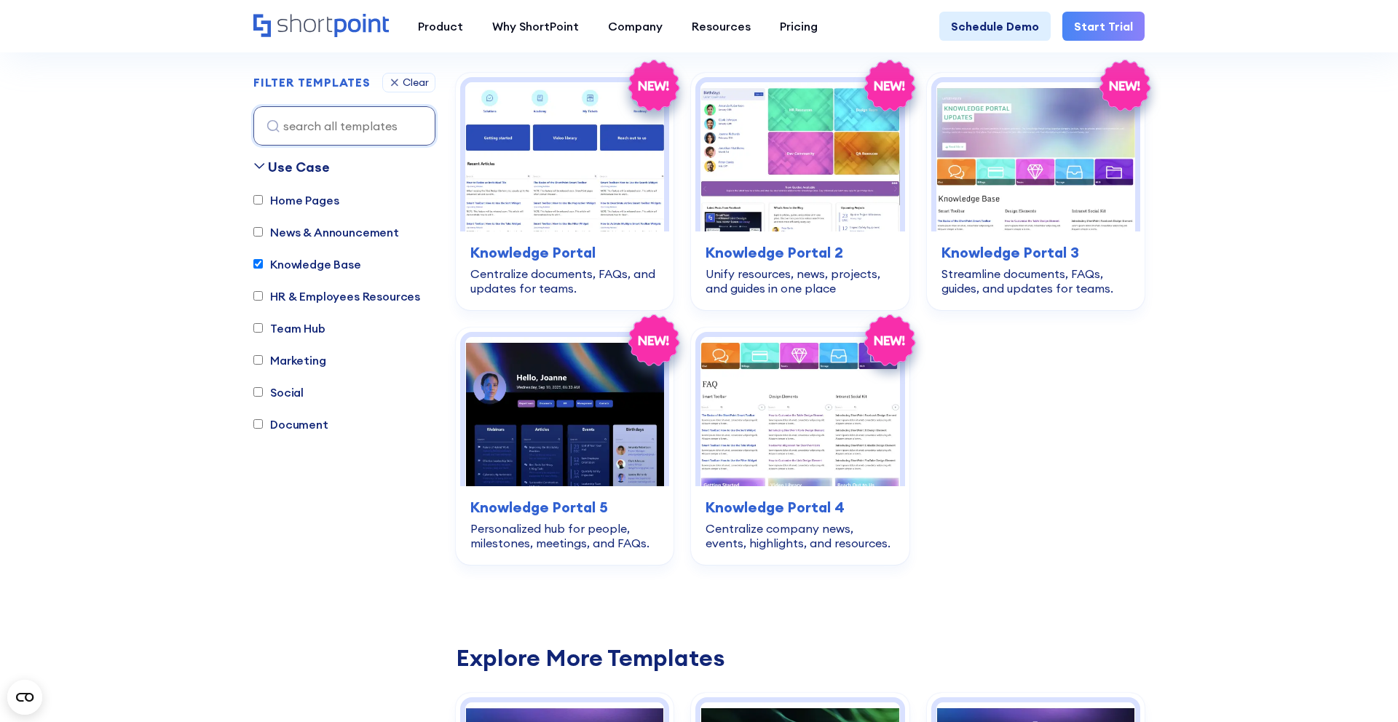
click at [292, 261] on label "Knowledge Base" at bounding box center [307, 264] width 108 height 17
click at [263, 261] on input "Knowledge Base" at bounding box center [257, 264] width 9 height 9
checkbox input "false"
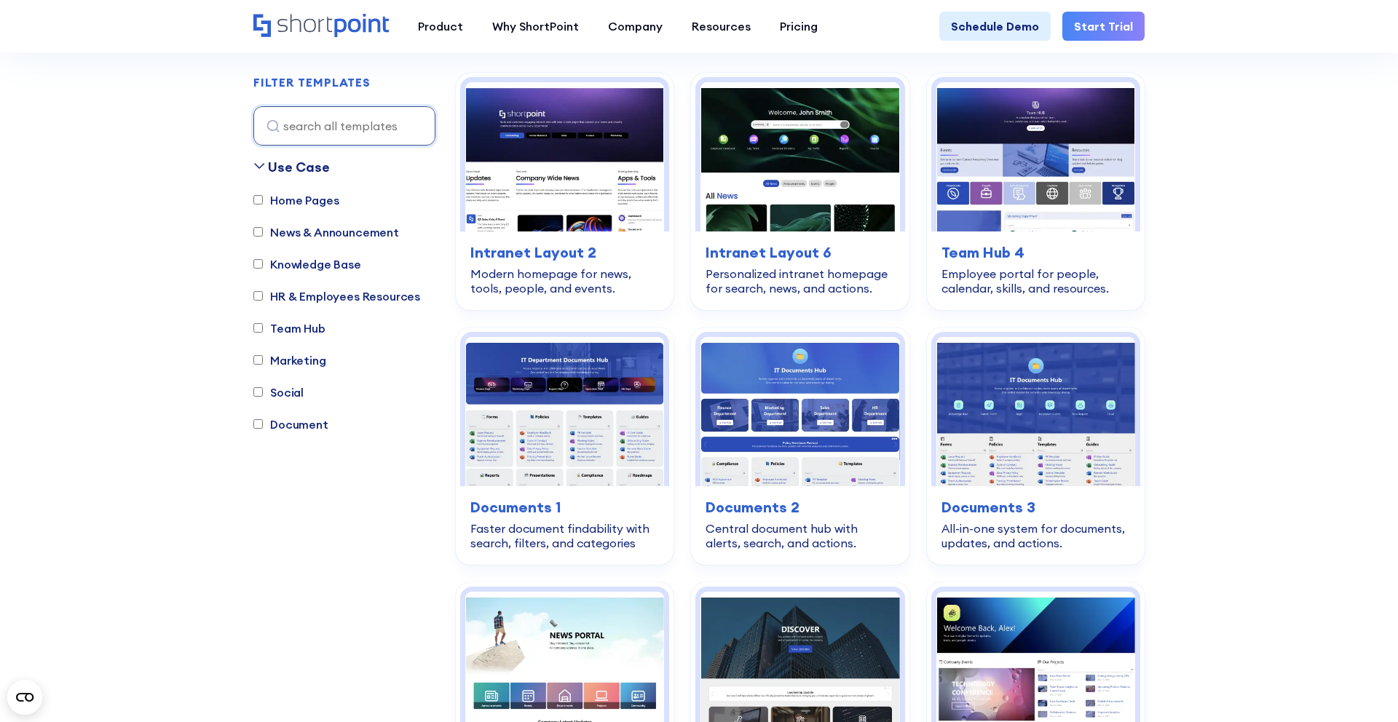
click at [300, 228] on label "News & Announcement" at bounding box center [326, 232] width 146 height 17
click at [263, 228] on input "News & Announcement" at bounding box center [257, 232] width 9 height 9
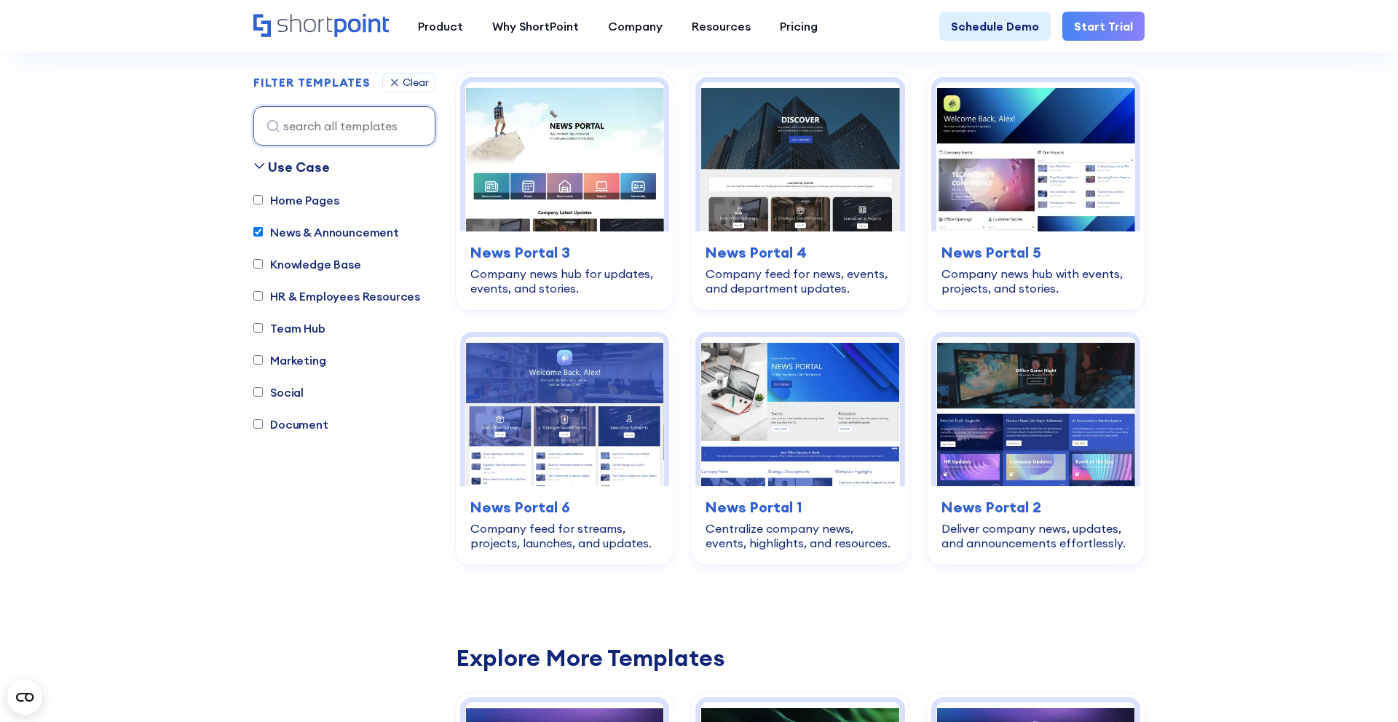
click at [300, 228] on label "News & Announcement" at bounding box center [326, 232] width 146 height 17
click at [263, 228] on input "News & Announcement" at bounding box center [257, 232] width 9 height 9
checkbox input "false"
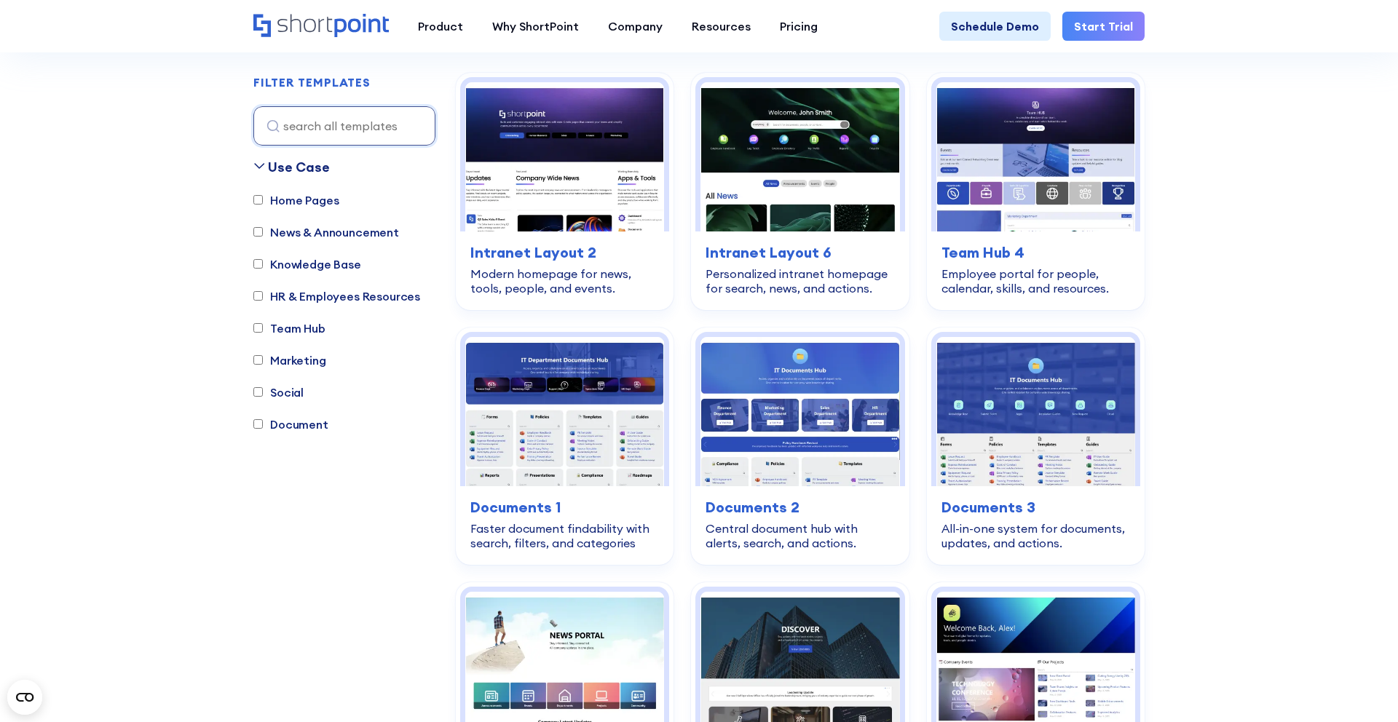
click at [300, 204] on label "Home Pages" at bounding box center [295, 199] width 85 height 17
click at [263, 204] on input "Home Pages" at bounding box center [257, 200] width 9 height 9
checkbox input "true"
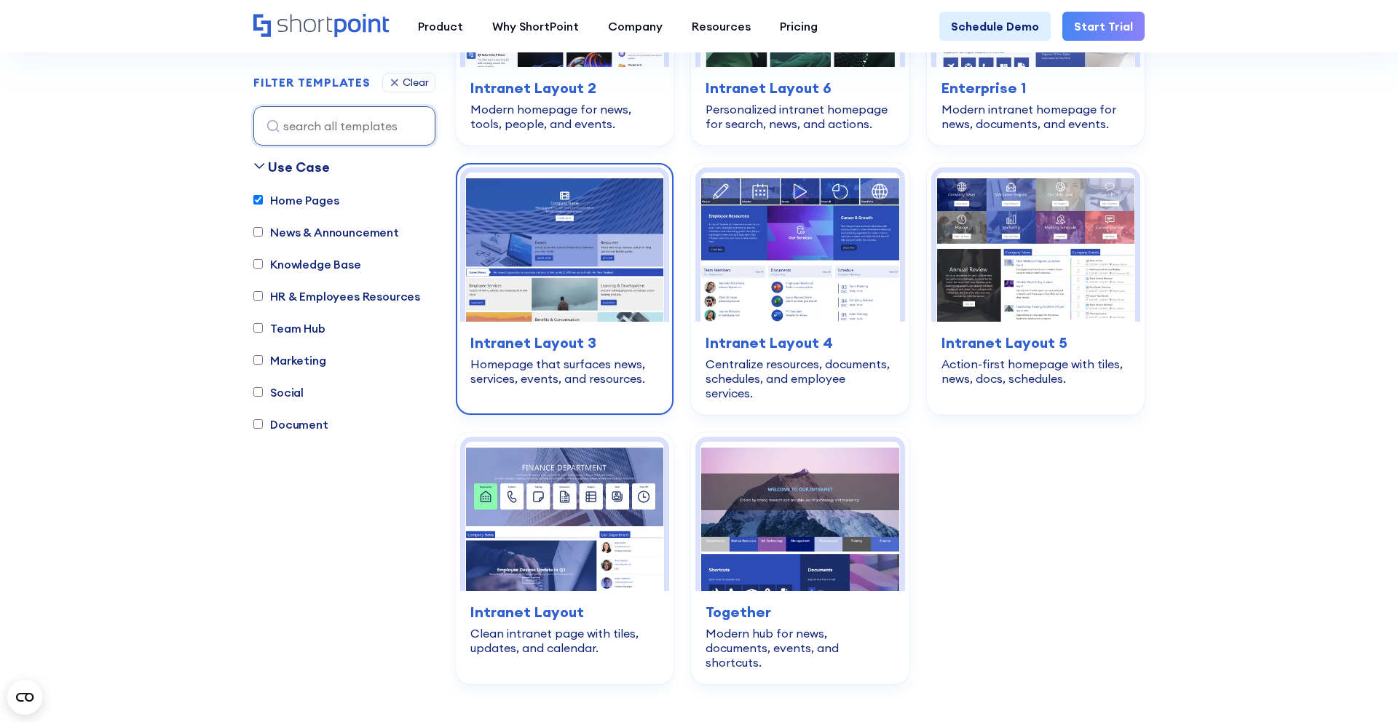
scroll to position [593, 0]
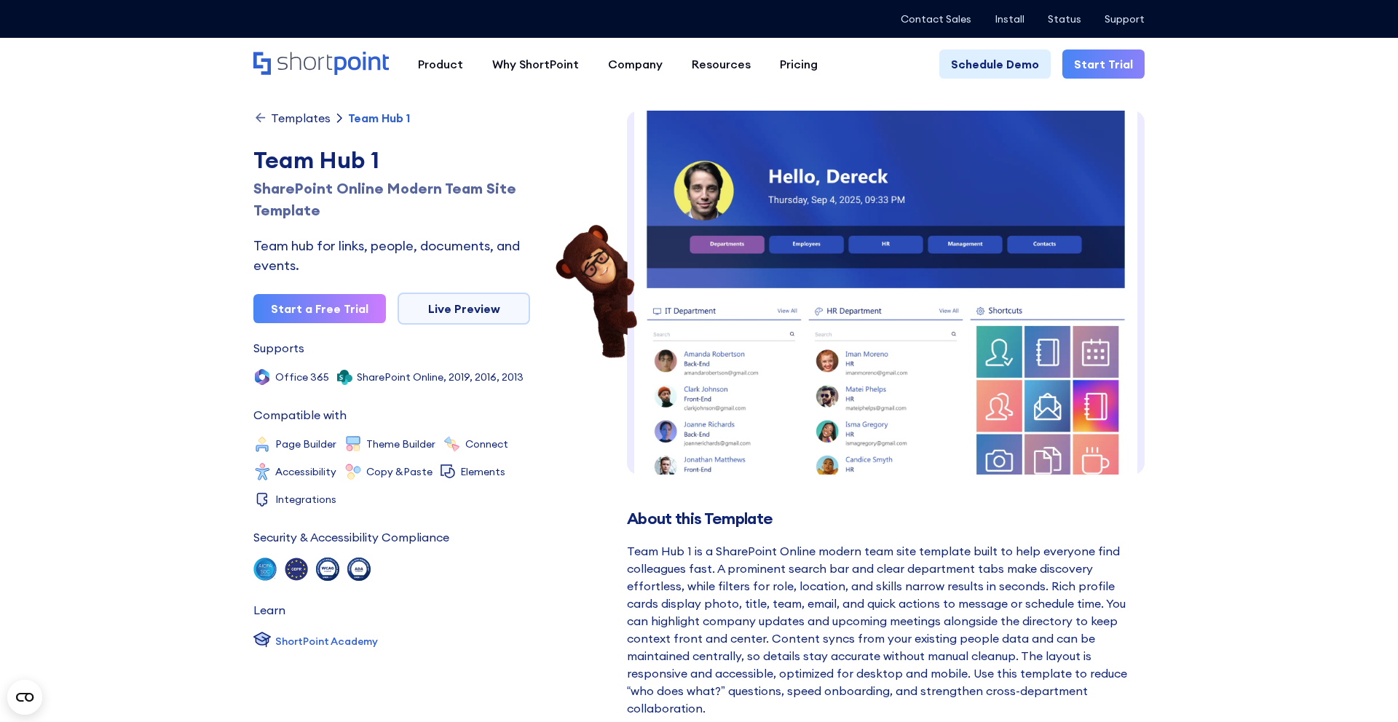
scroll to position [22, 0]
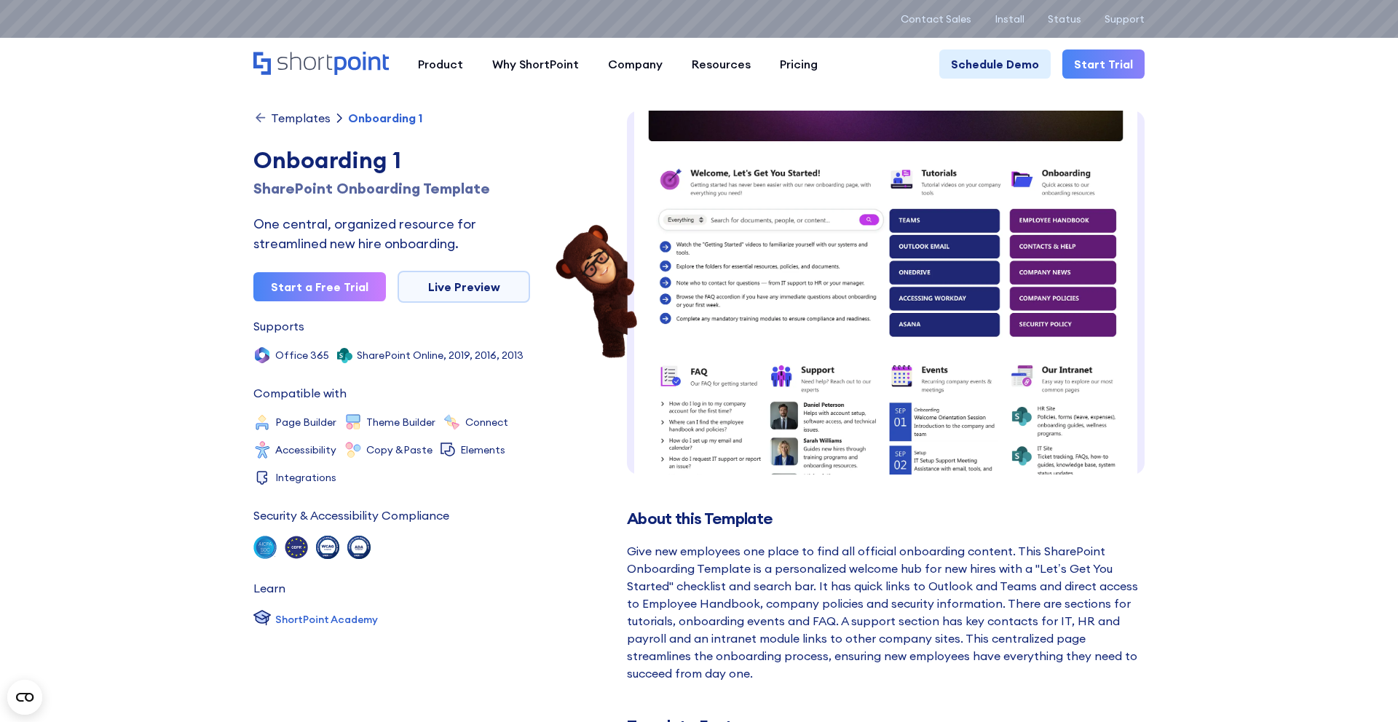
scroll to position [128, 0]
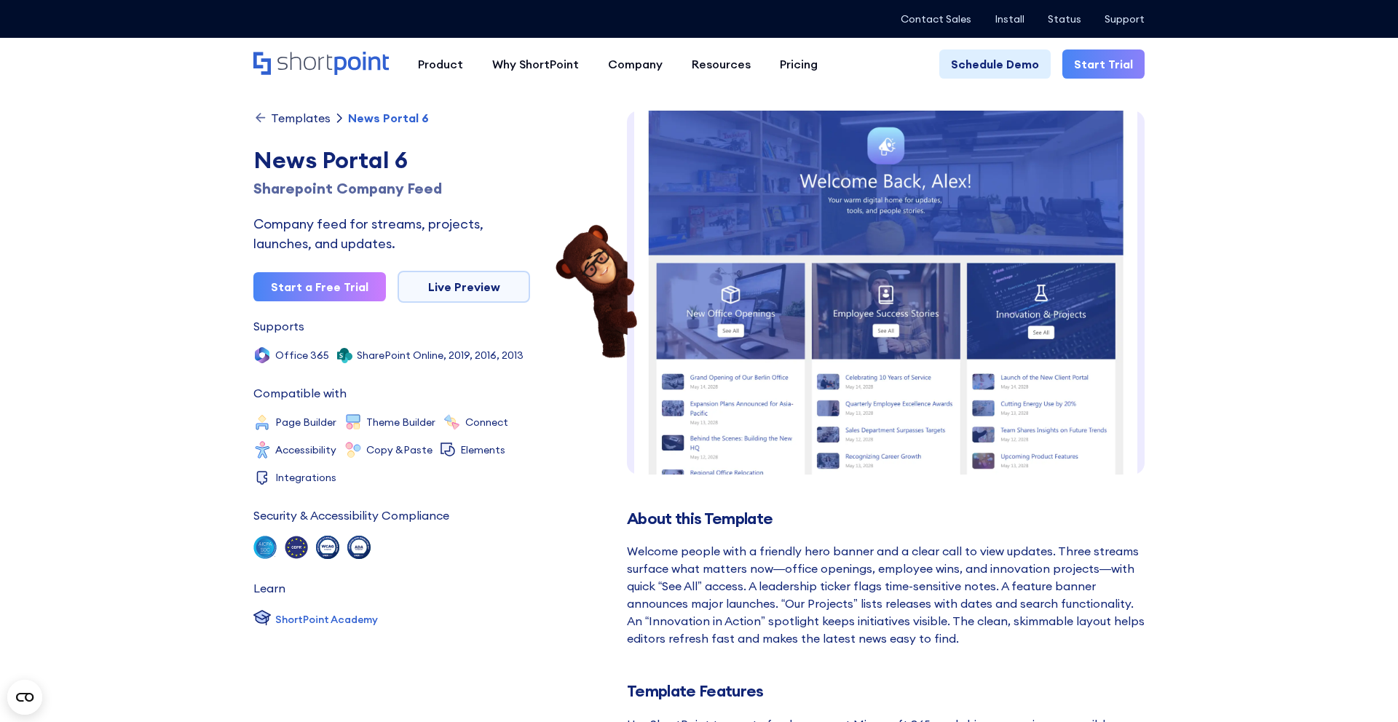
scroll to position [11, 0]
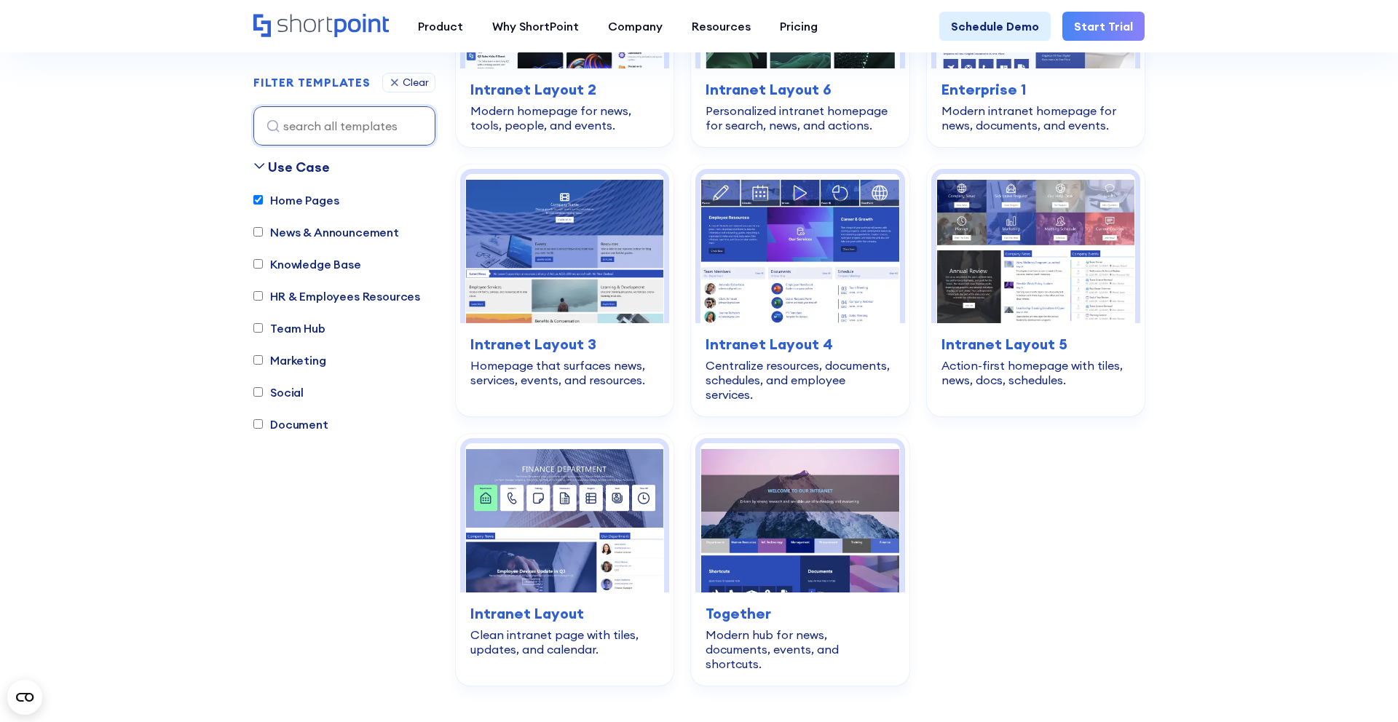
click at [292, 198] on label "Home Pages" at bounding box center [295, 199] width 85 height 17
click at [263, 198] on input "Home Pages" at bounding box center [257, 200] width 9 height 9
checkbox input "false"
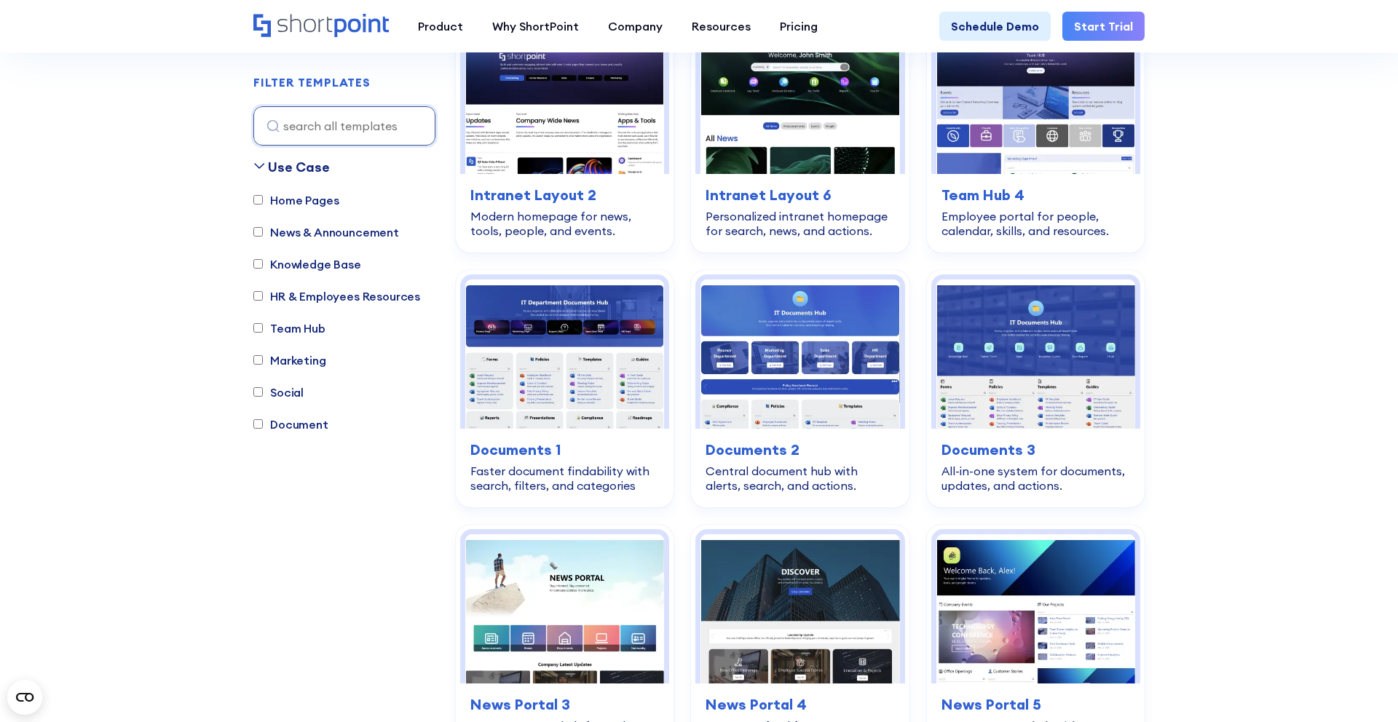
scroll to position [430, 0]
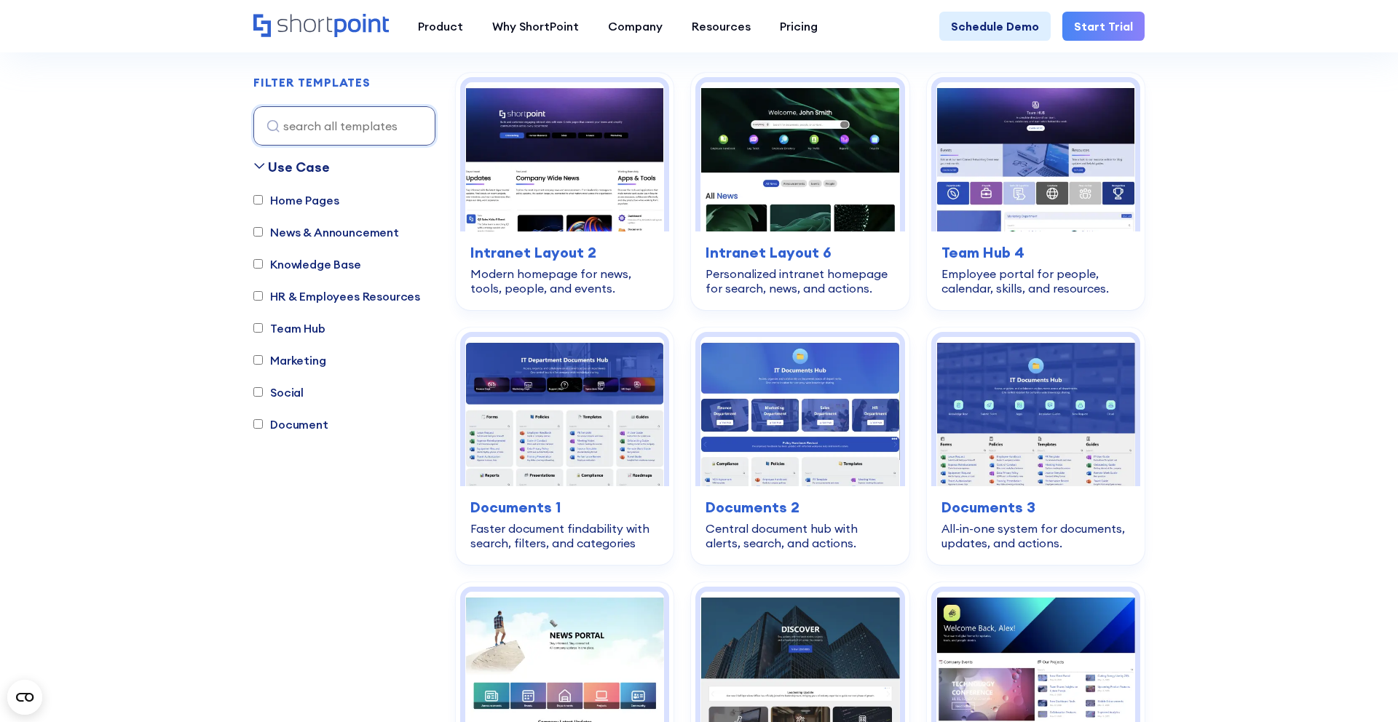
click at [301, 234] on label "News & Announcement" at bounding box center [326, 232] width 146 height 17
click at [263, 234] on input "News & Announcement" at bounding box center [257, 232] width 9 height 9
checkbox input "true"
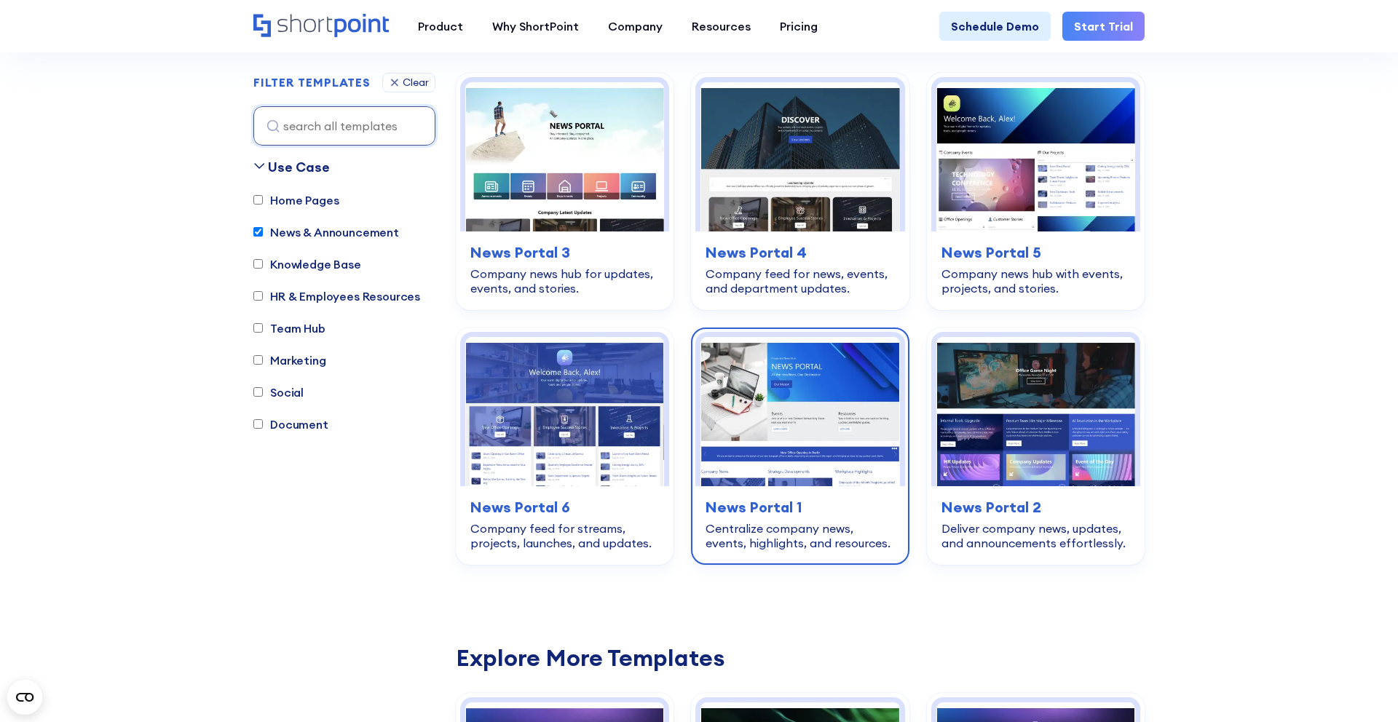
click at [735, 509] on h3 "News Portal 1" at bounding box center [800, 508] width 189 height 22
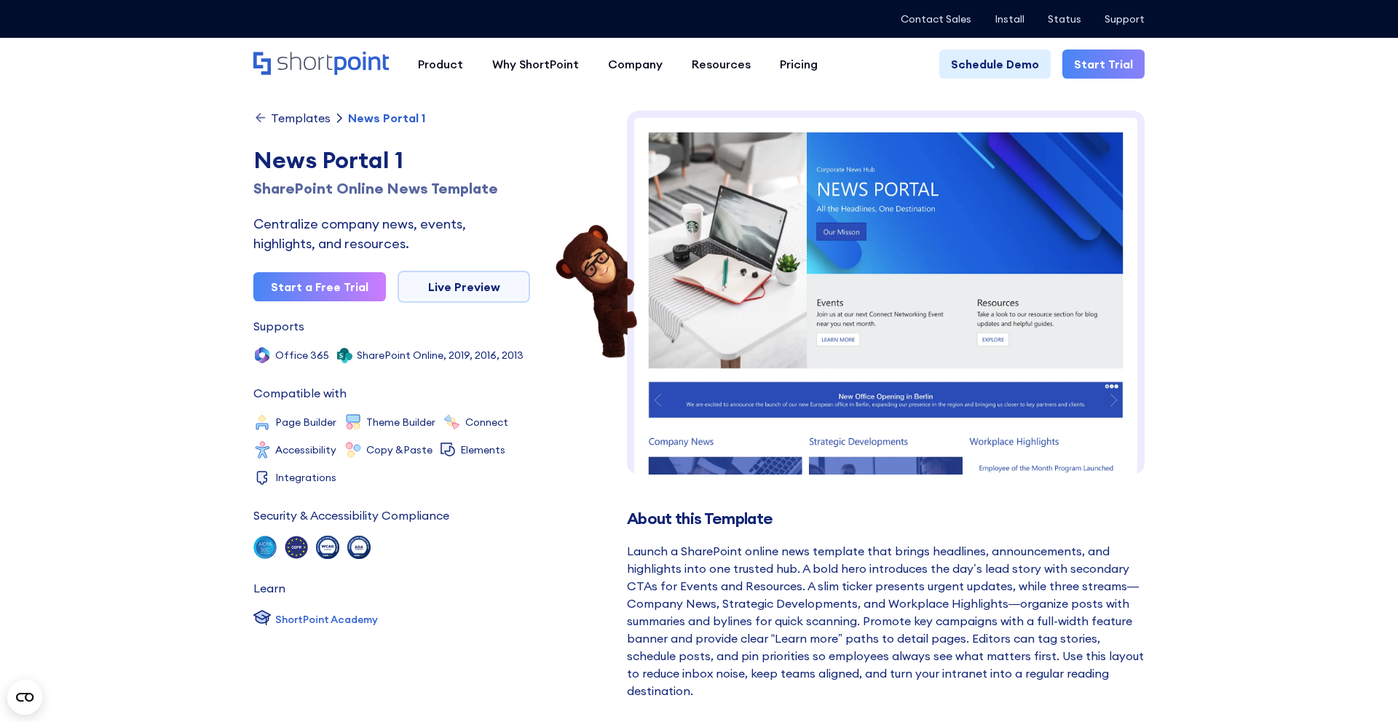
click at [341, 146] on div "News Portal 1" at bounding box center [391, 160] width 277 height 35
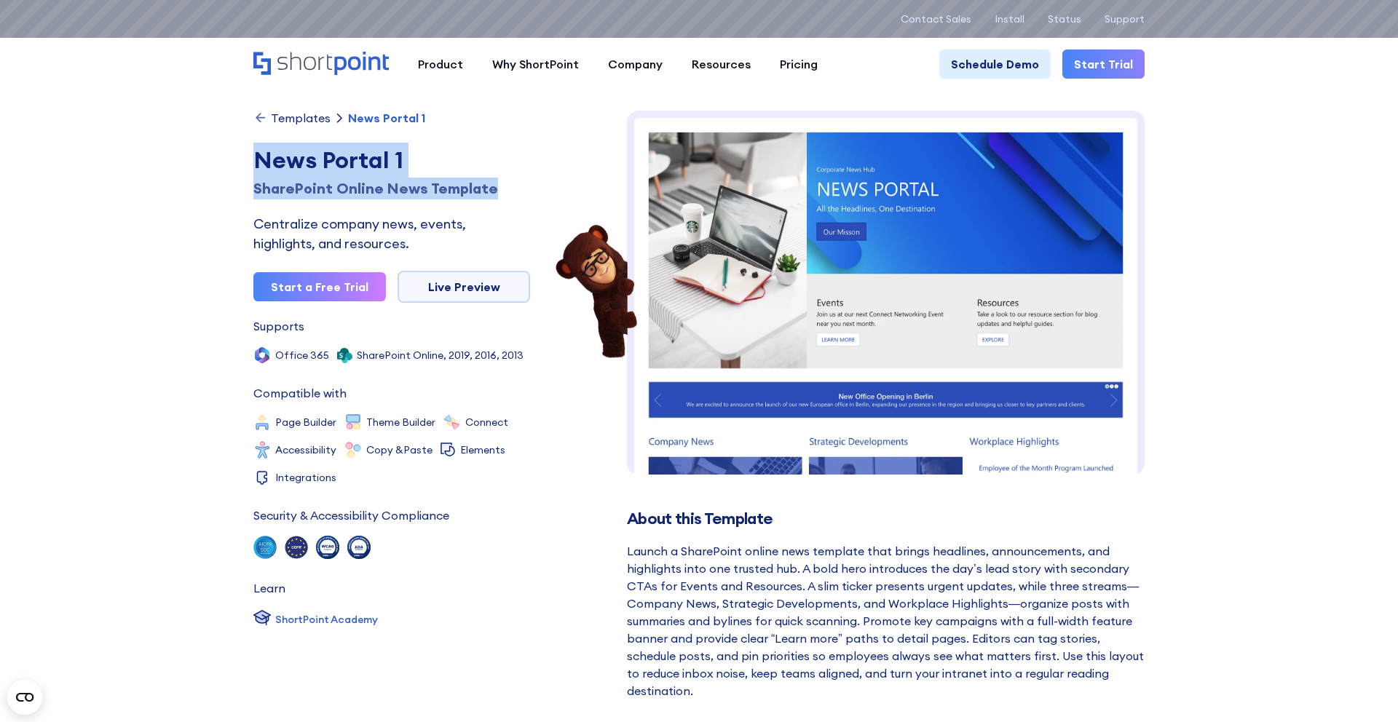
drag, startPoint x: 247, startPoint y: 157, endPoint x: 508, endPoint y: 184, distance: 262.1
copy div "News Portal 1 SharePoint Online News Template"
click at [849, 588] on div "Launch a SharePoint online news template that brings headlines, announcements, …" at bounding box center [886, 620] width 518 height 157
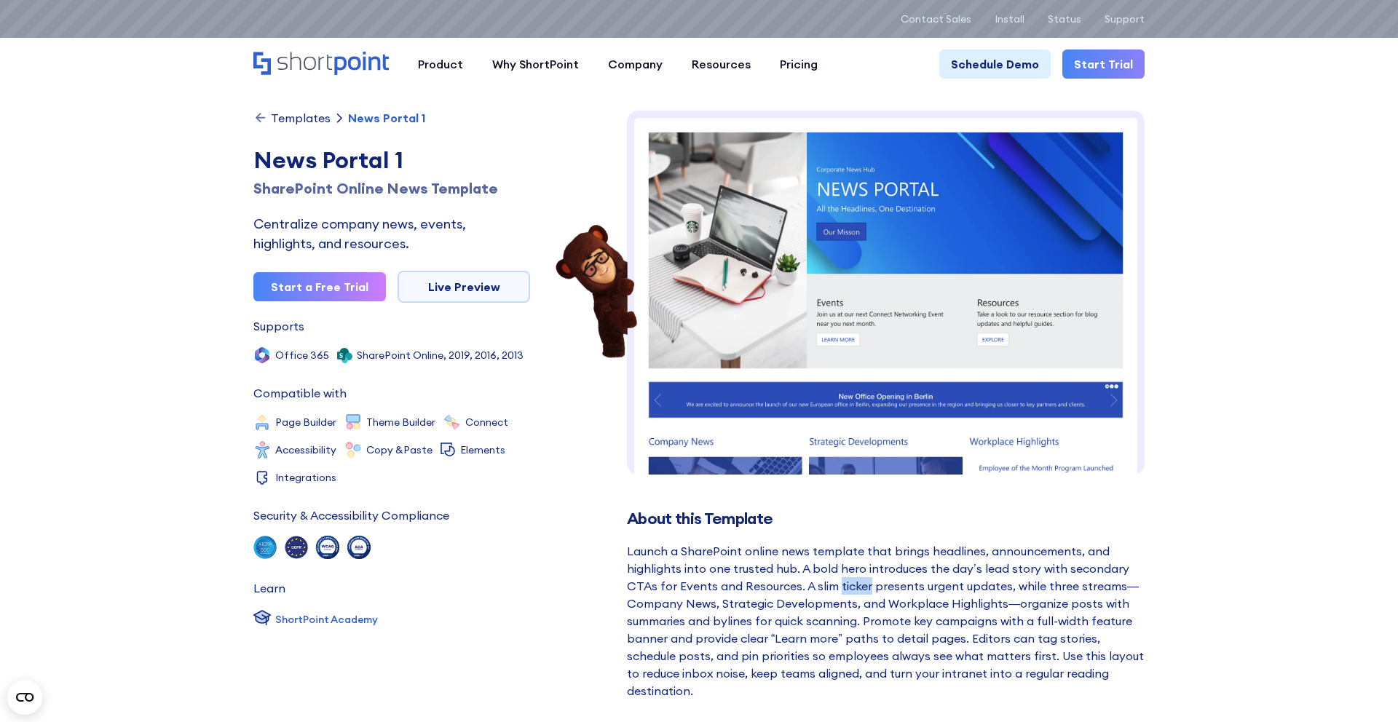
click at [849, 588] on div "Launch a SharePoint online news template that brings headlines, announcements, …" at bounding box center [886, 620] width 518 height 157
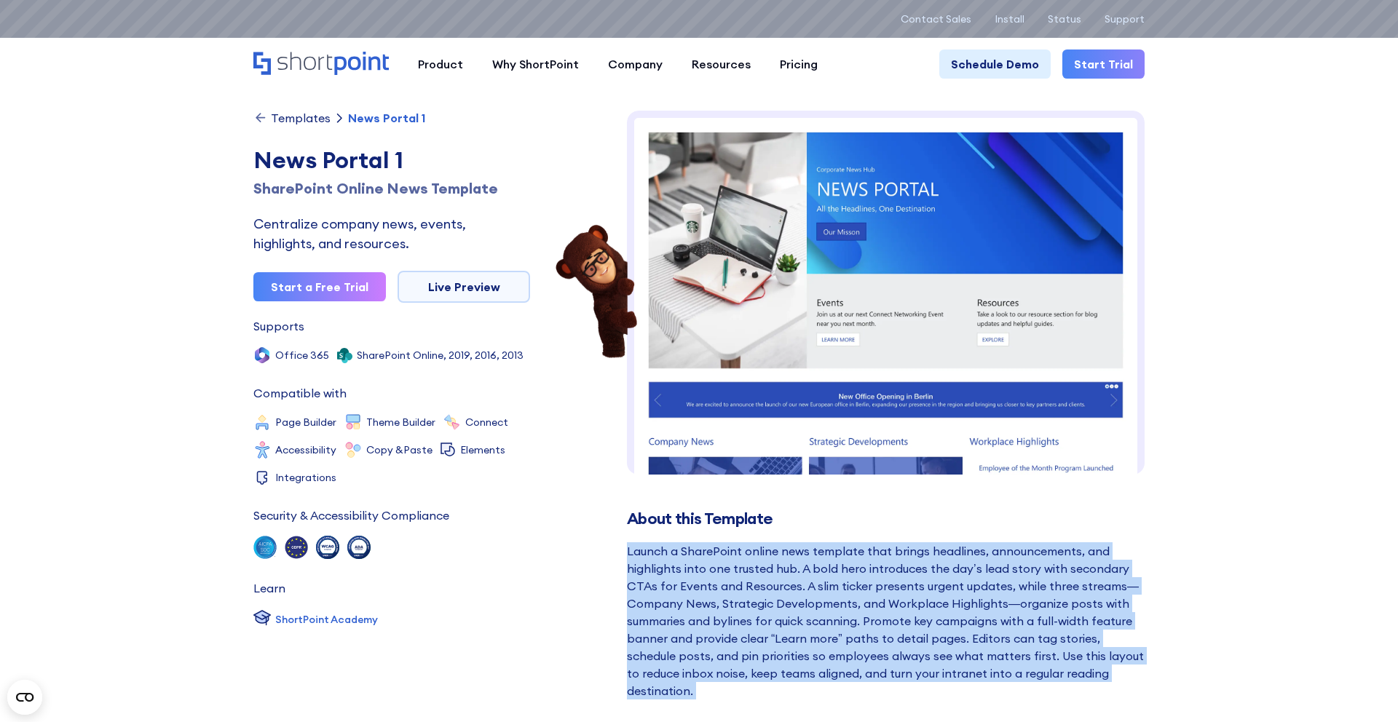
click at [849, 588] on div "Launch a SharePoint online news template that brings headlines, announcements, …" at bounding box center [886, 620] width 518 height 157
copy div "Launch a SharePoint online news template that brings headlines, announcements, …"
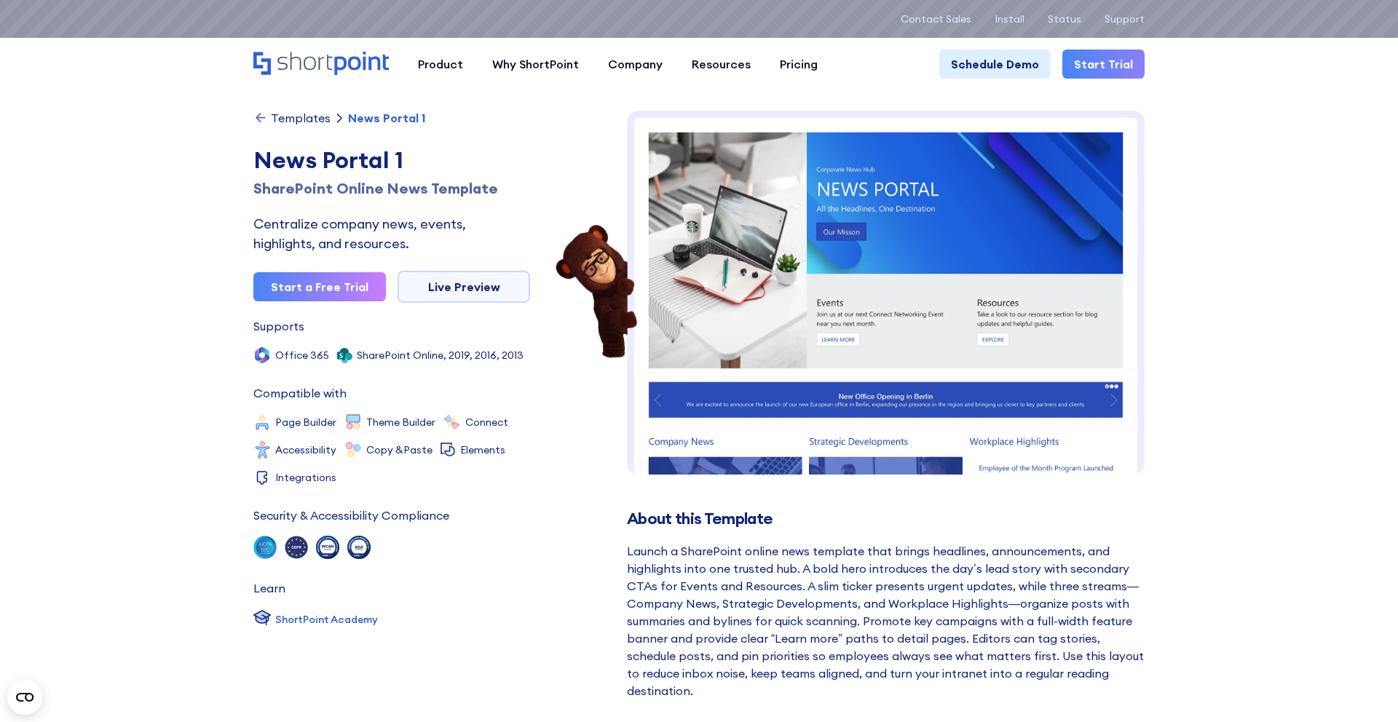
click at [301, 115] on div "Templates" at bounding box center [301, 118] width 60 height 12
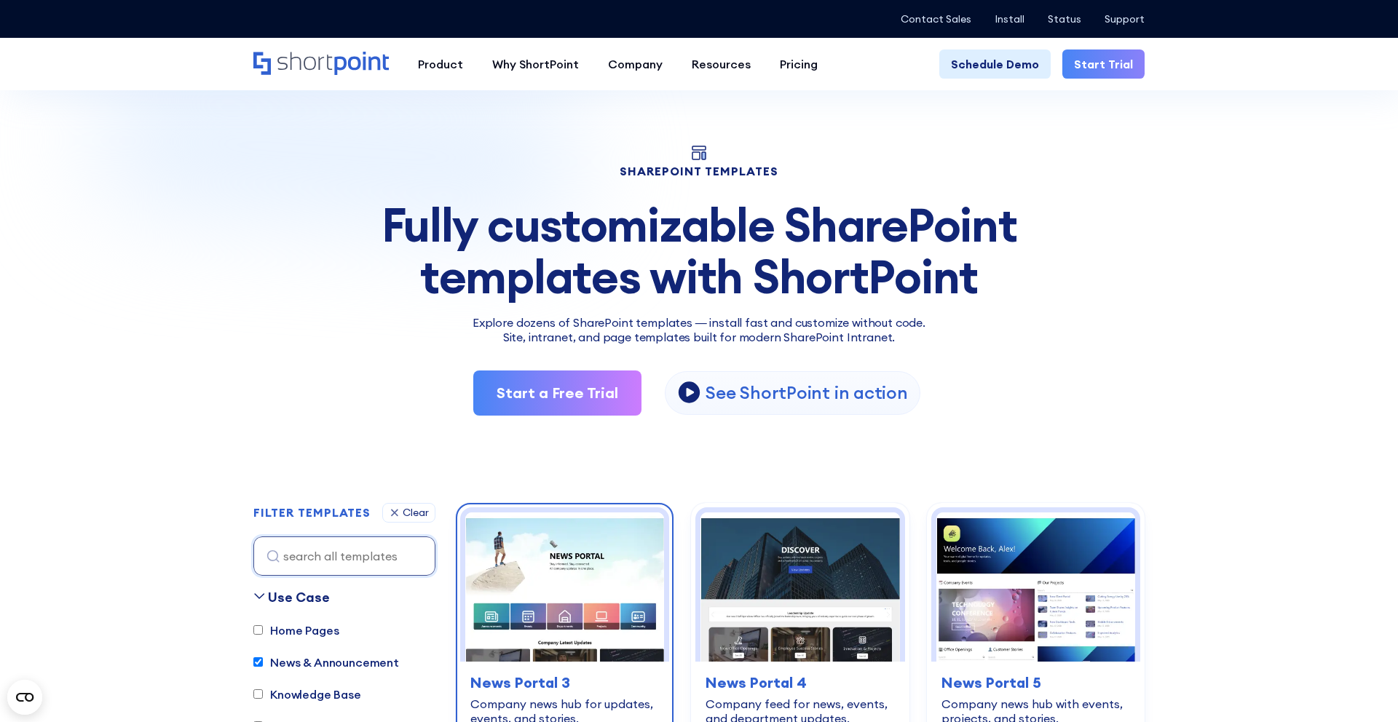
scroll to position [942, 0]
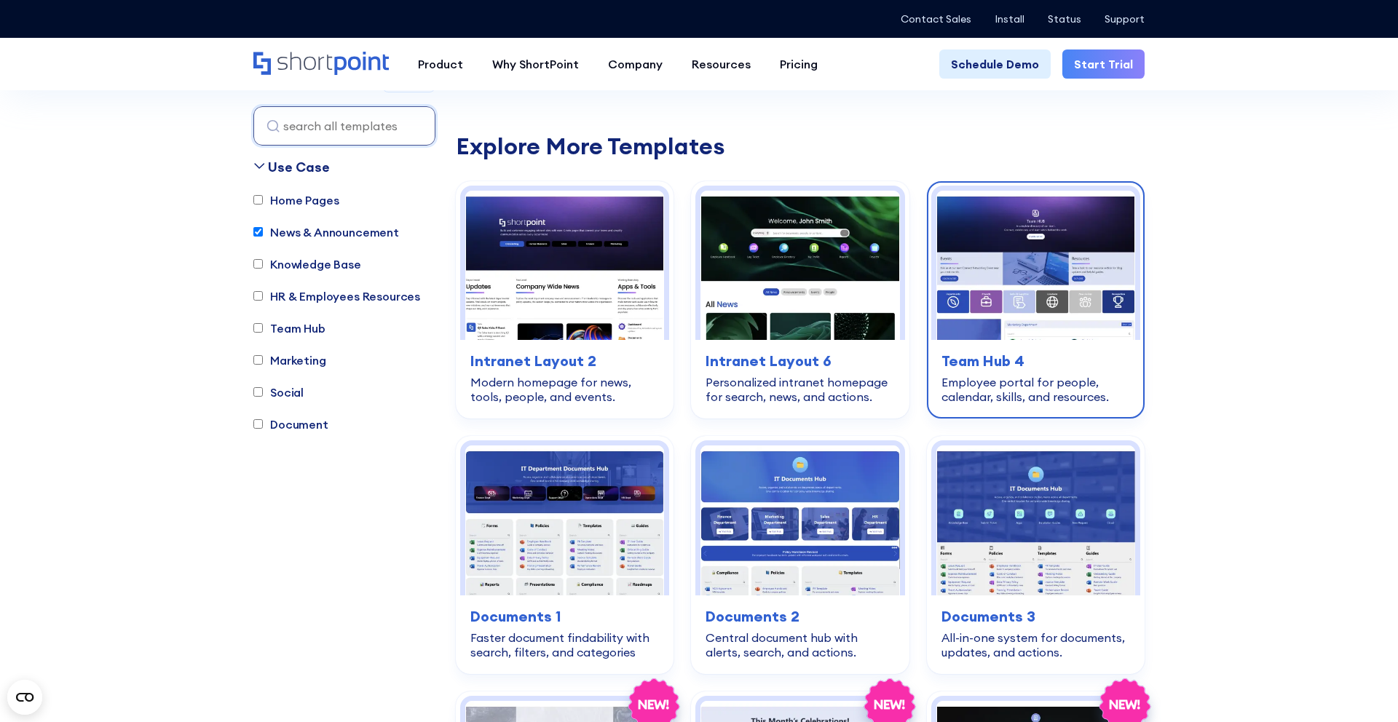
click at [981, 359] on h3 "Team Hub 4" at bounding box center [1035, 361] width 189 height 22
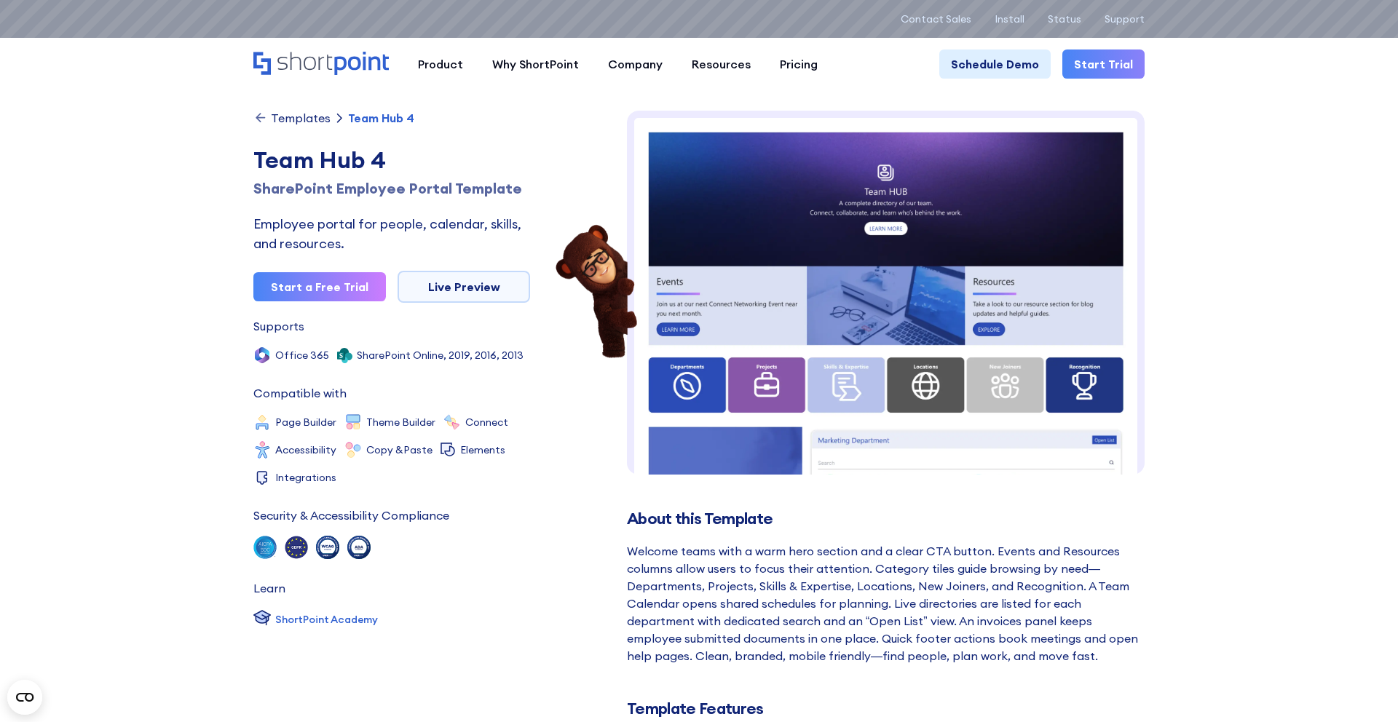
click at [314, 121] on div "Templates" at bounding box center [301, 118] width 60 height 12
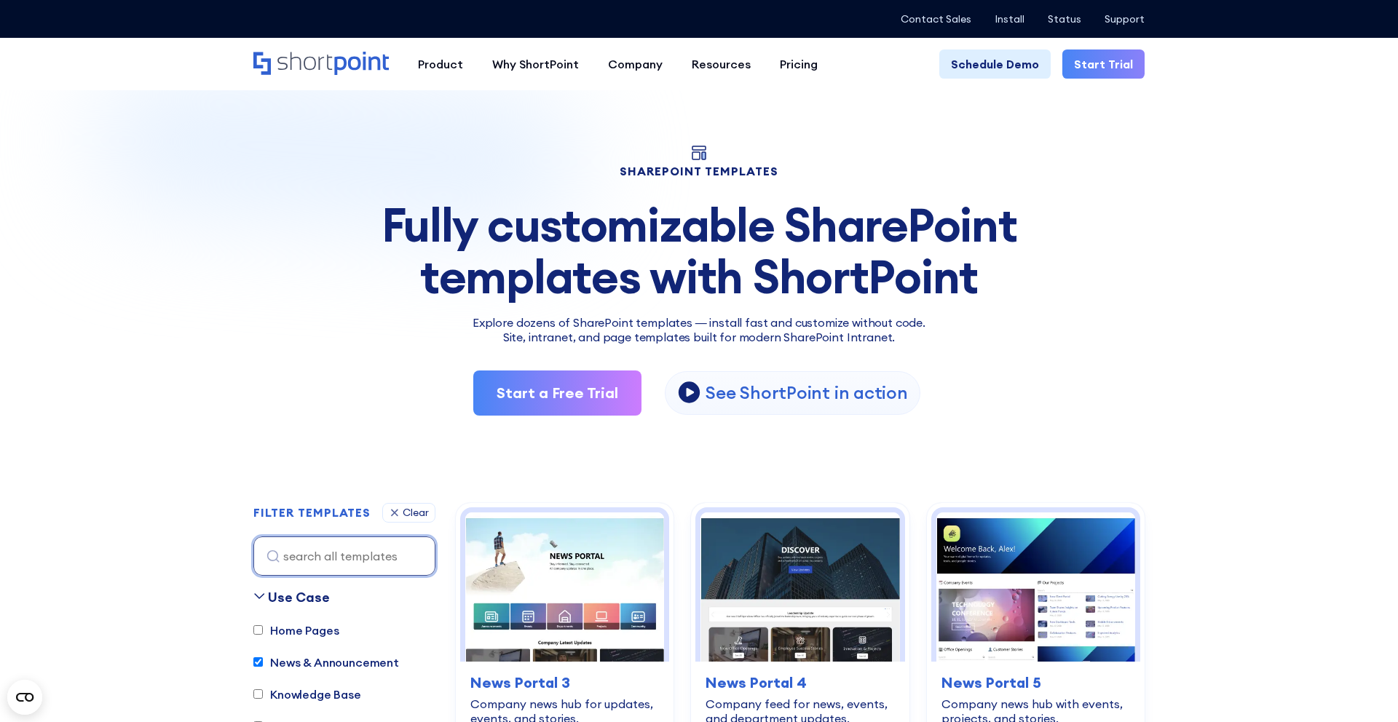
click at [358, 568] on input at bounding box center [344, 556] width 182 height 39
paste input "Team Hub 2"
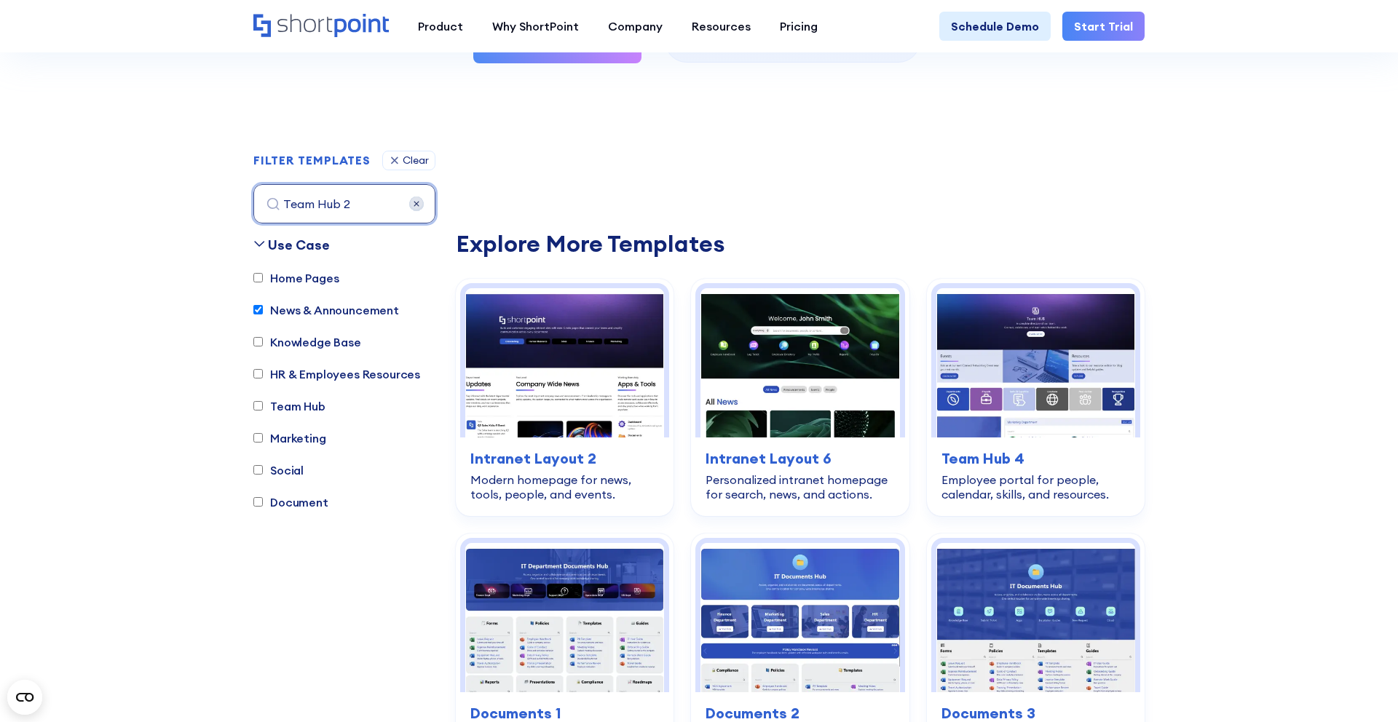
scroll to position [430, 0]
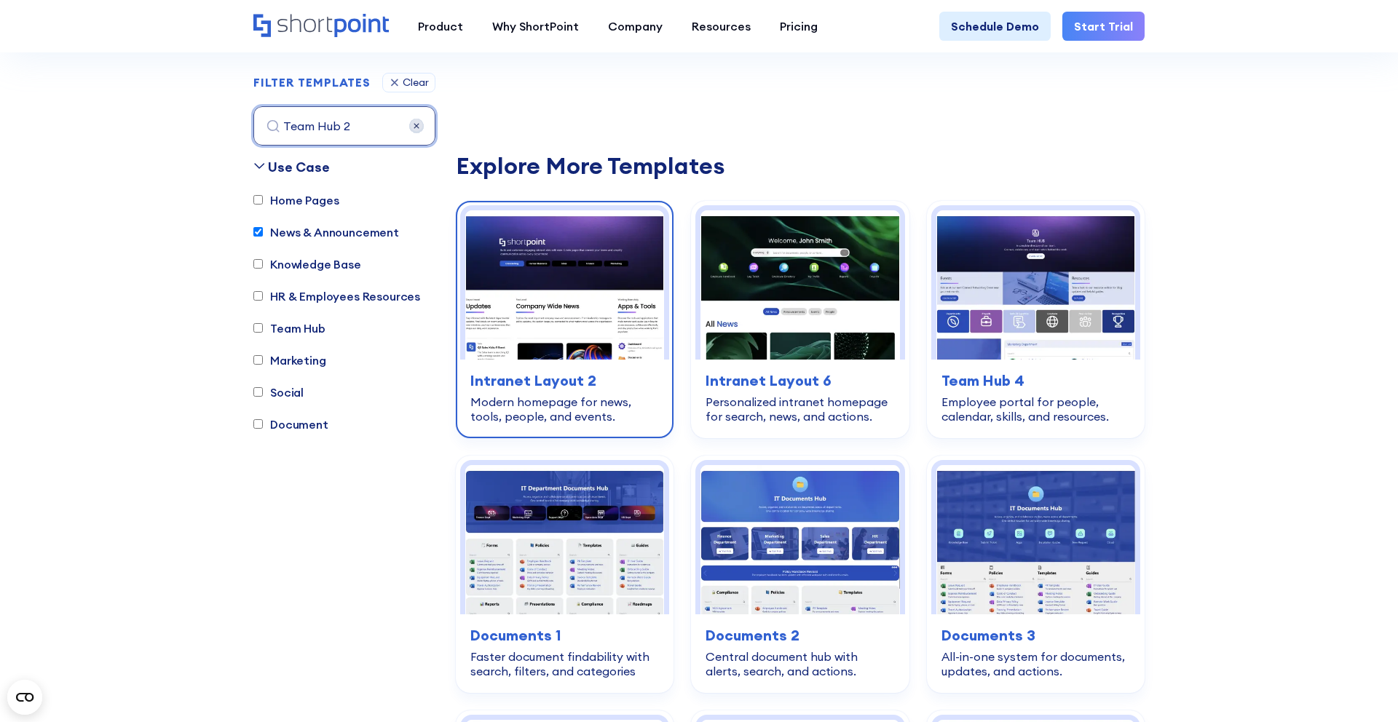
type input "Team Hub 2"
click at [574, 370] on h3 "Intranet Layout 2" at bounding box center [564, 381] width 189 height 22
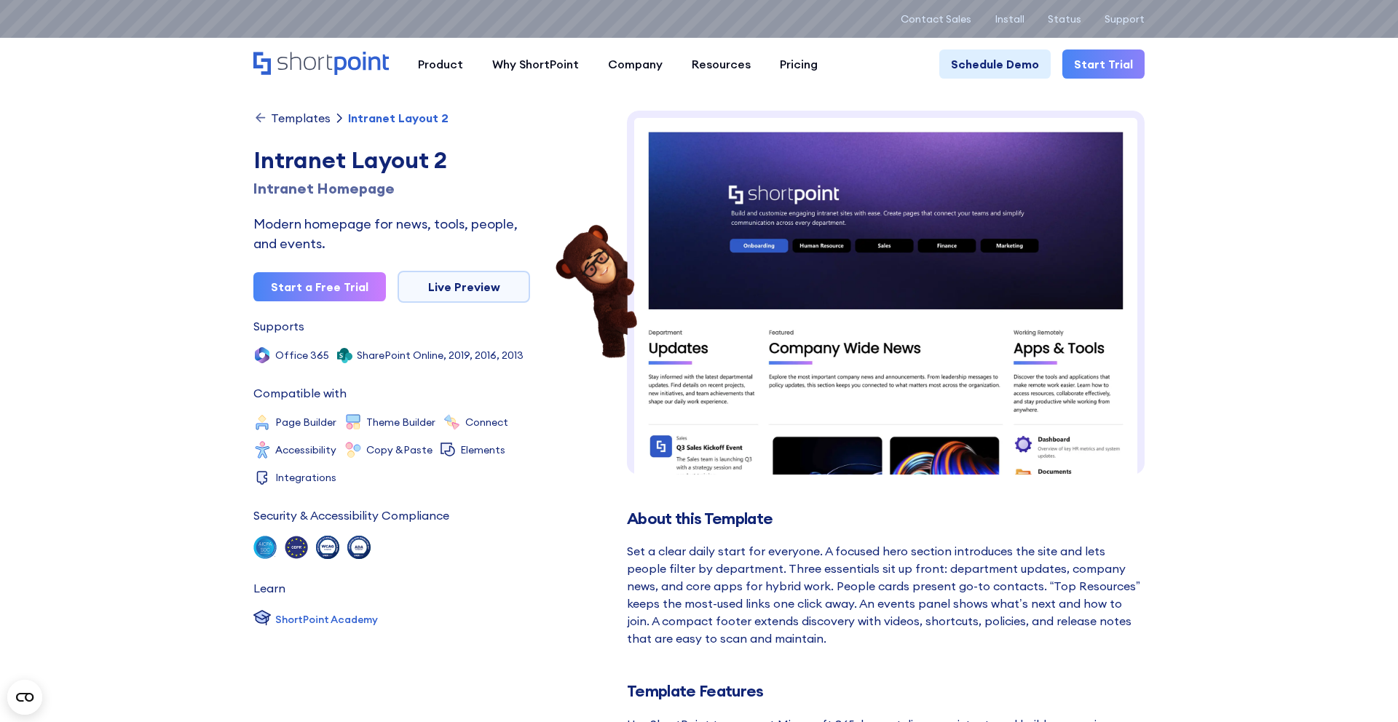
click at [304, 121] on div "Templates" at bounding box center [301, 118] width 60 height 12
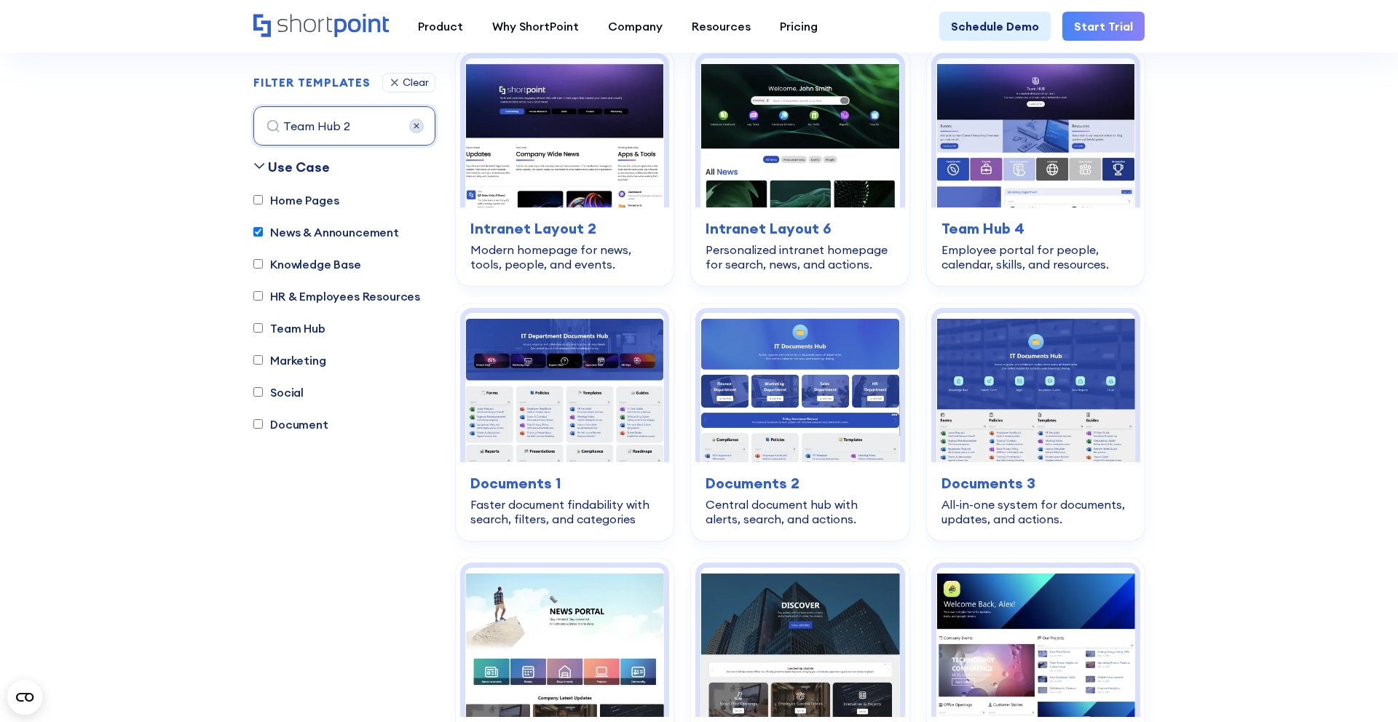
scroll to position [625, 0]
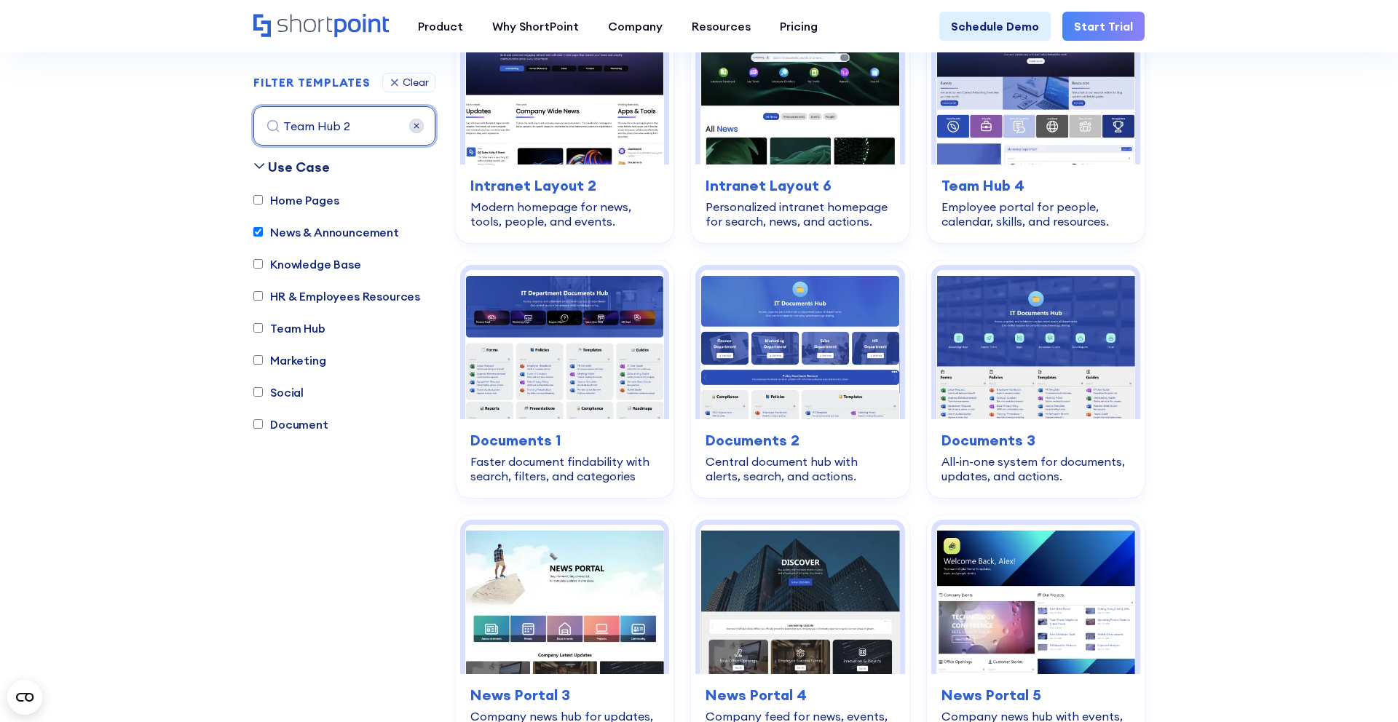
click at [358, 126] on input "Team Hub 2" at bounding box center [344, 125] width 182 height 39
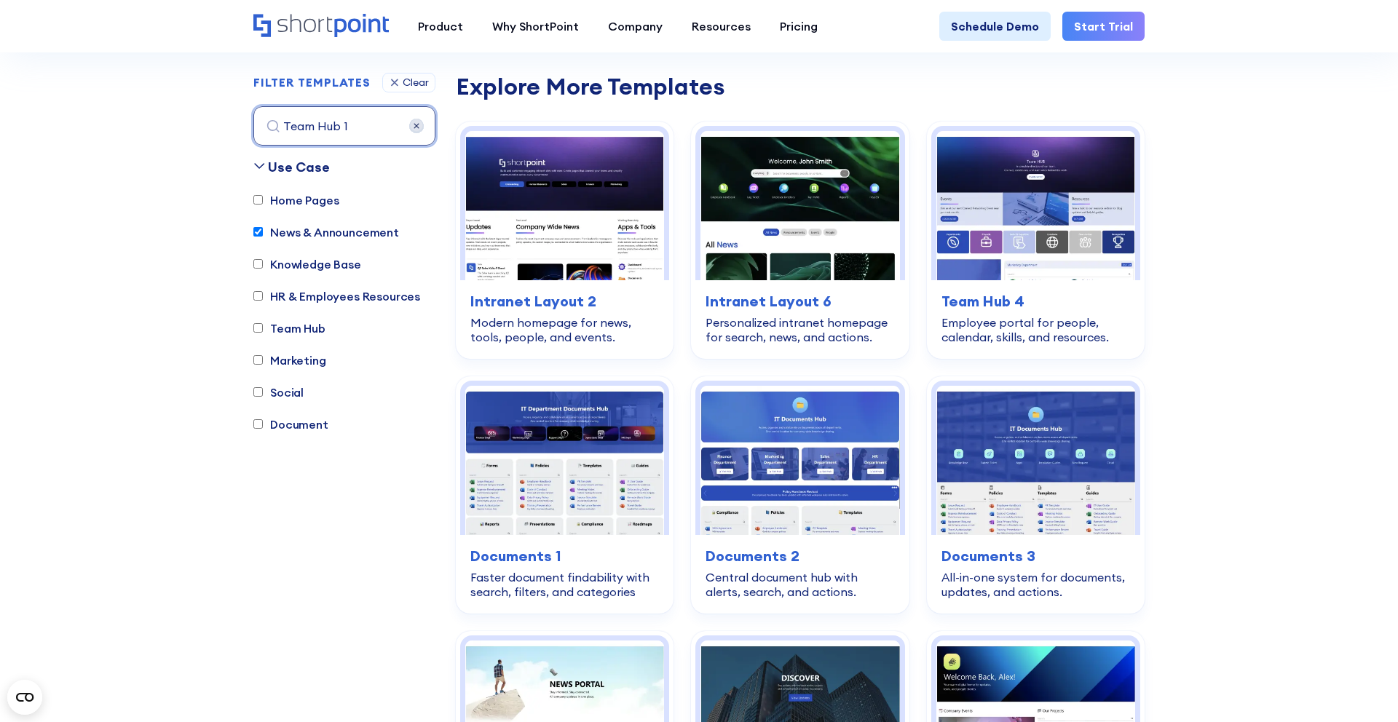
scroll to position [430, 0]
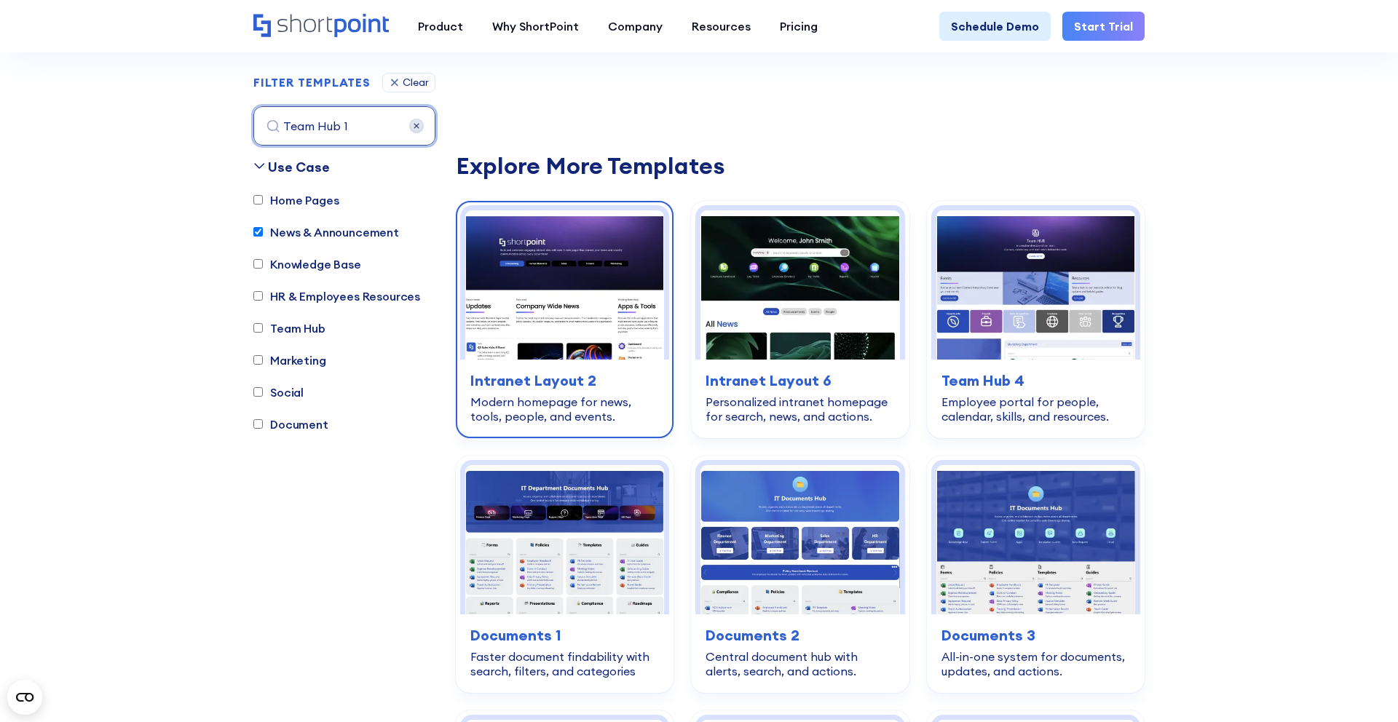
type input "Team Hub 1"
click at [327, 234] on label "News & Announcement" at bounding box center [326, 232] width 146 height 17
click at [263, 234] on input "News & Announcement" at bounding box center [257, 232] width 9 height 9
checkbox input "false"
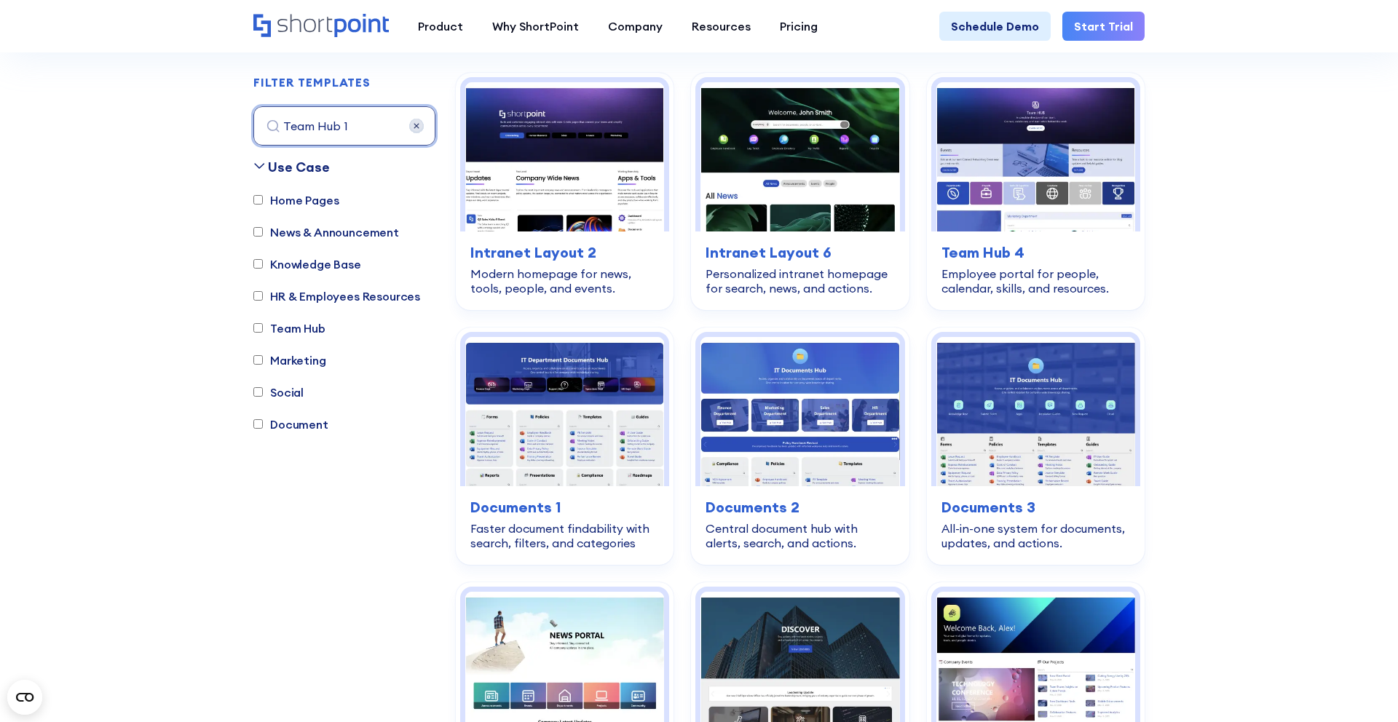
click at [346, 138] on input "Team Hub 1" at bounding box center [344, 125] width 182 height 39
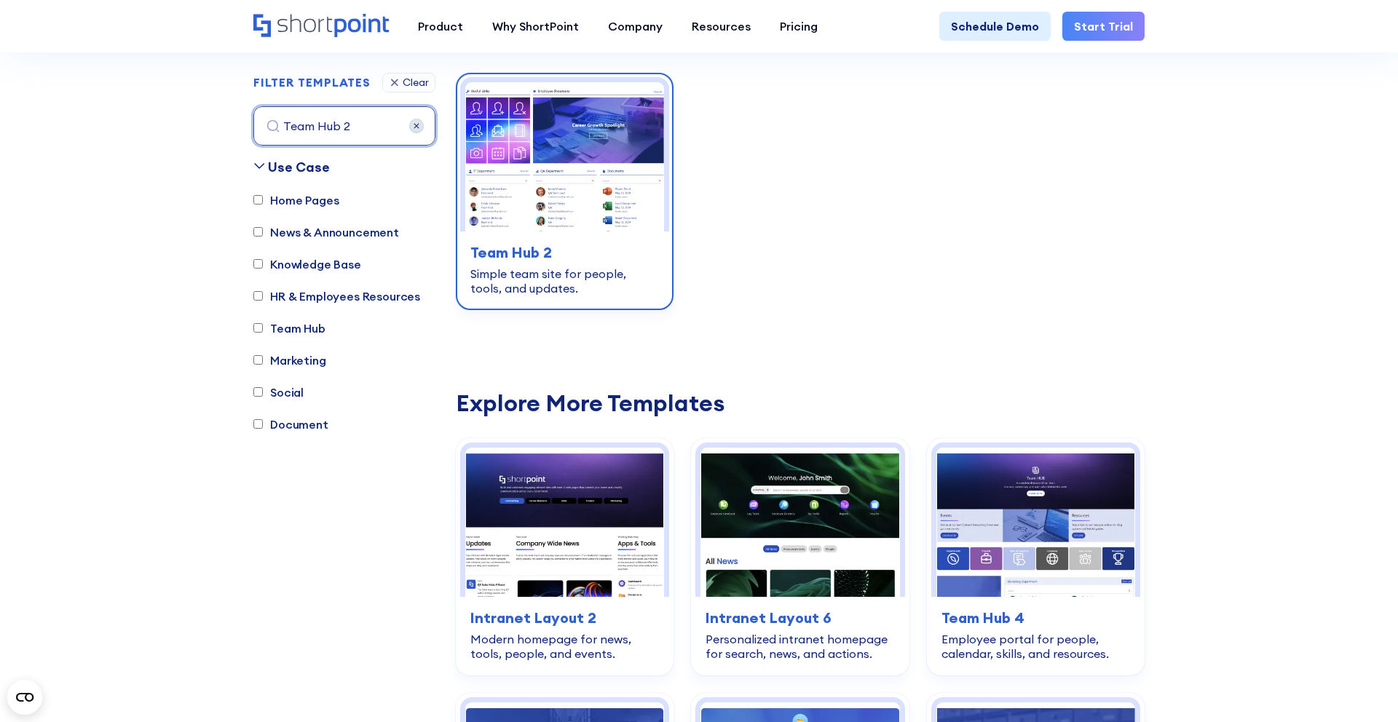
type input "Team Hub 2"
click at [533, 187] on img at bounding box center [564, 156] width 199 height 149
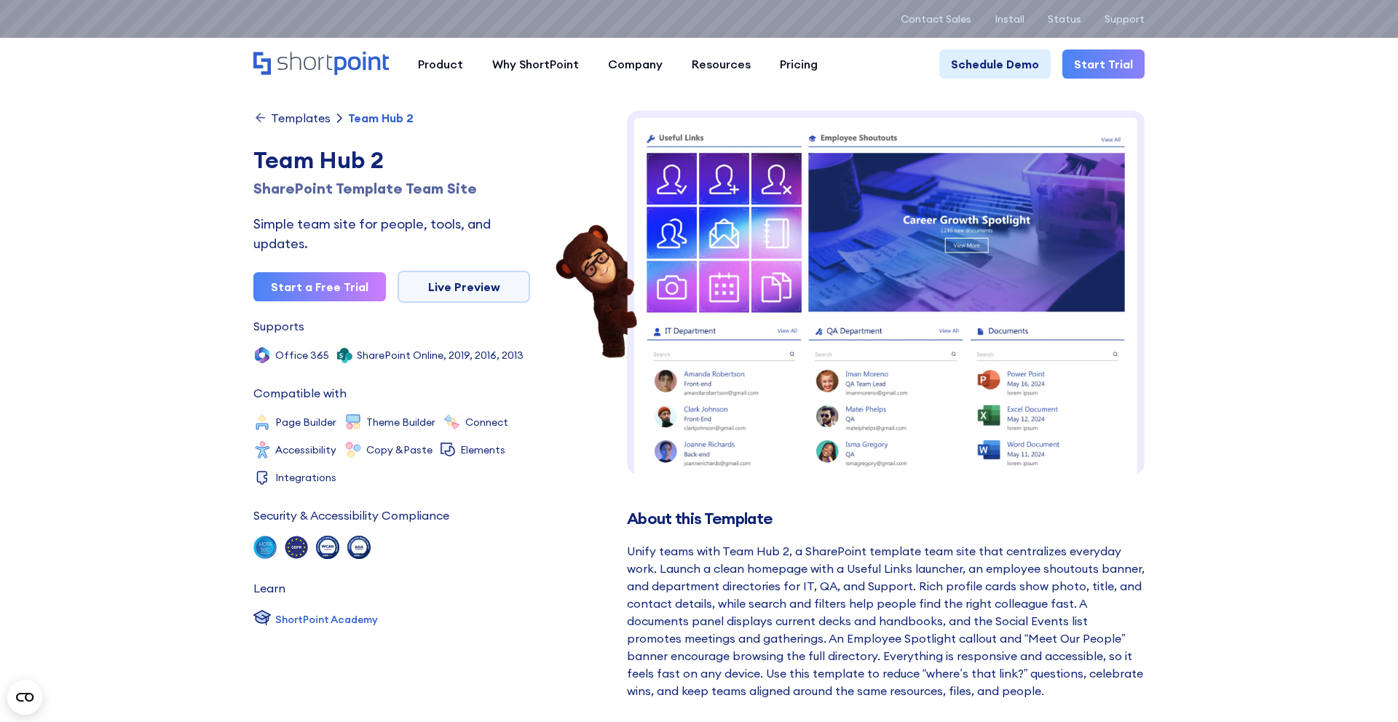
click at [261, 122] on icon at bounding box center [260, 118] width 15 height 15
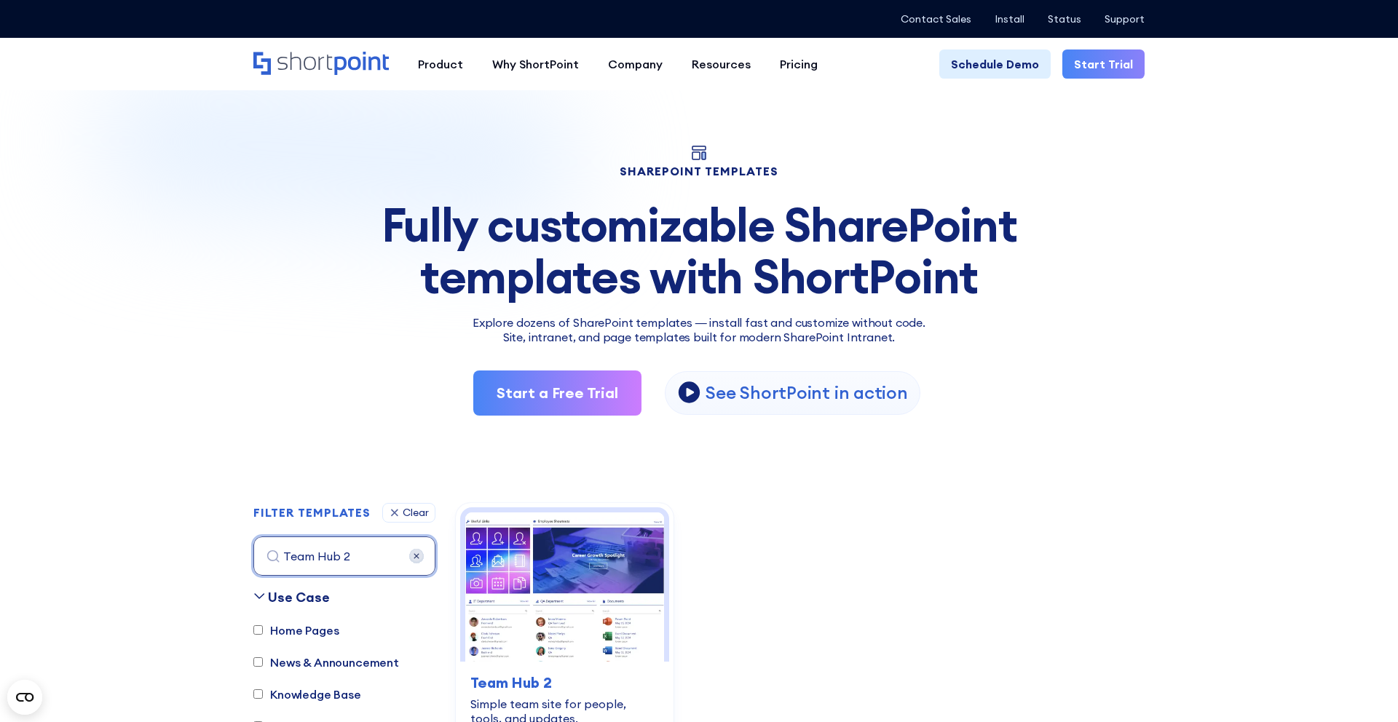
click at [350, 556] on input "Team Hub 2" at bounding box center [344, 556] width 182 height 39
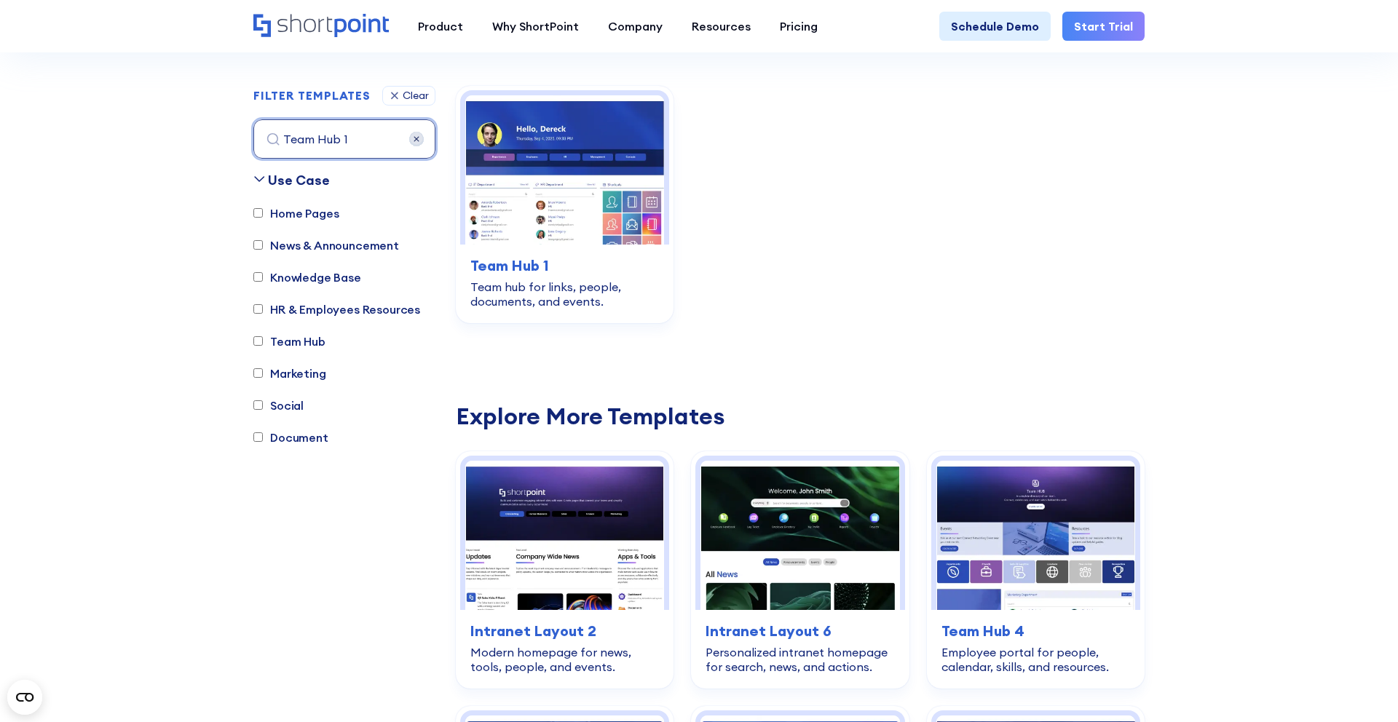
scroll to position [430, 0]
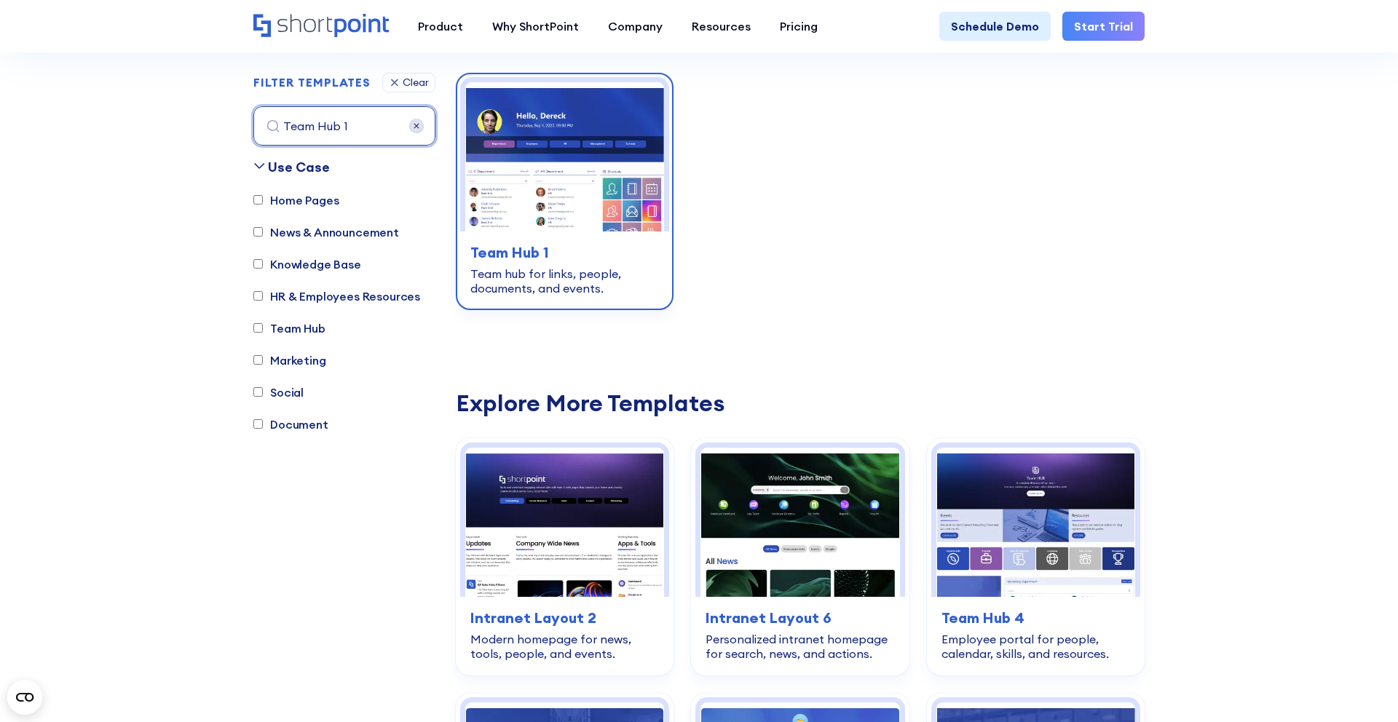
type input "Team Hub 1"
click at [600, 232] on div "team-hub Team Hub 1 Team hub for links, people, documents, and events." at bounding box center [564, 269] width 209 height 74
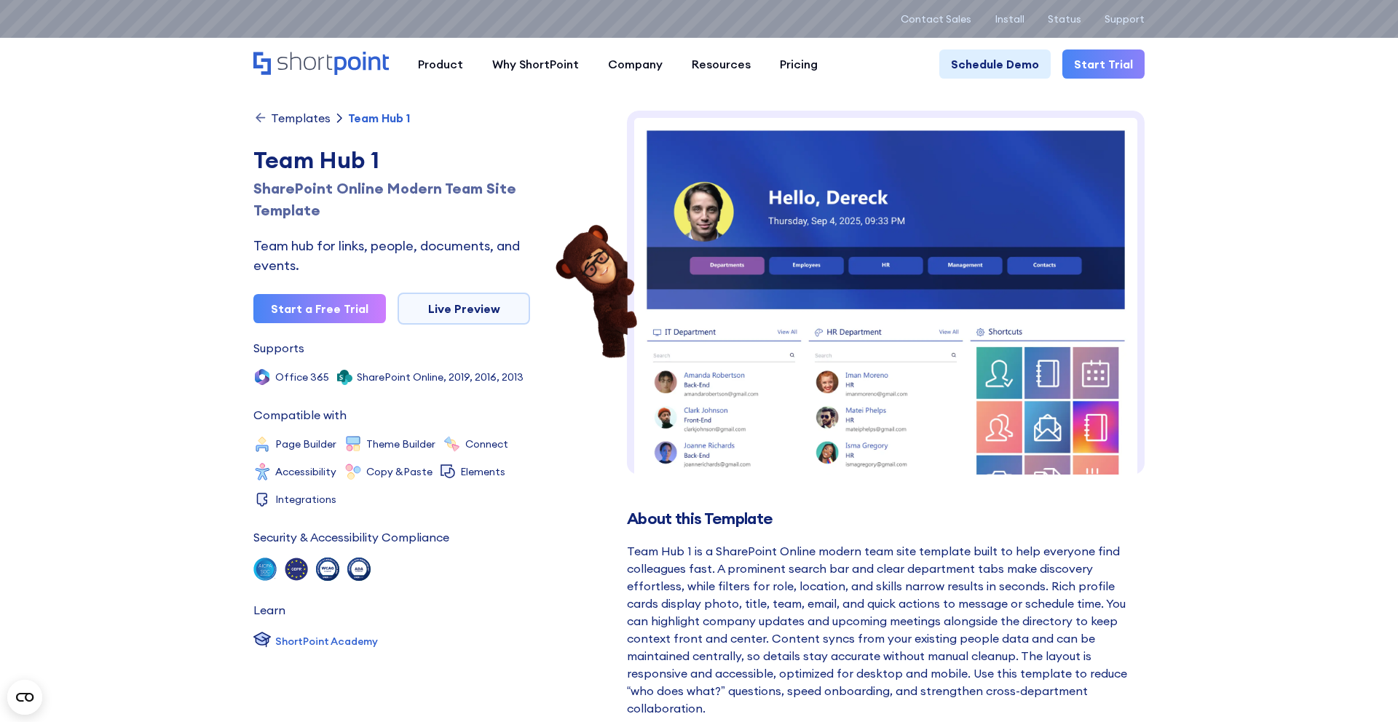
click at [285, 116] on div "Templates" at bounding box center [301, 118] width 60 height 12
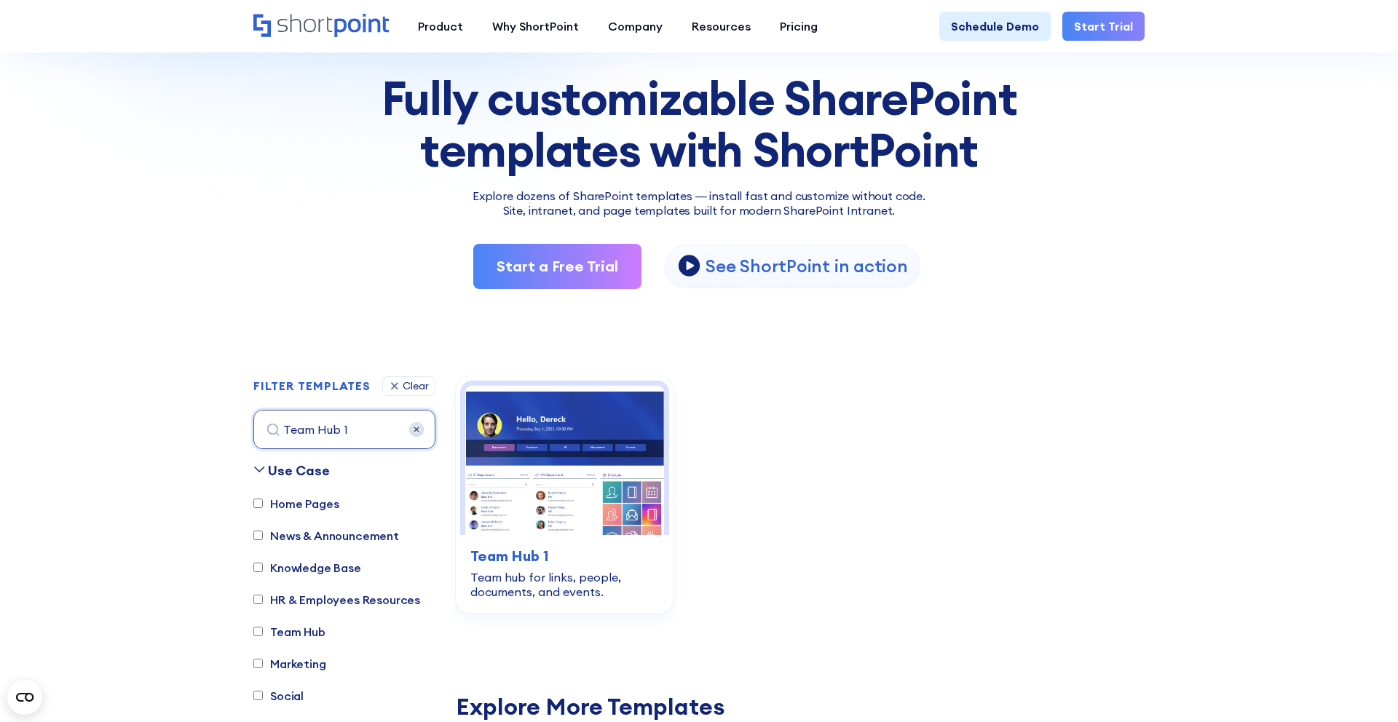
scroll to position [128, 0]
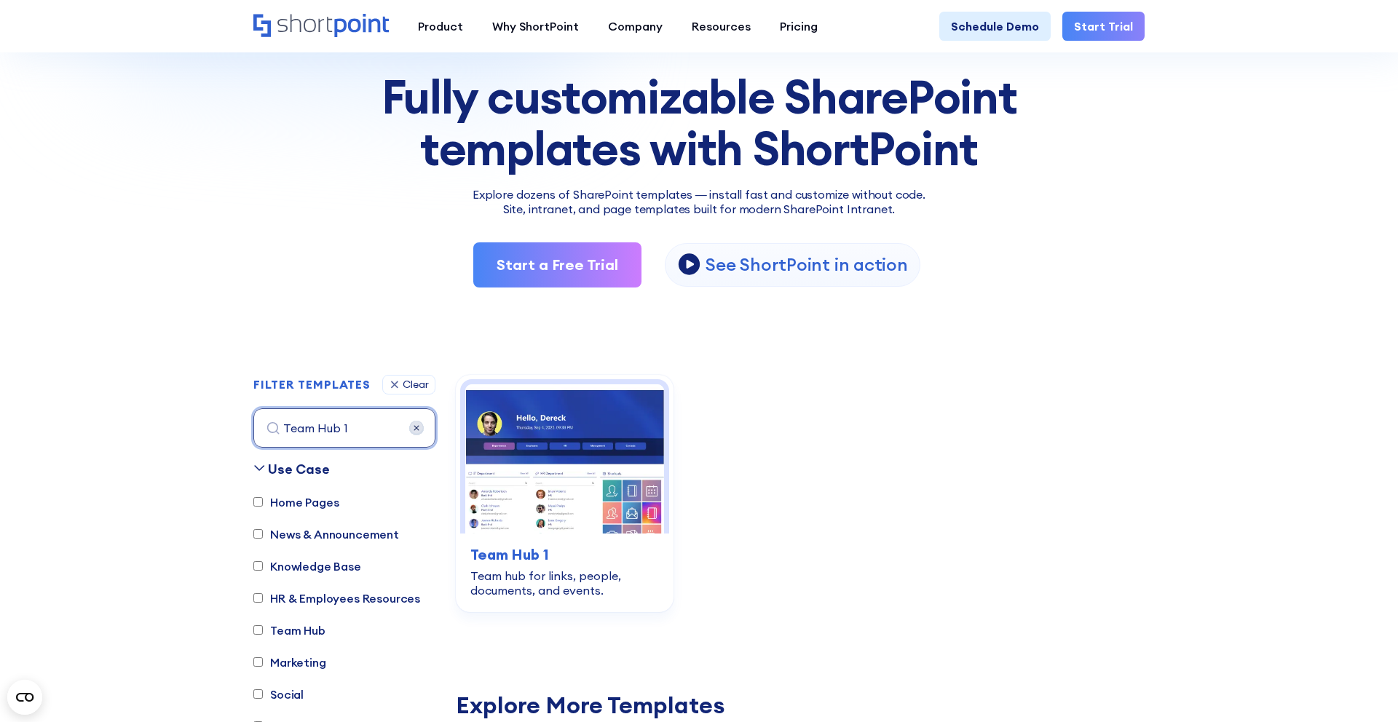
click at [352, 430] on input "Team Hub 1" at bounding box center [344, 427] width 182 height 39
paste input "Documents 2"
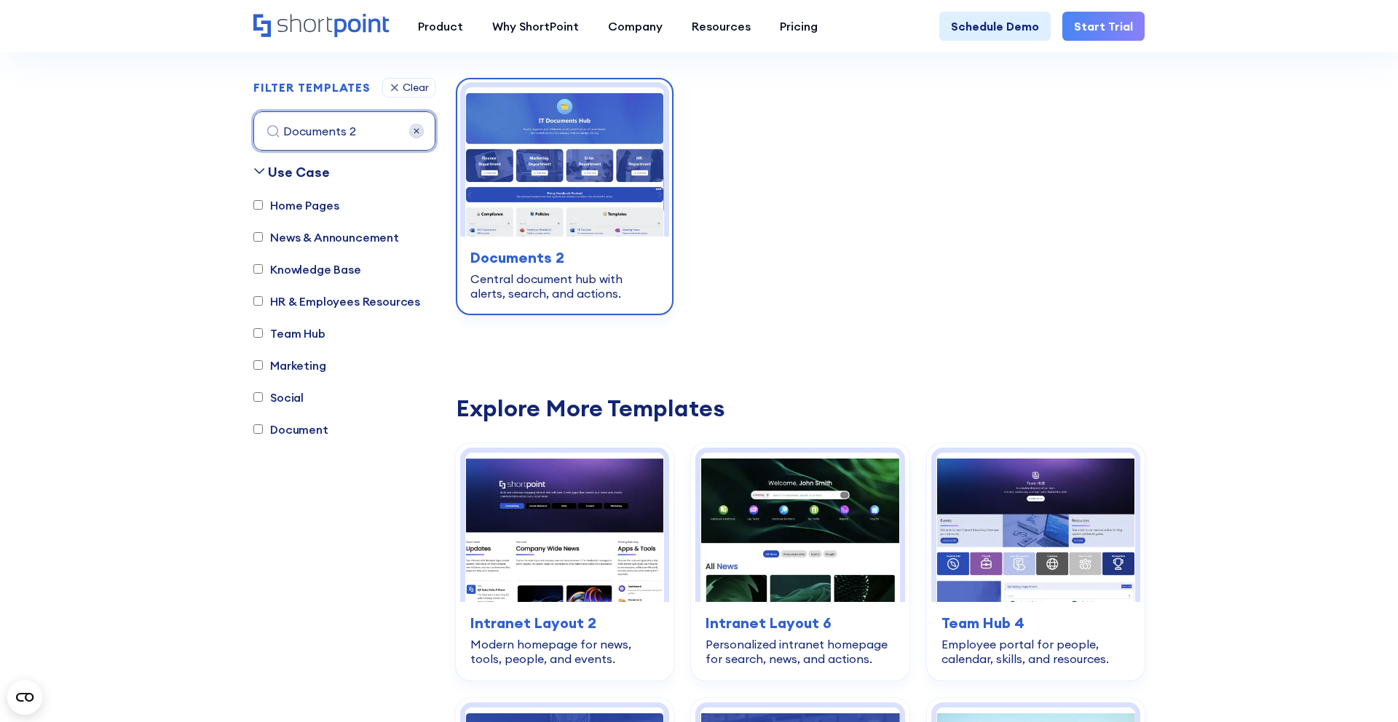
scroll to position [430, 0]
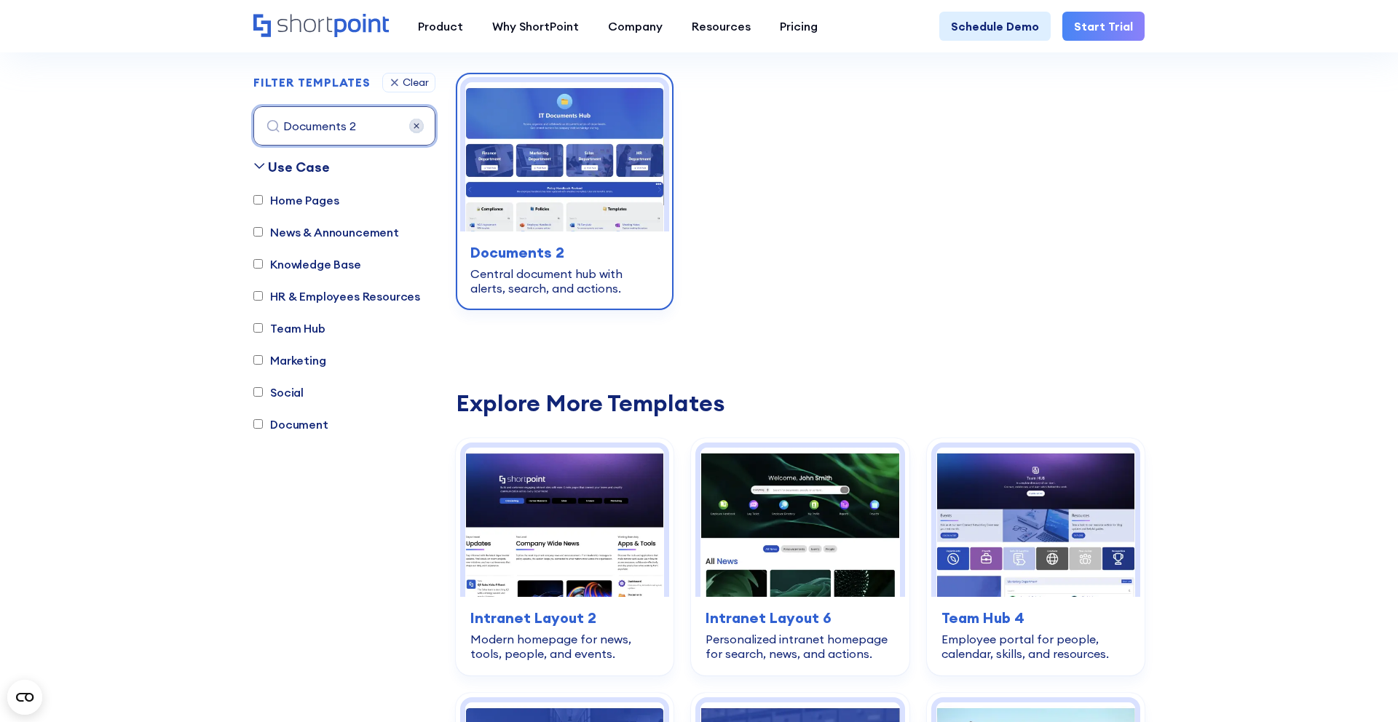
type input "Documents 2"
click at [555, 258] on h3 "Documents 2" at bounding box center [564, 253] width 189 height 22
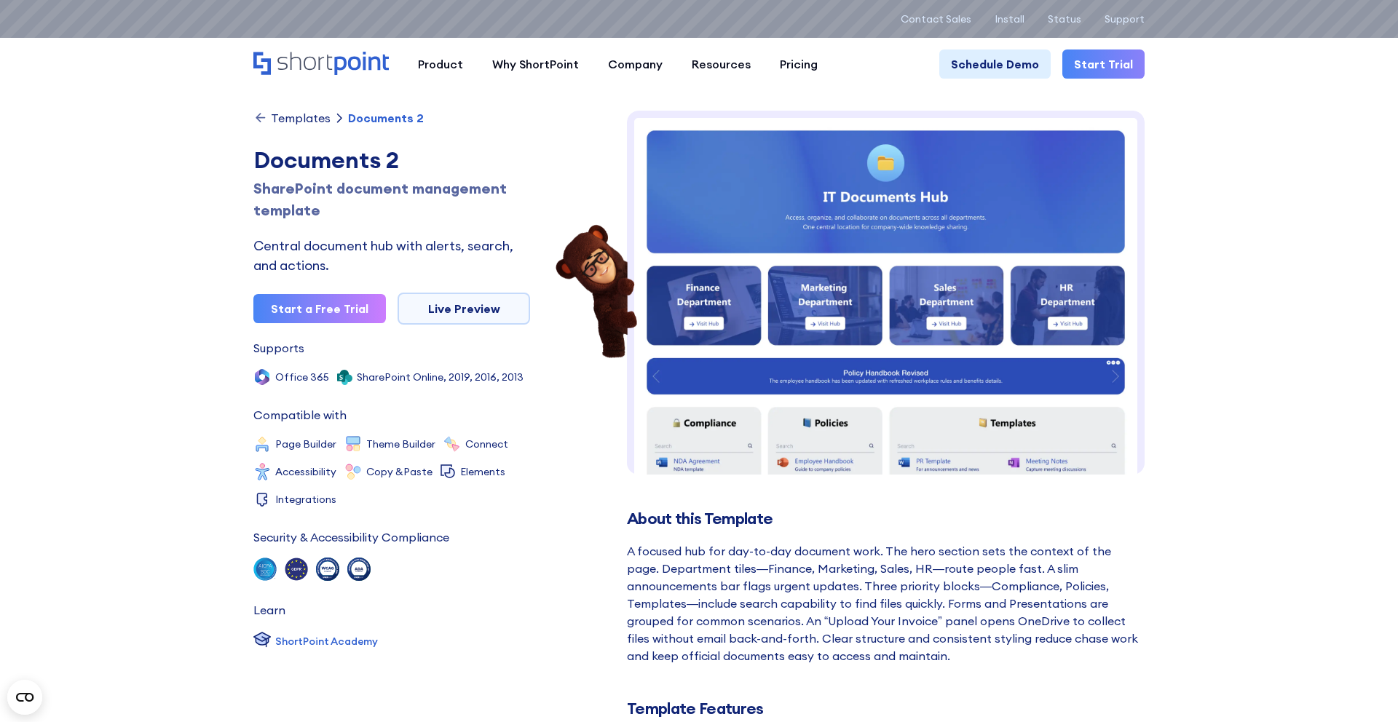
click at [275, 128] on div "Templates Documents 2 Documents 2 SharePoint document management template Centr…" at bounding box center [391, 428] width 277 height 635
click at [266, 120] on icon at bounding box center [260, 118] width 15 height 15
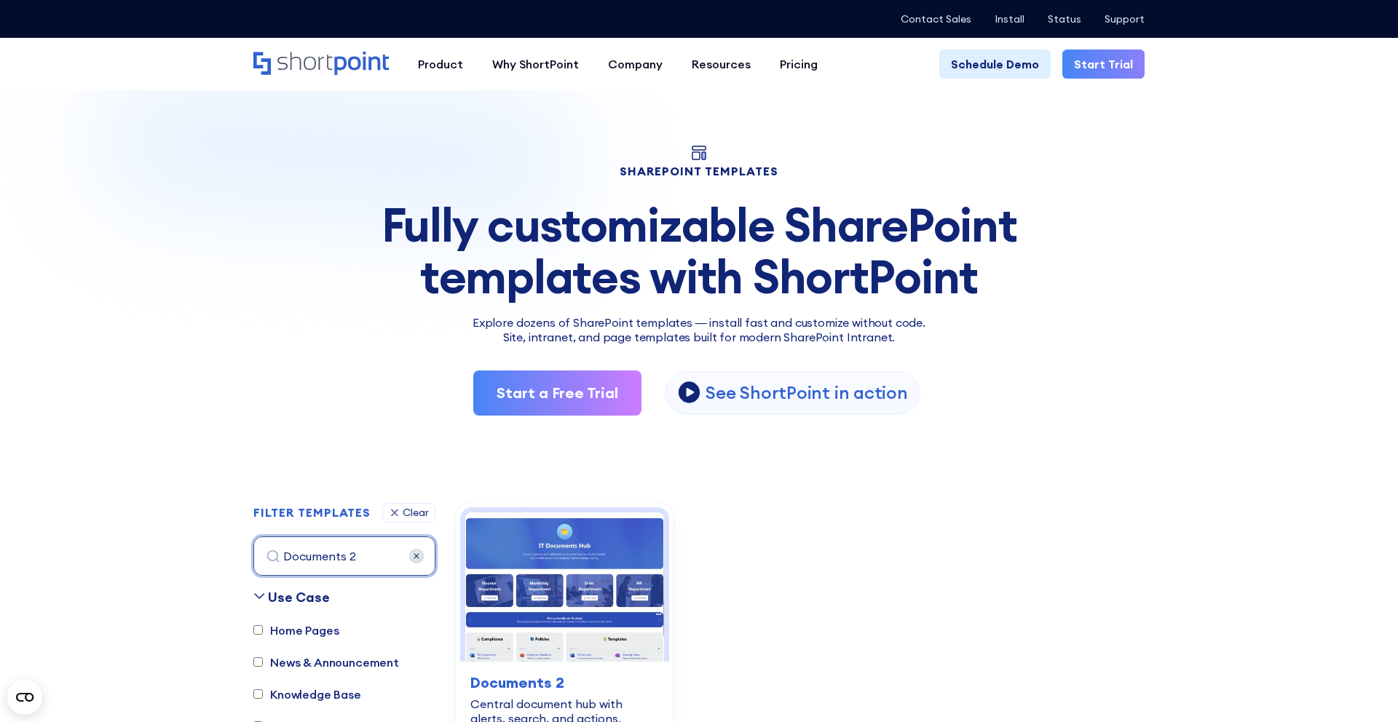
click at [363, 564] on input "Documents 2" at bounding box center [344, 556] width 182 height 39
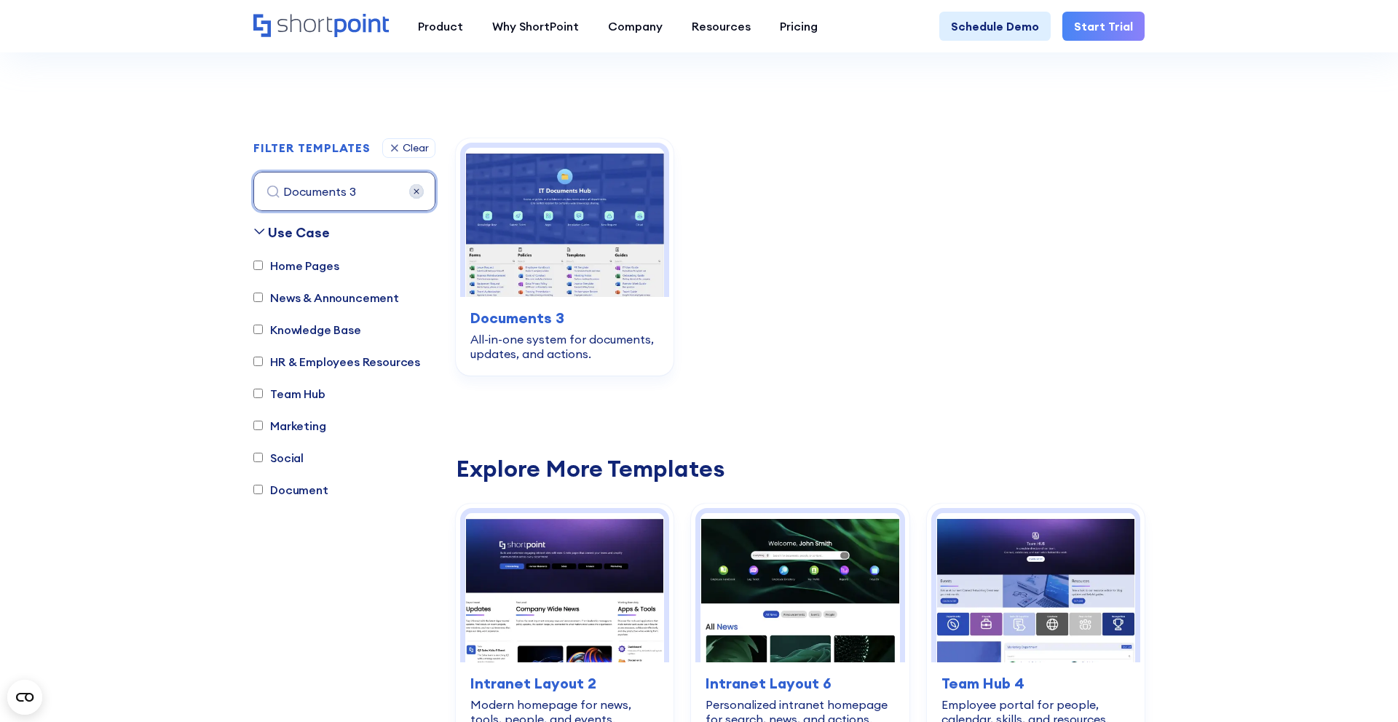
scroll to position [430, 0]
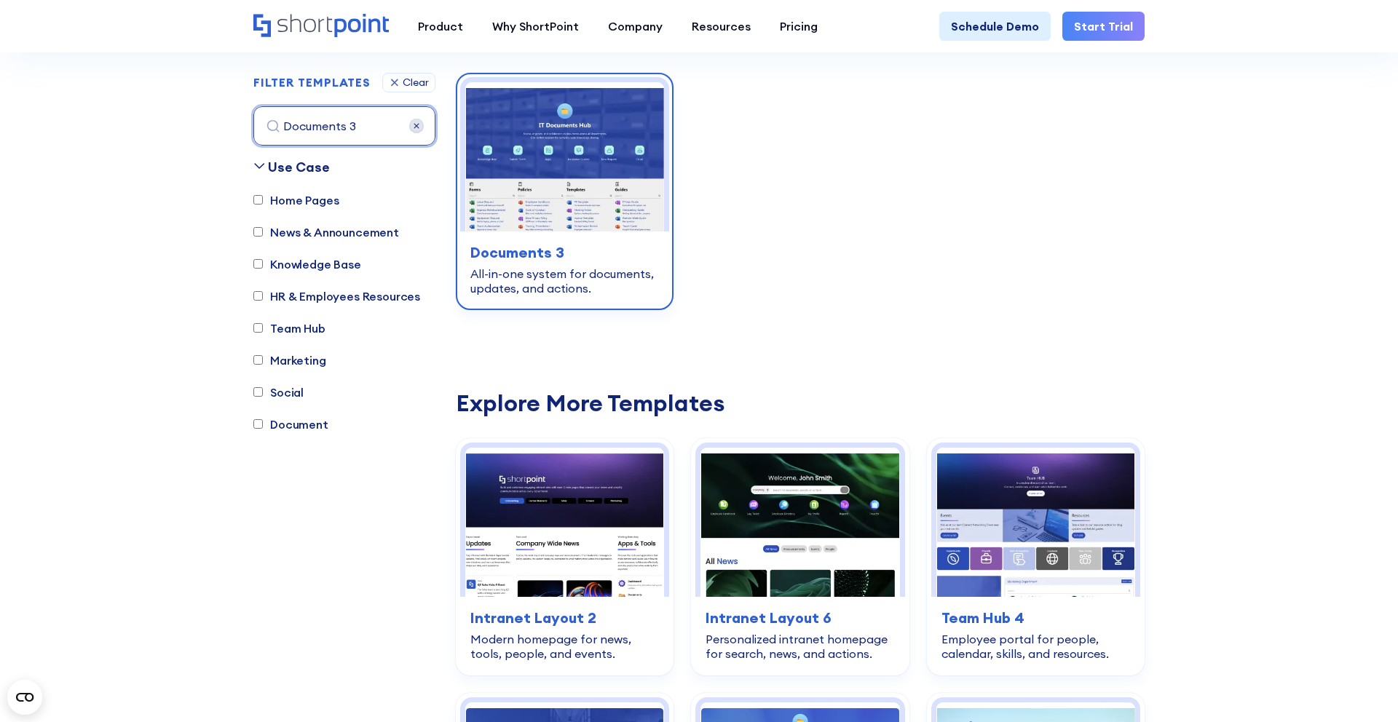
type input "Documents 3"
click at [538, 231] on img at bounding box center [564, 156] width 199 height 149
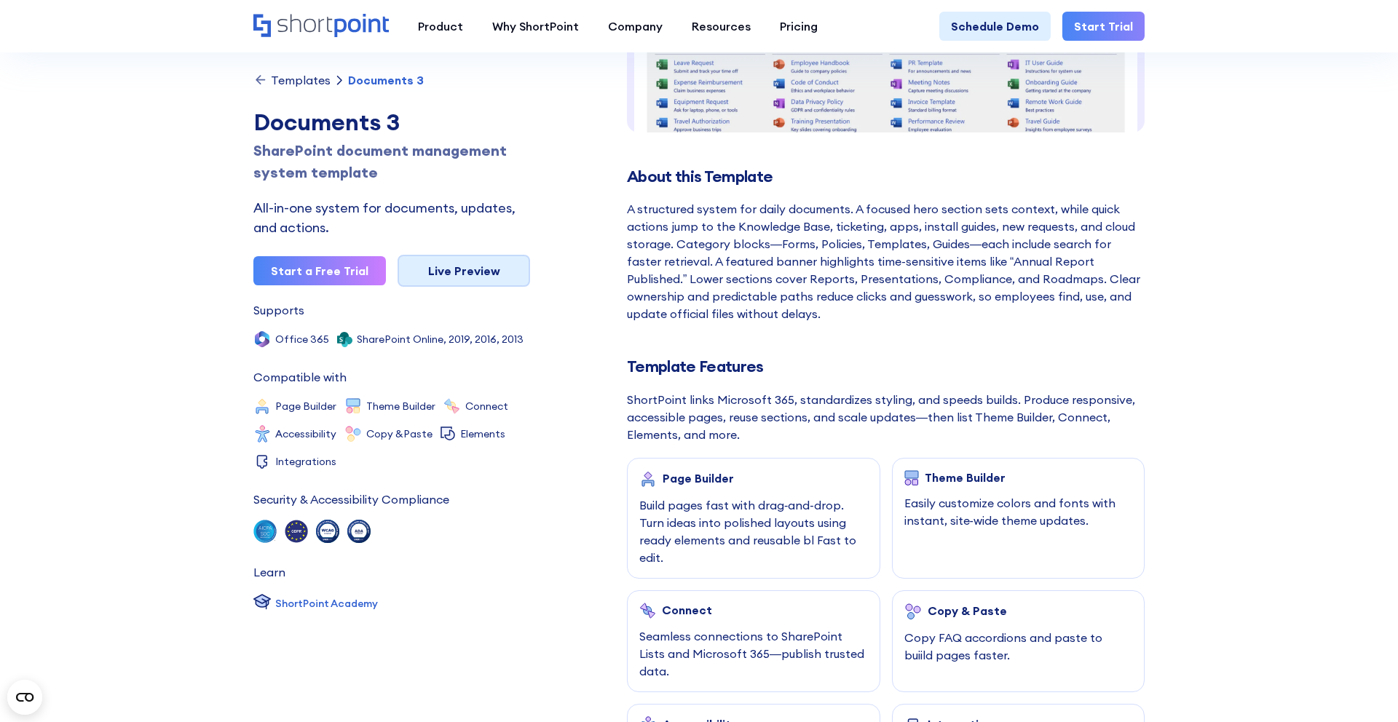
scroll to position [328, 0]
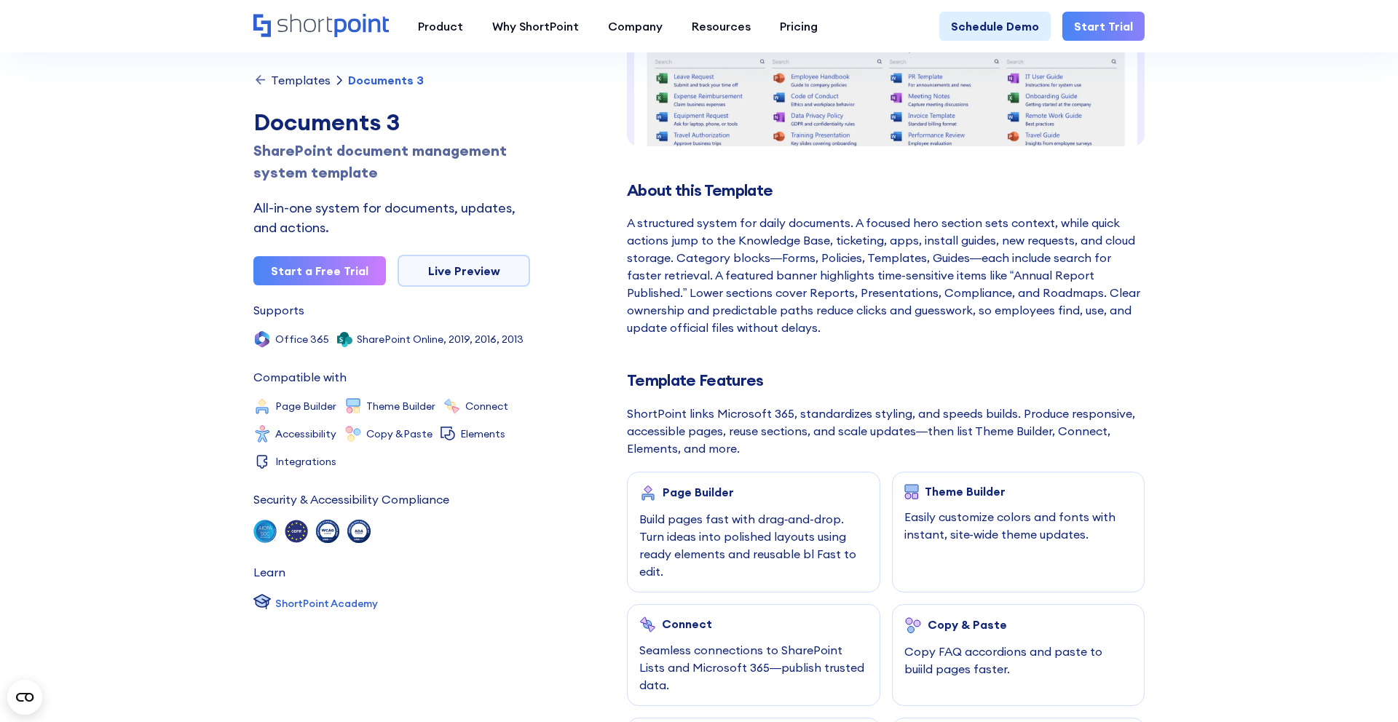
click at [639, 408] on div "ShortPoint links Microsoft 365, standardizes styling, and speeds builds. Produc…" at bounding box center [886, 431] width 518 height 52
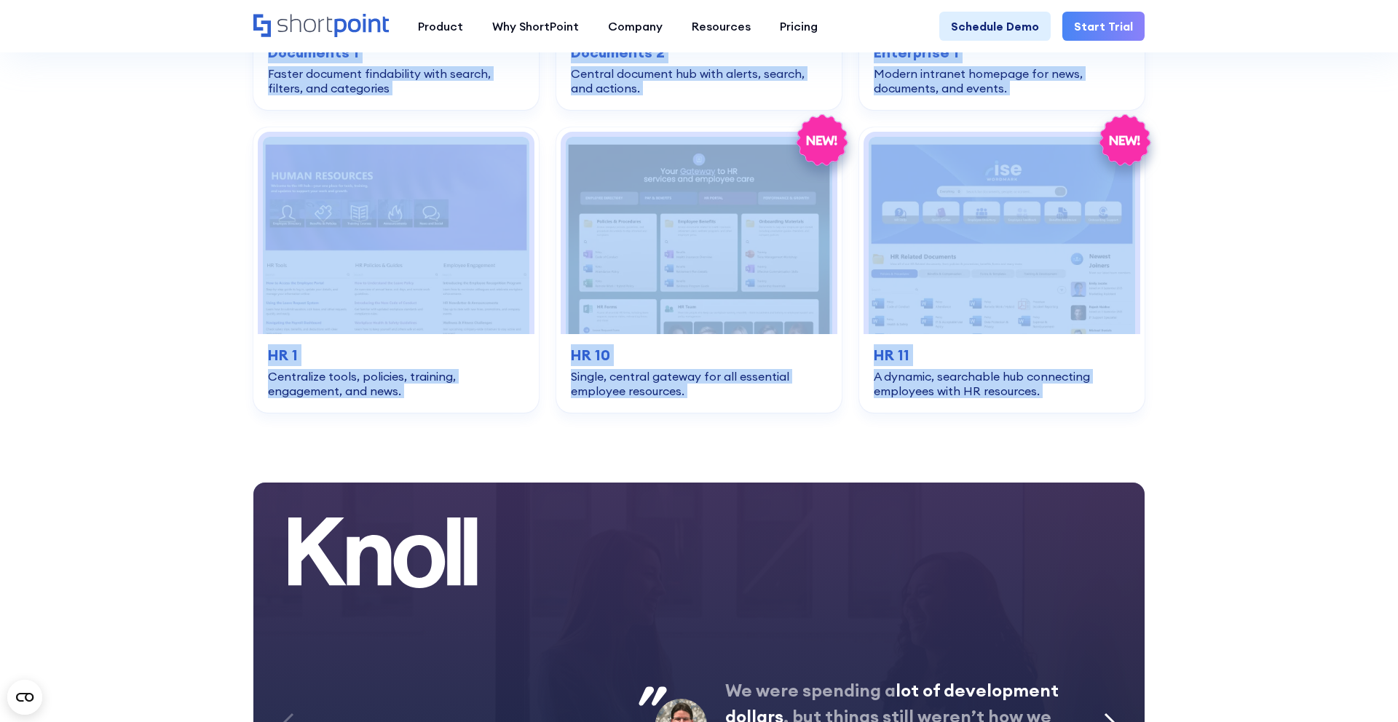
scroll to position [3324, 0]
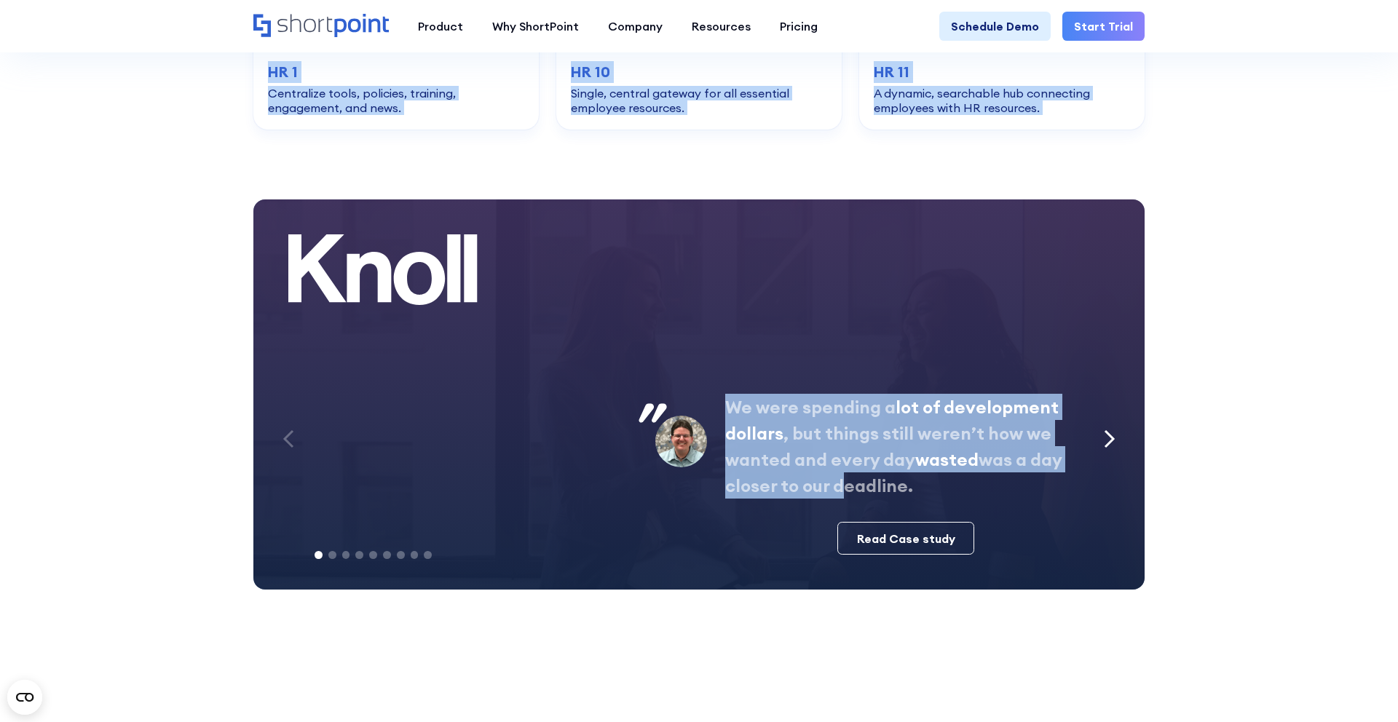
drag, startPoint x: 630, startPoint y: 384, endPoint x: 843, endPoint y: 430, distance: 218.1
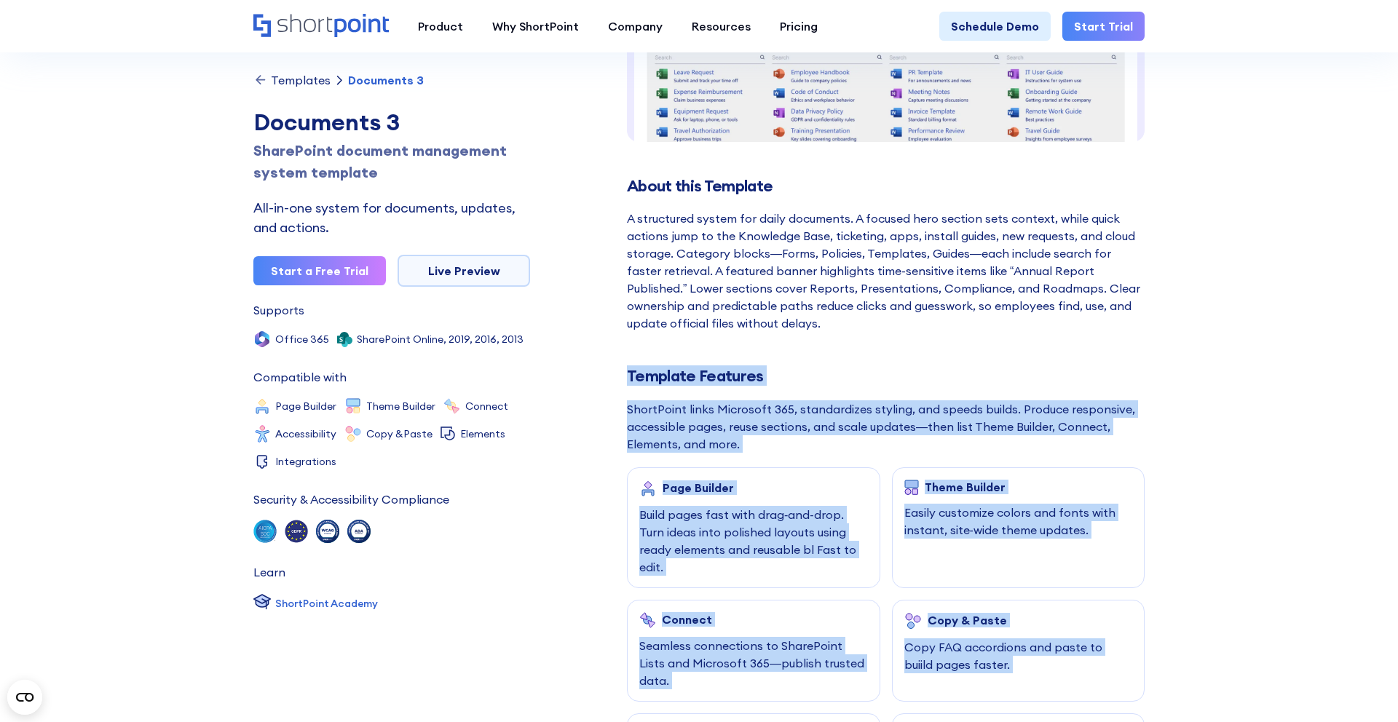
scroll to position [154, 0]
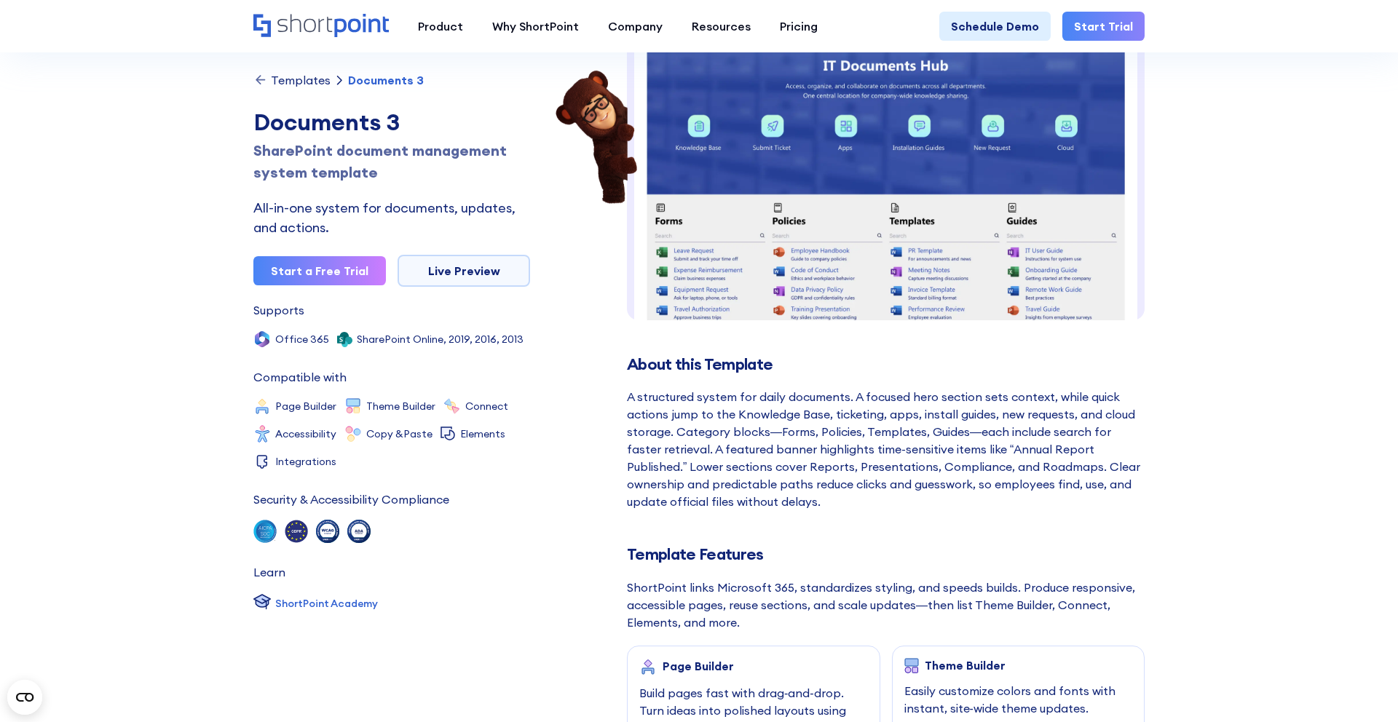
click at [695, 430] on div "A structured system for daily documents. A focused hero section sets context, w…" at bounding box center [886, 449] width 518 height 122
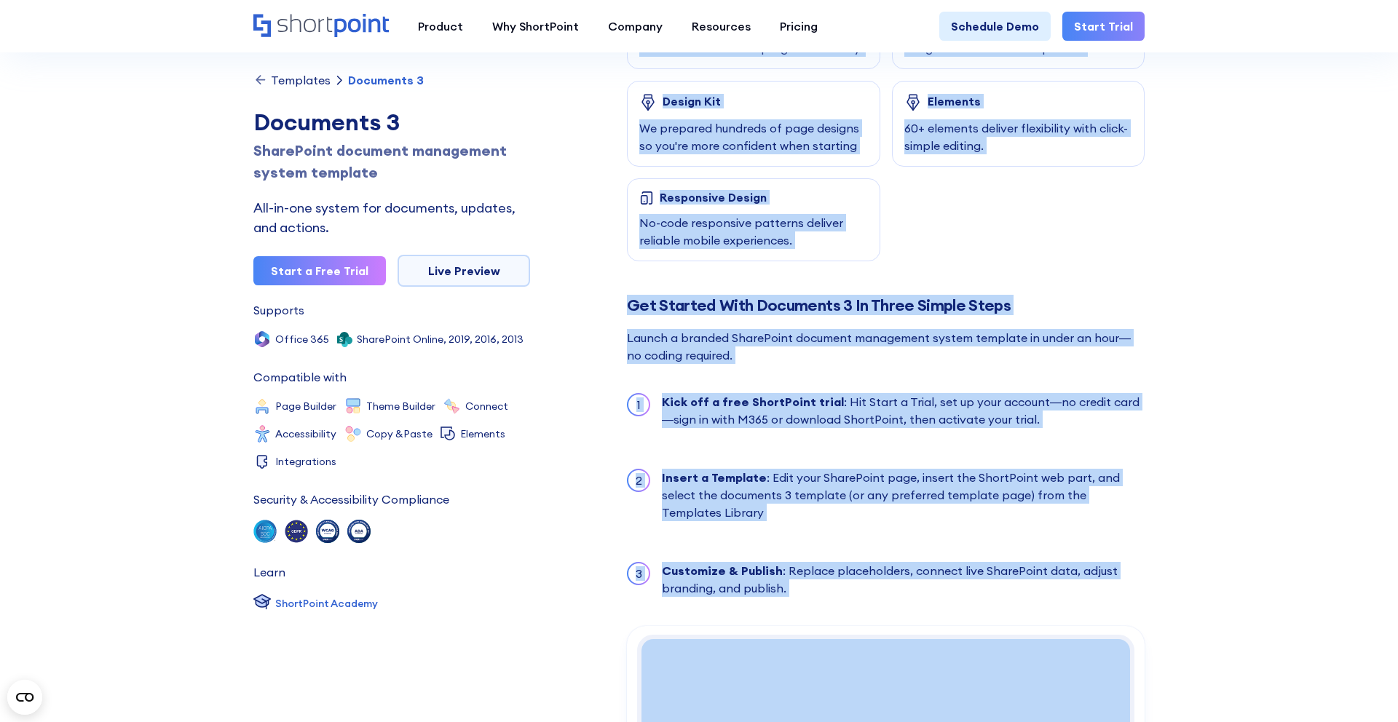
scroll to position [1078, 0]
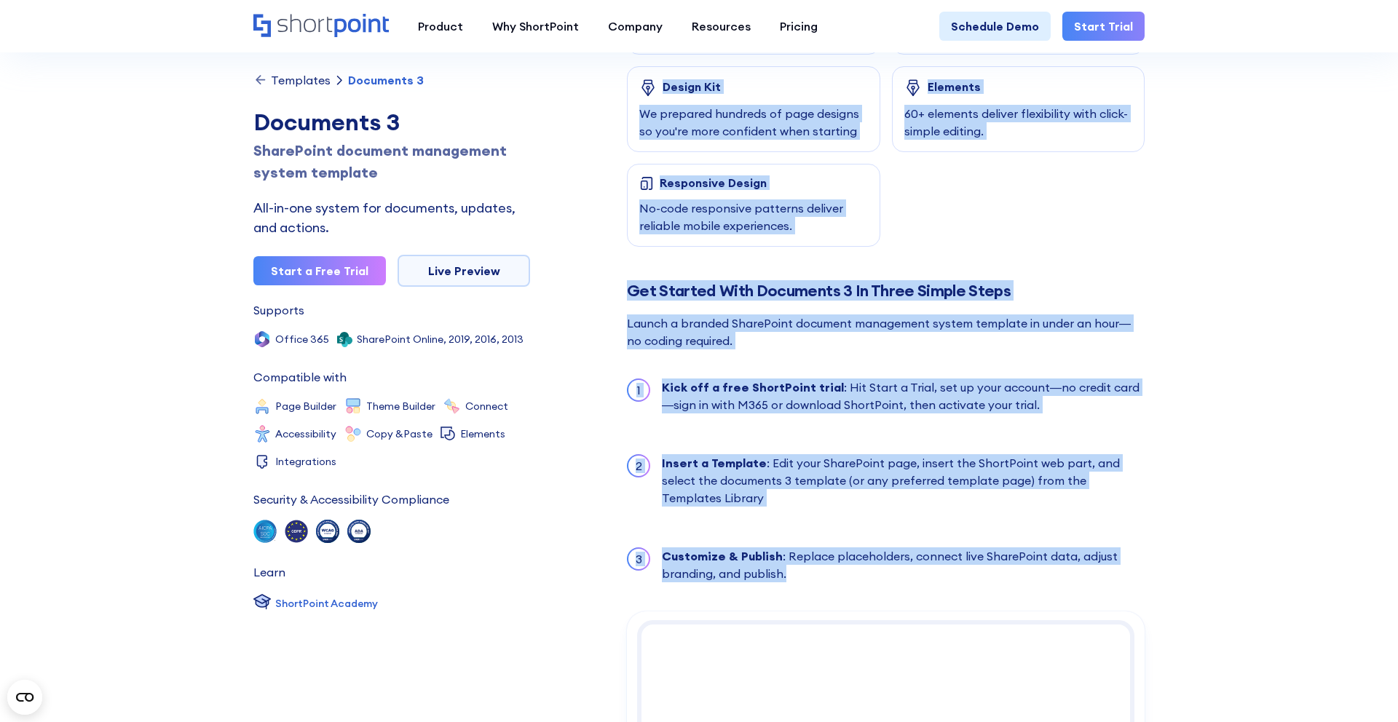
drag, startPoint x: 628, startPoint y: 552, endPoint x: 831, endPoint y: 529, distance: 204.5
click at [832, 529] on div "About this Template A structured system for daily documents. A focused hero sec…" at bounding box center [886, 303] width 518 height 2540
copy div "Template Features ShortPoint links Microsoft 365, standardizes styling, and spe…"
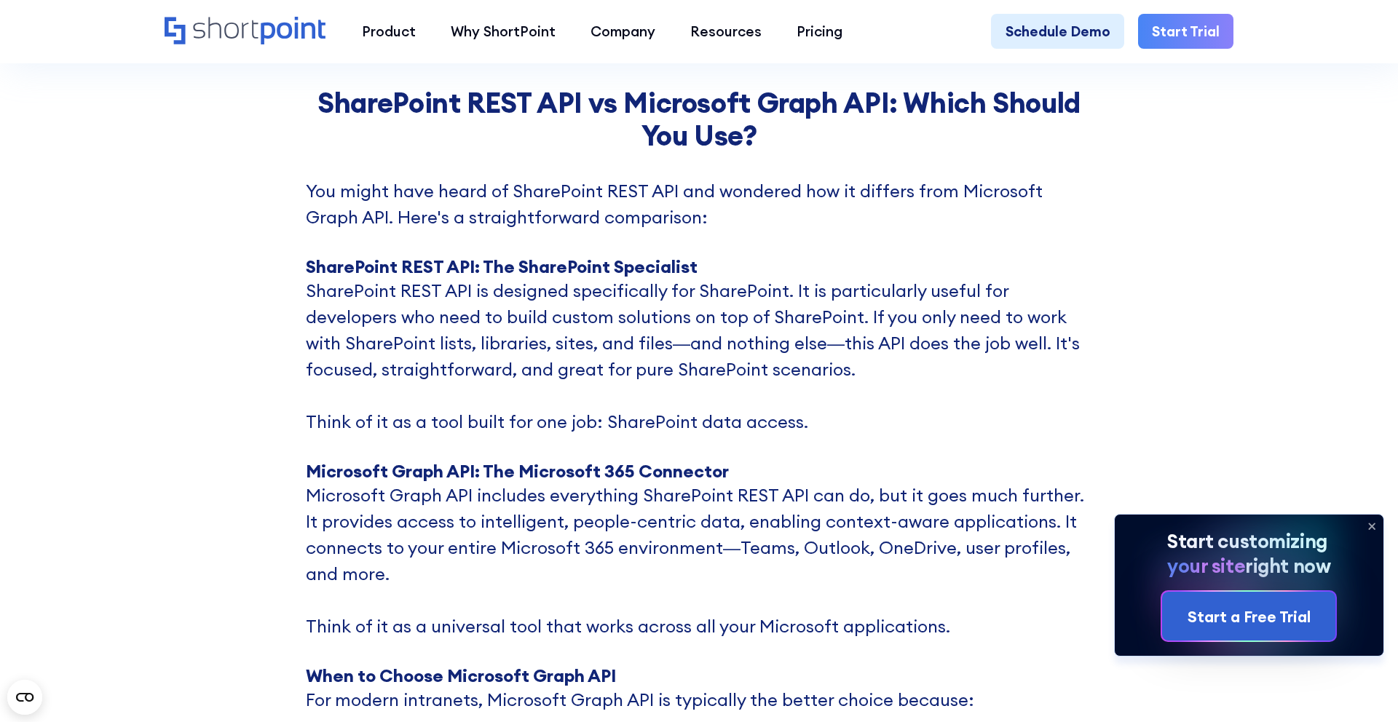
scroll to position [2864, 0]
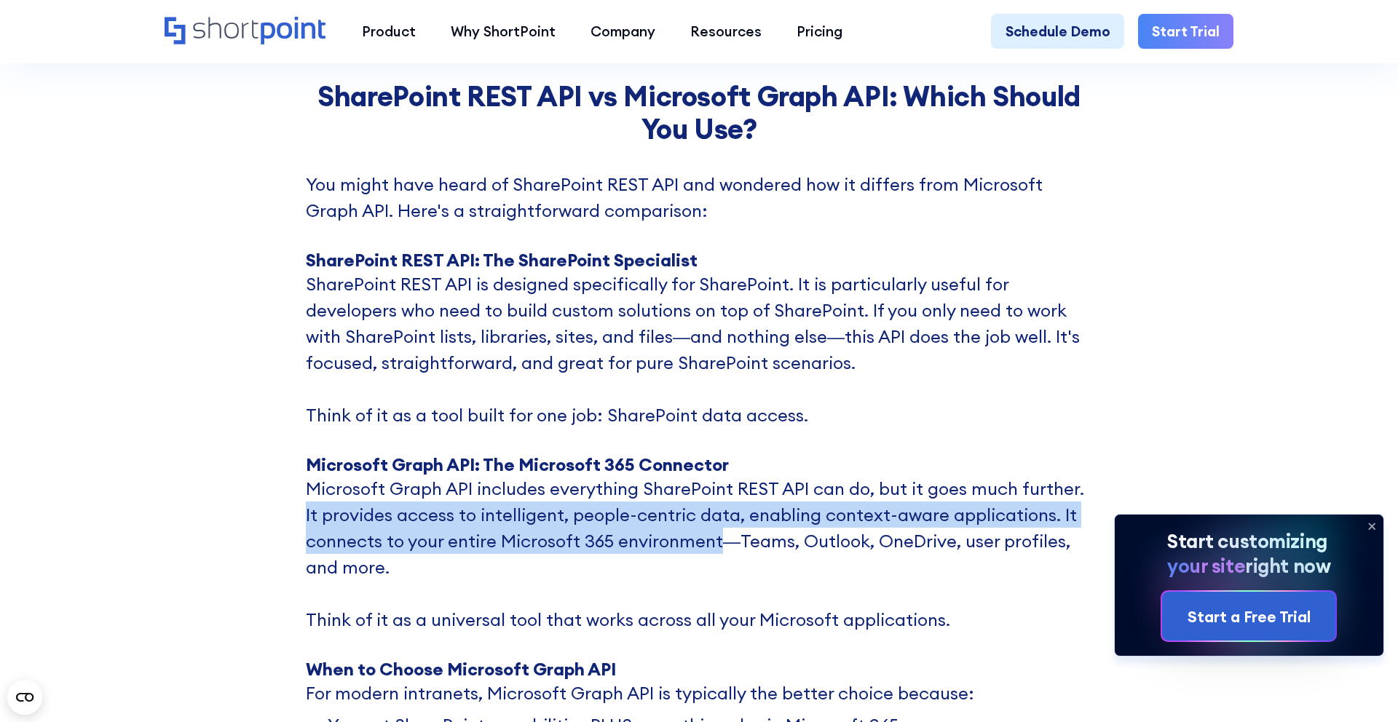
drag, startPoint x: 307, startPoint y: 516, endPoint x: 721, endPoint y: 545, distance: 414.5
click at [721, 545] on p "Microsoft Graph API includes everything SharePoint REST API can do, but it goes…" at bounding box center [699, 566] width 786 height 183
copy p "It provides access to intelligent, people-centric data, enabling context-aware …"
